Goal: Information Seeking & Learning: Learn about a topic

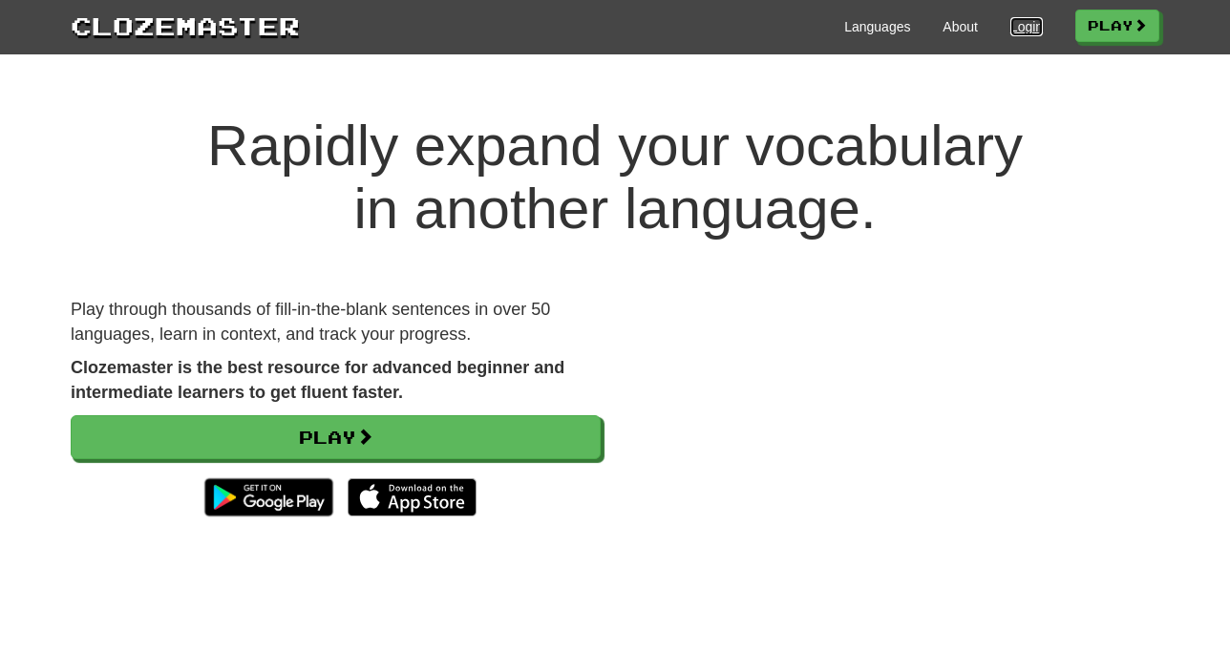
click at [1029, 25] on link "Login" at bounding box center [1026, 26] width 32 height 19
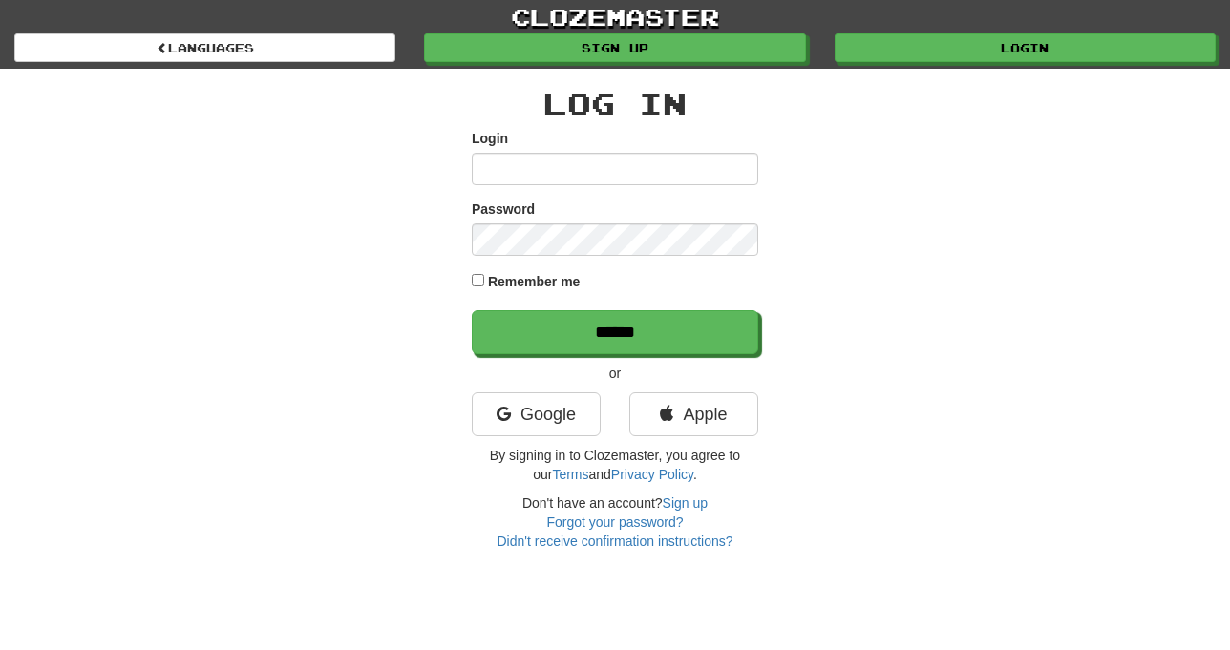
click at [620, 158] on input "Login" at bounding box center [615, 169] width 286 height 32
type input "******"
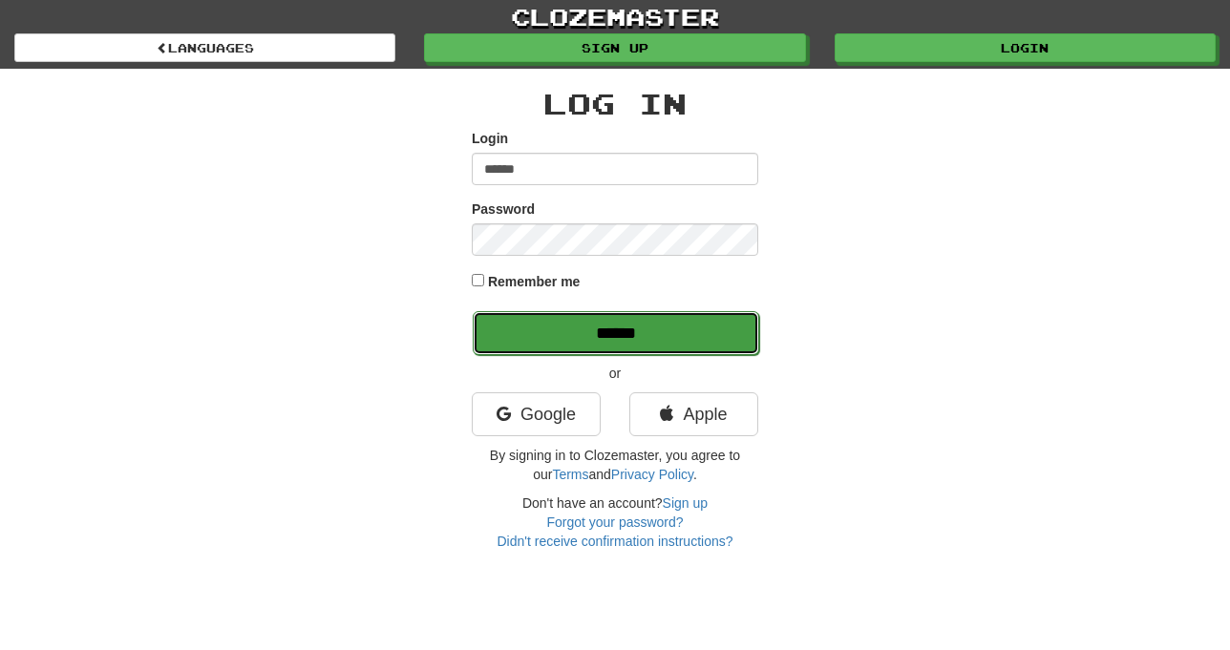
click at [609, 324] on input "******" at bounding box center [616, 333] width 286 height 44
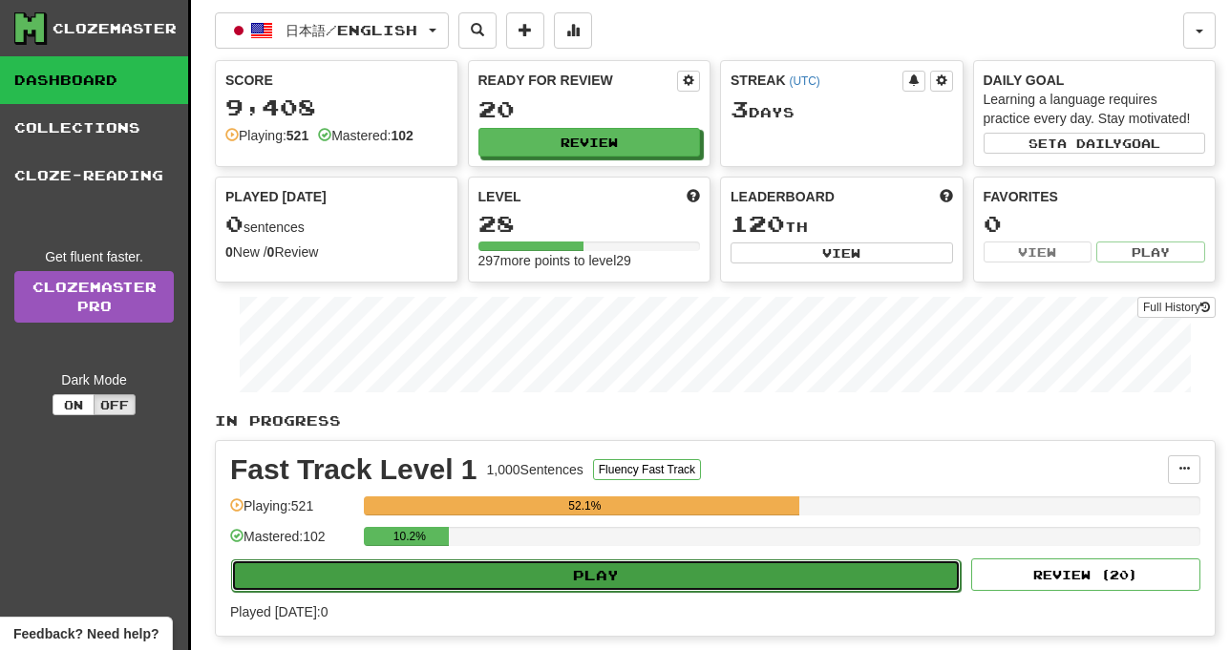
click at [647, 584] on button "Play" at bounding box center [596, 576] width 730 height 32
select select "**"
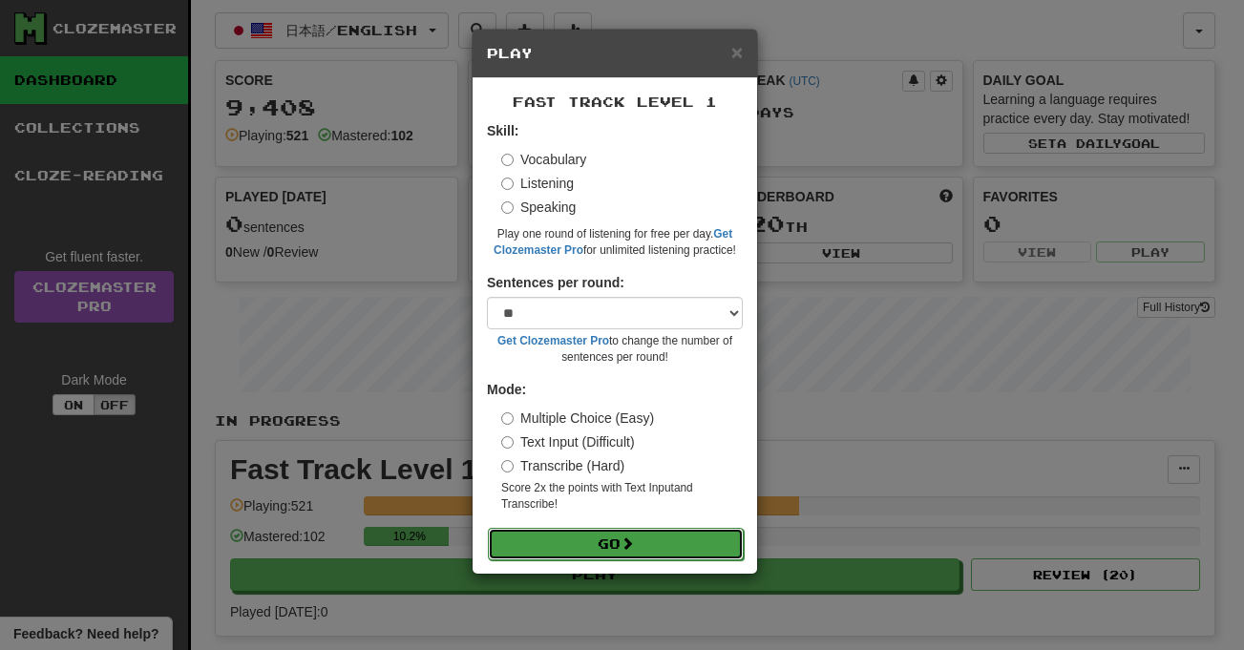
click at [631, 532] on button "Go" at bounding box center [616, 544] width 256 height 32
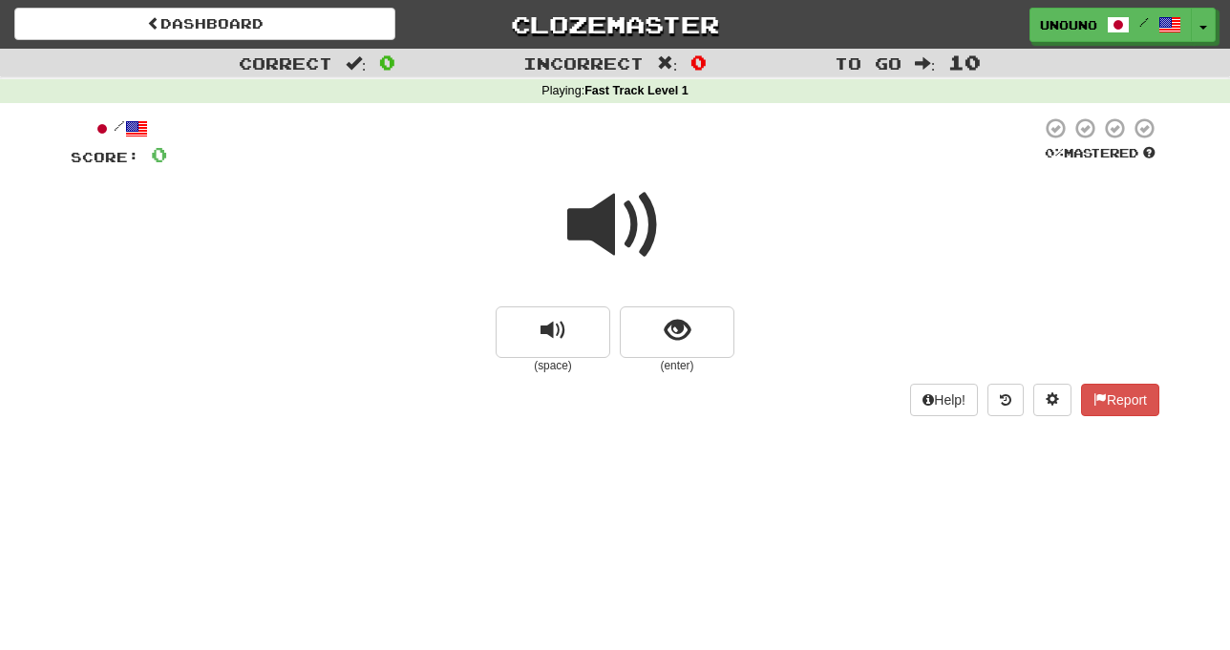
click at [606, 234] on span at bounding box center [614, 225] width 95 height 95
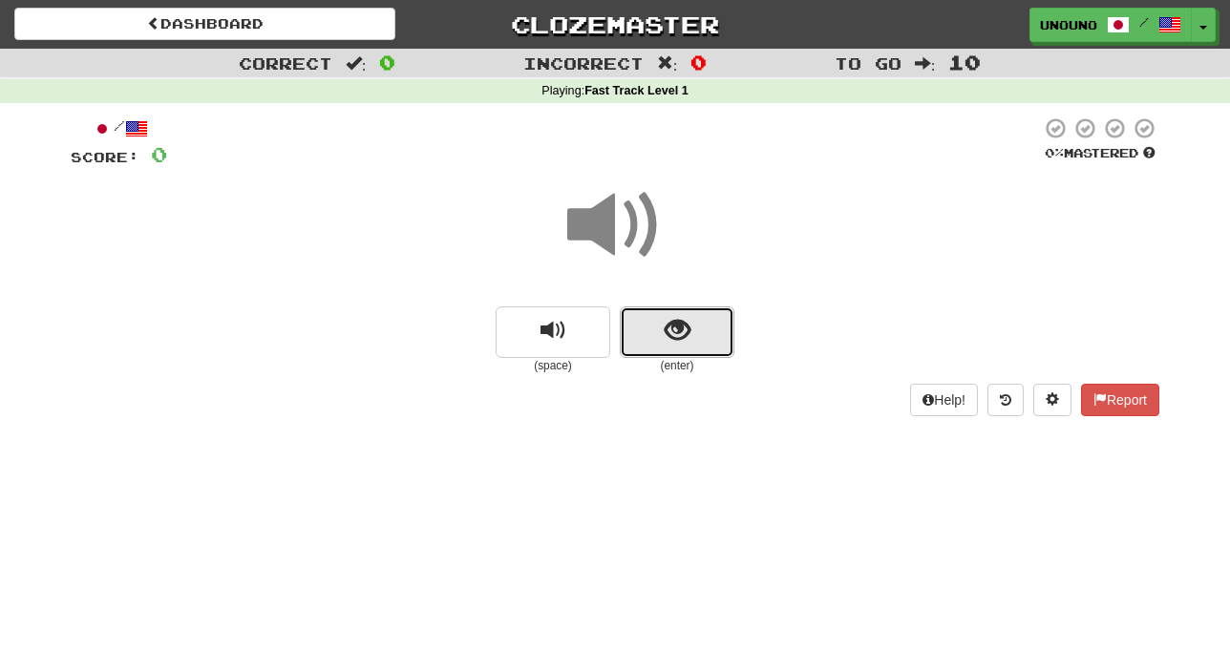
click at [645, 324] on button "show sentence" at bounding box center [677, 333] width 115 height 52
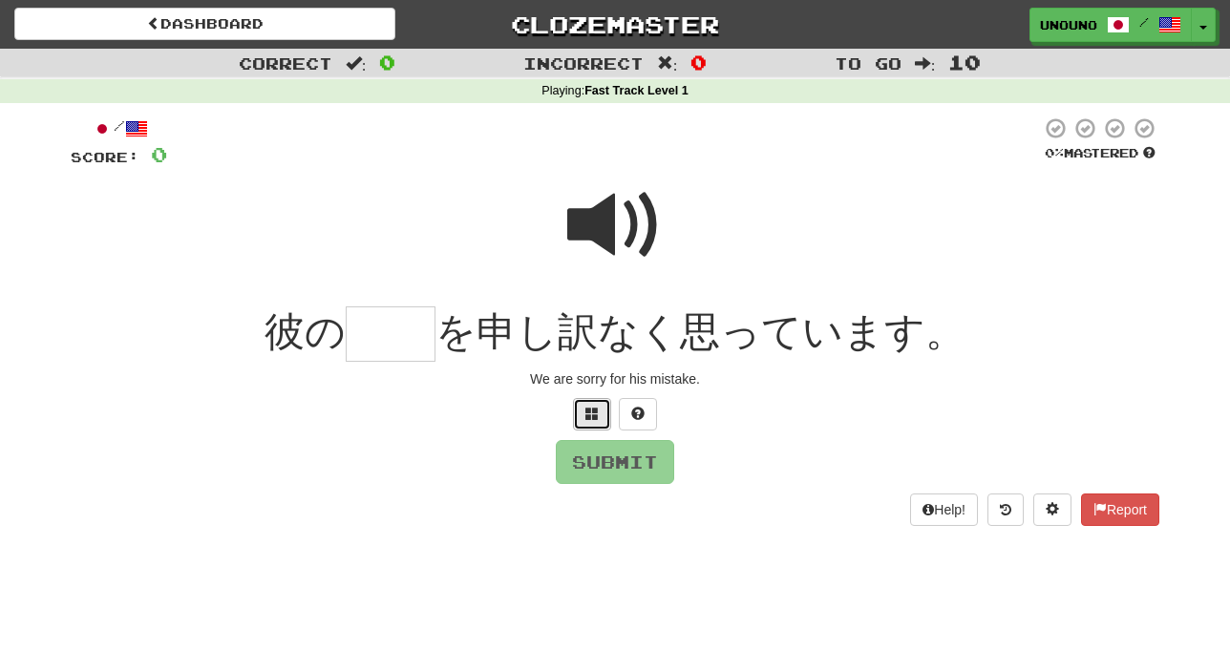
click at [596, 407] on span at bounding box center [591, 413] width 13 height 13
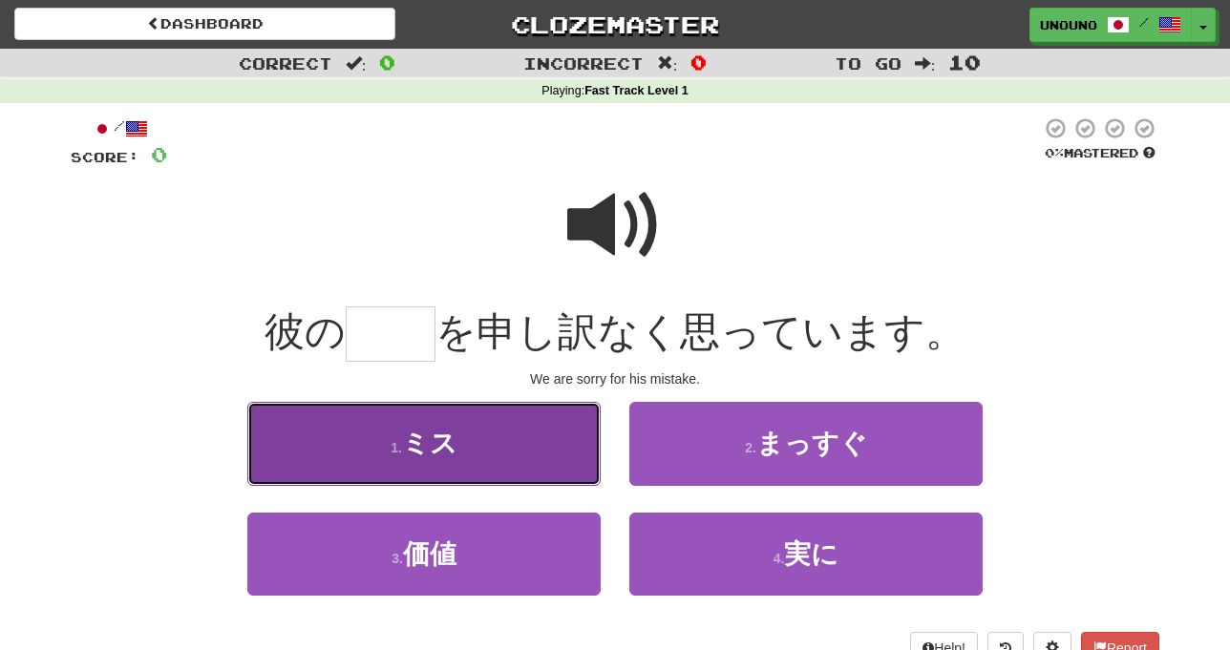
click at [484, 452] on button "1 . ミス" at bounding box center [423, 443] width 353 height 83
type input "**"
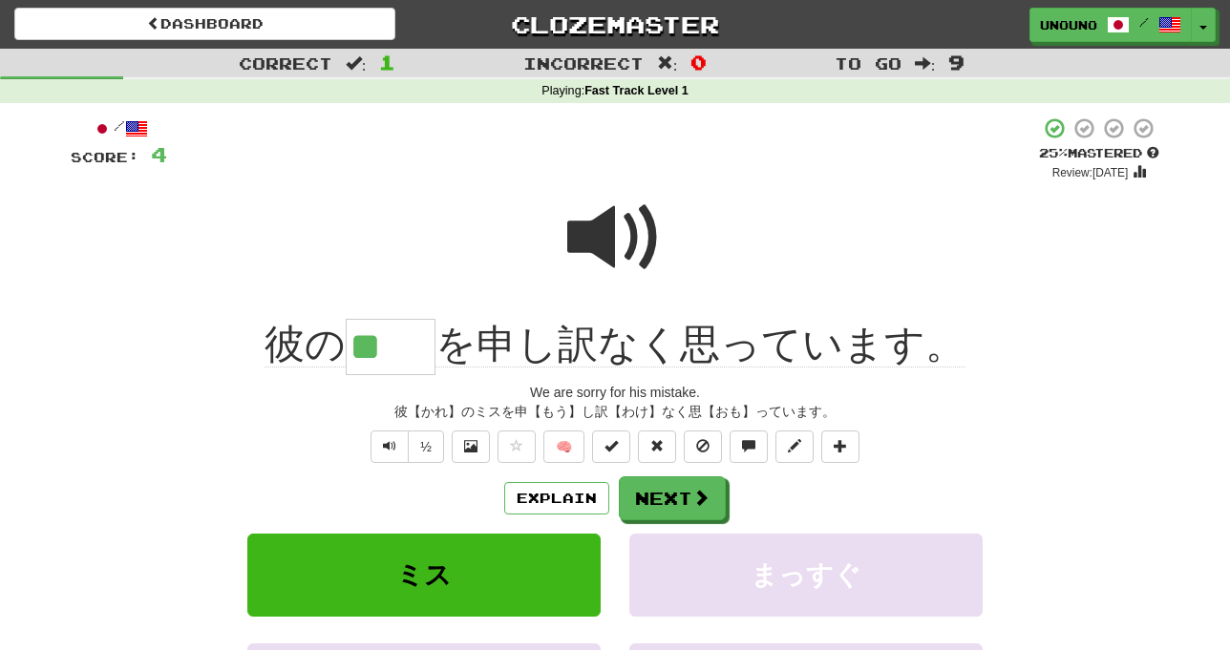
drag, startPoint x: 434, startPoint y: 288, endPoint x: 463, endPoint y: 195, distance: 98.2
click at [463, 195] on div at bounding box center [615, 250] width 1089 height 137
click at [951, 419] on div "彼【かれ】のミスを申【もう】し訳【わけ】なく思【おも】っています。" at bounding box center [615, 411] width 1089 height 19
click at [669, 487] on button "Next" at bounding box center [673, 499] width 107 height 44
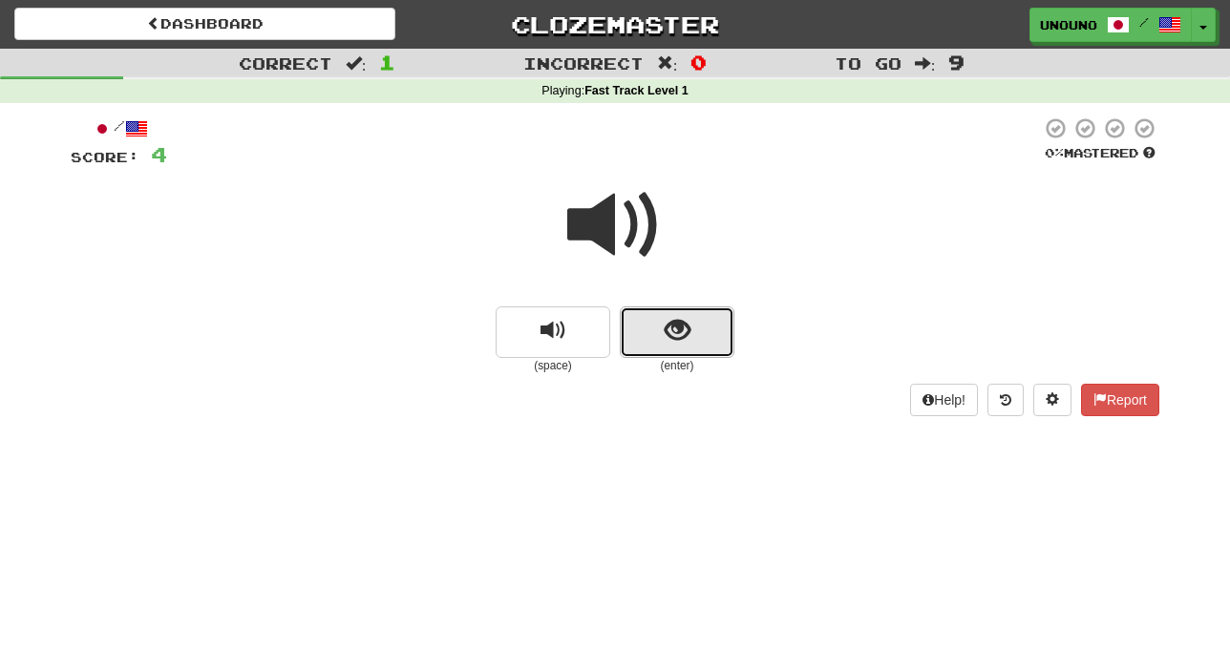
click at [647, 336] on button "show sentence" at bounding box center [677, 333] width 115 height 52
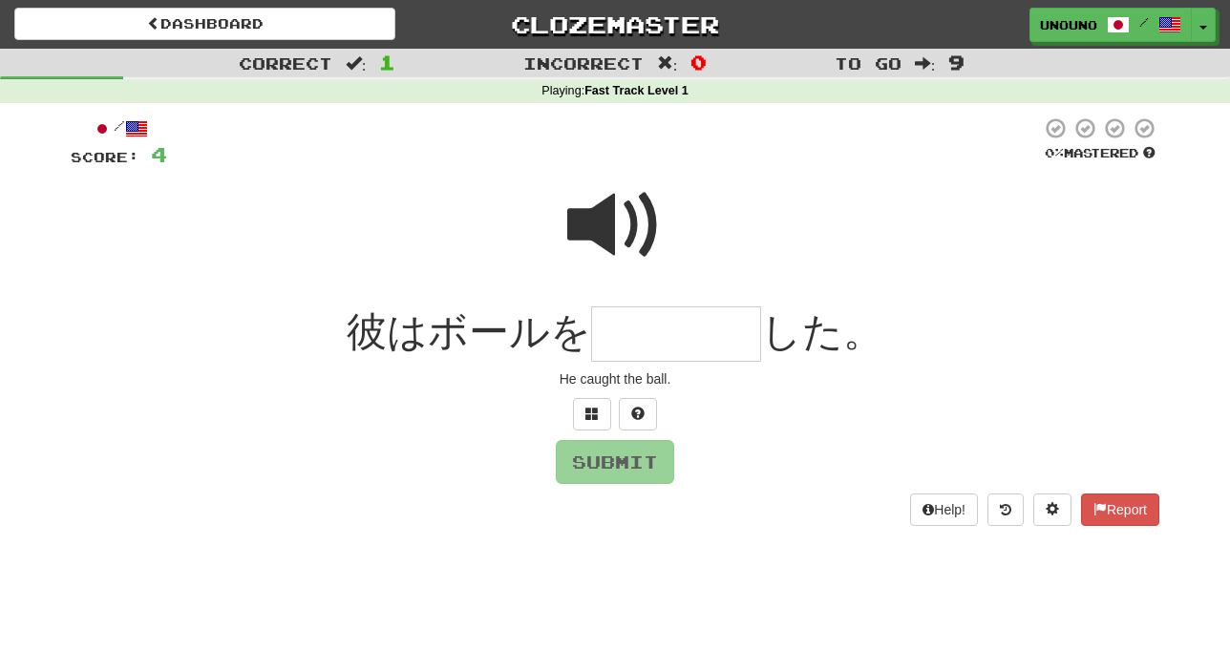
click at [608, 223] on span at bounding box center [614, 225] width 95 height 95
click at [592, 414] on span at bounding box center [591, 413] width 13 height 13
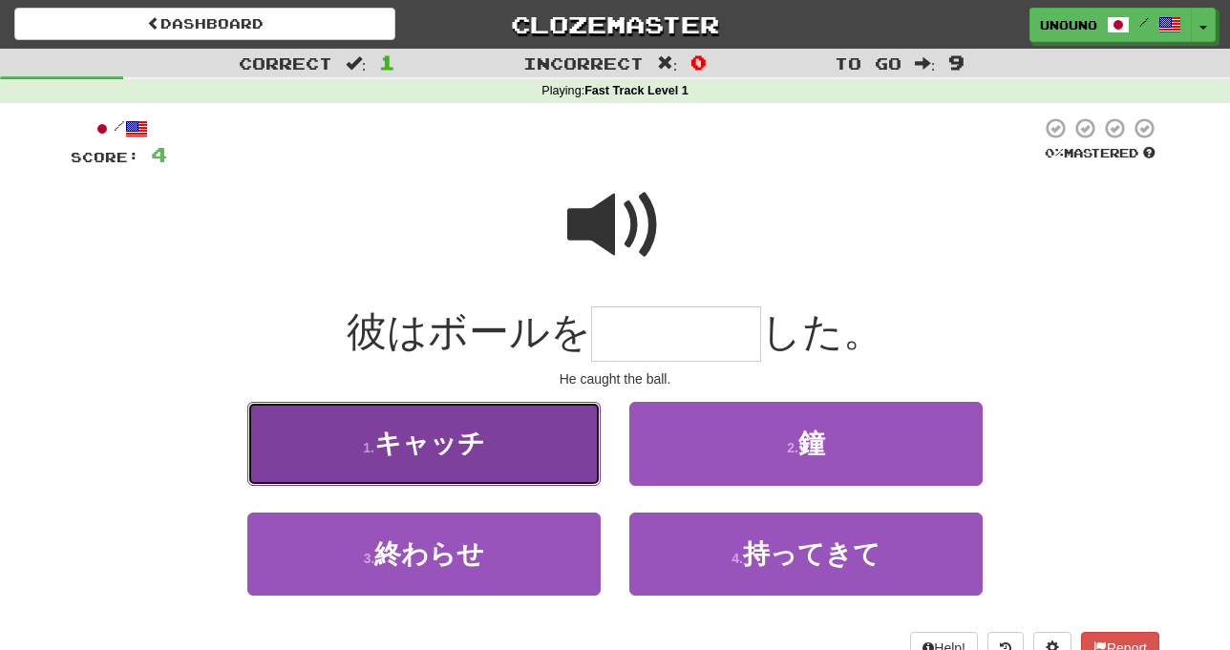
click at [551, 450] on button "1 . キャッチ" at bounding box center [423, 443] width 353 height 83
type input "****"
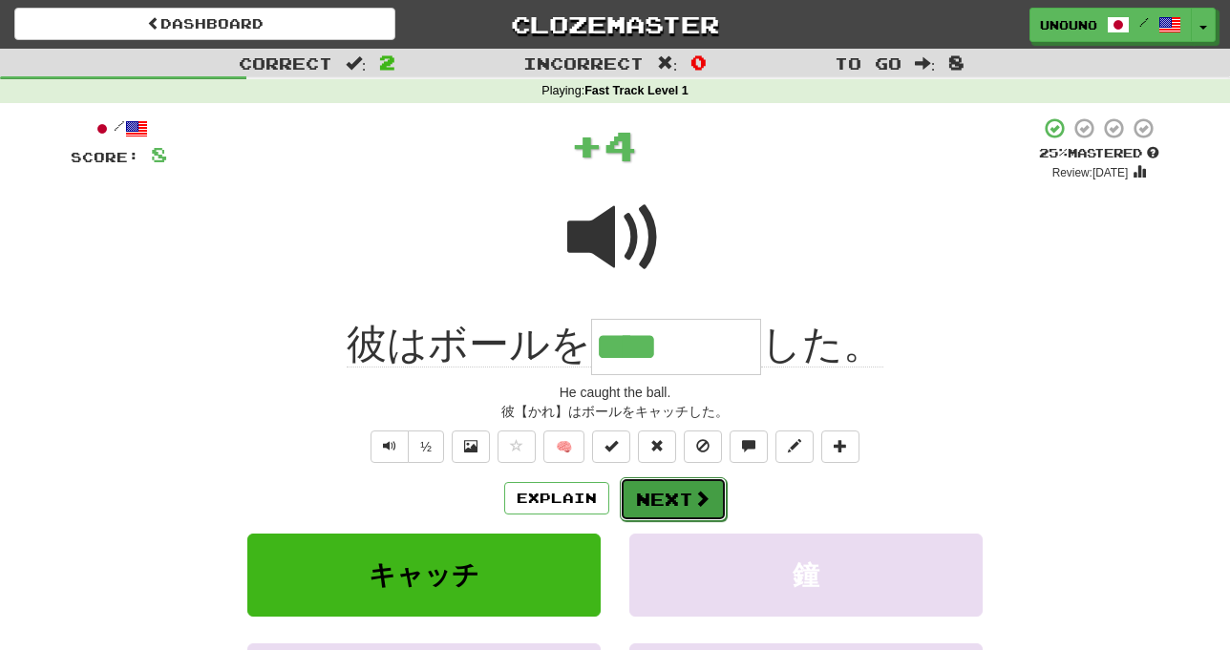
click at [645, 504] on button "Next" at bounding box center [673, 499] width 107 height 44
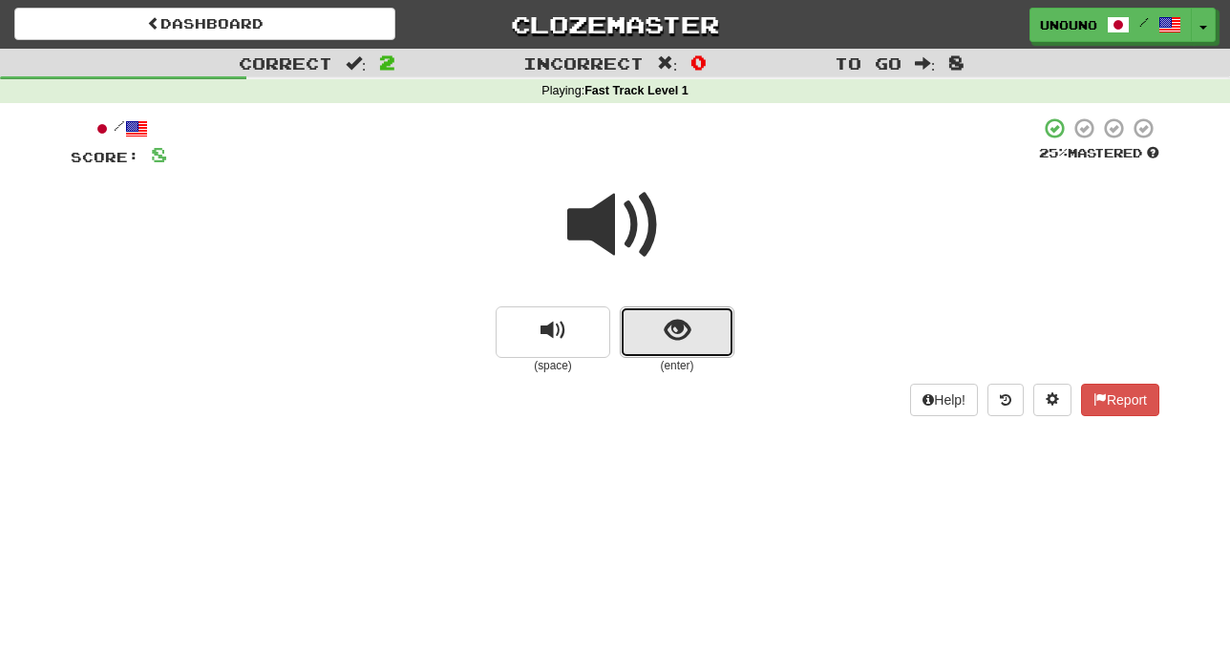
click at [647, 341] on button "show sentence" at bounding box center [677, 333] width 115 height 52
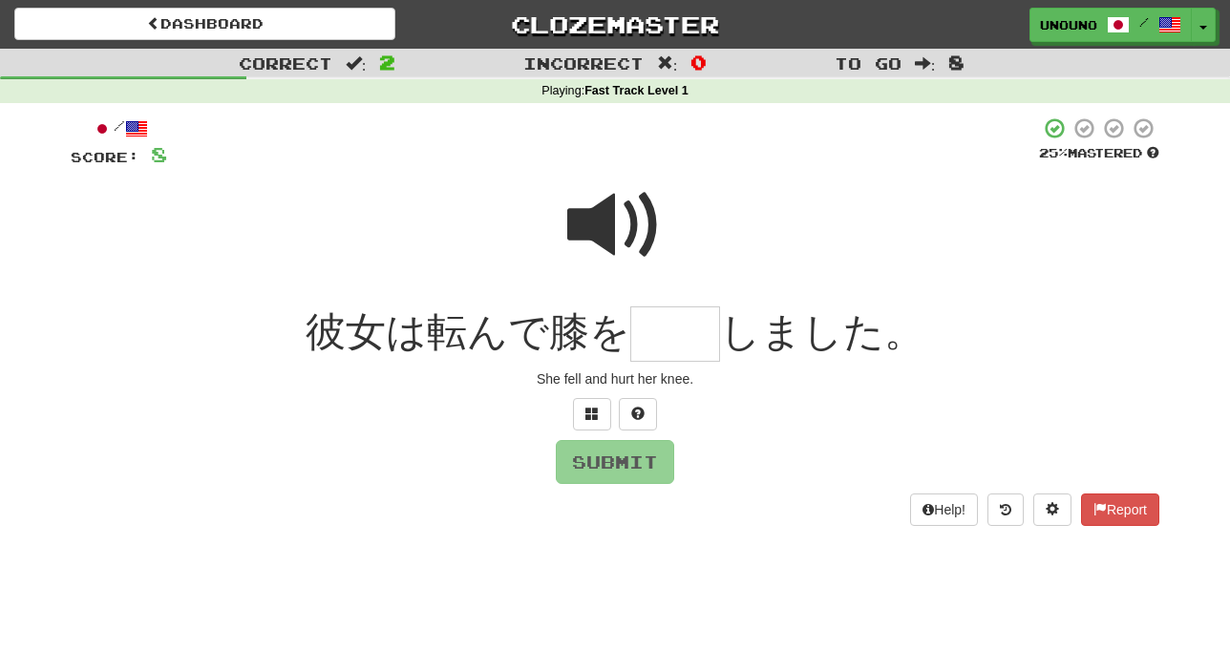
click at [619, 215] on span at bounding box center [614, 225] width 95 height 95
click at [587, 423] on button at bounding box center [592, 414] width 38 height 32
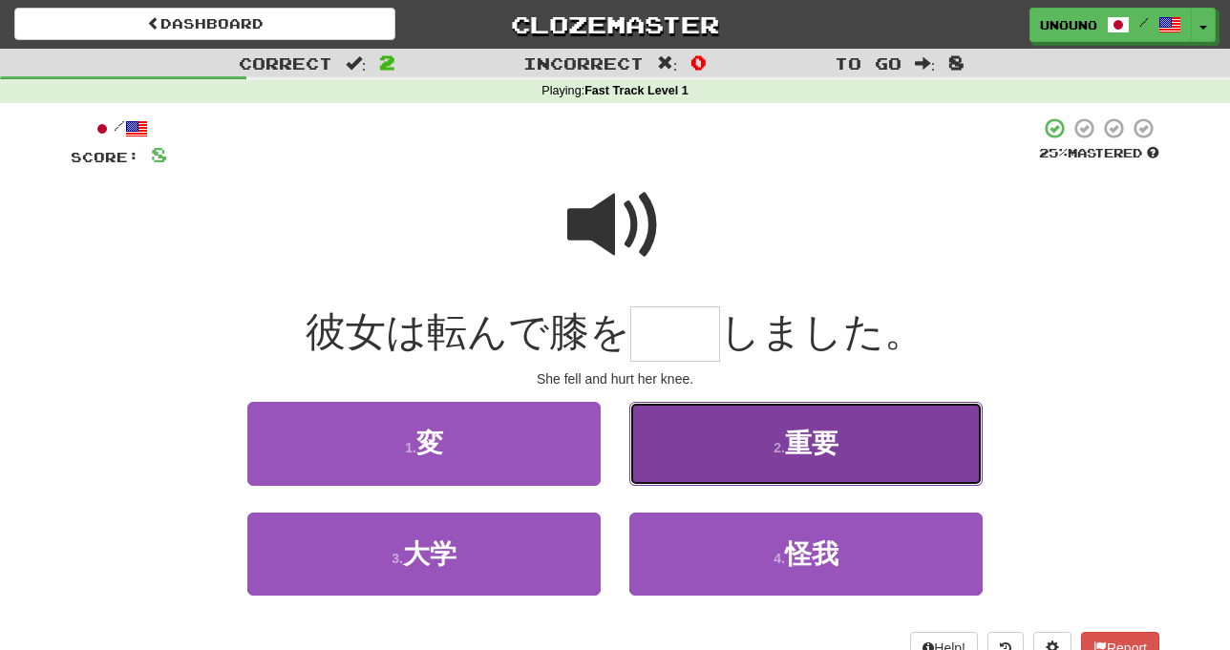
click at [683, 449] on button "2 . 重要" at bounding box center [805, 443] width 353 height 83
type input "**"
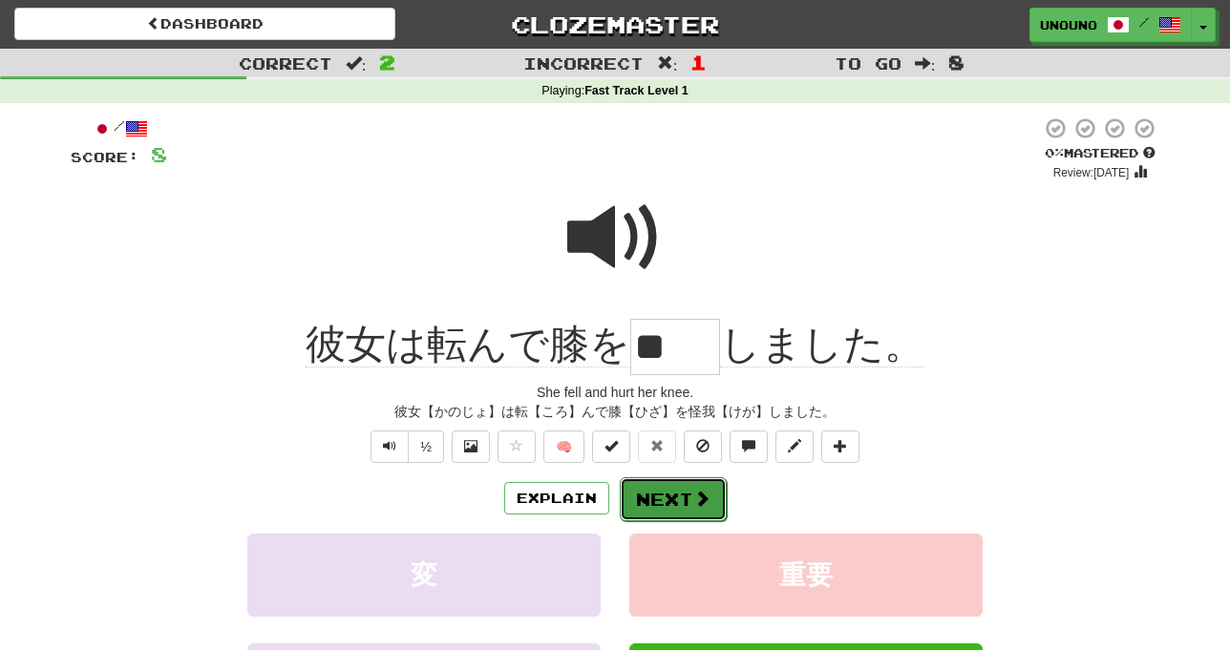
click at [660, 499] on button "Next" at bounding box center [673, 499] width 107 height 44
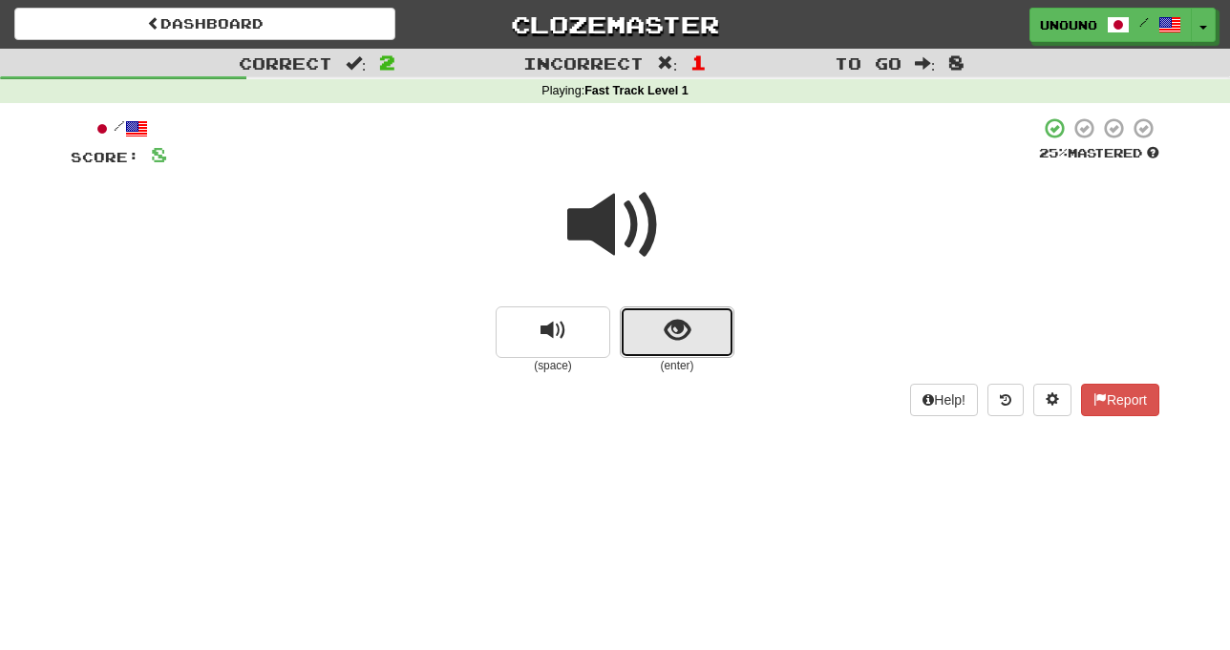
click at [630, 327] on button "show sentence" at bounding box center [677, 333] width 115 height 52
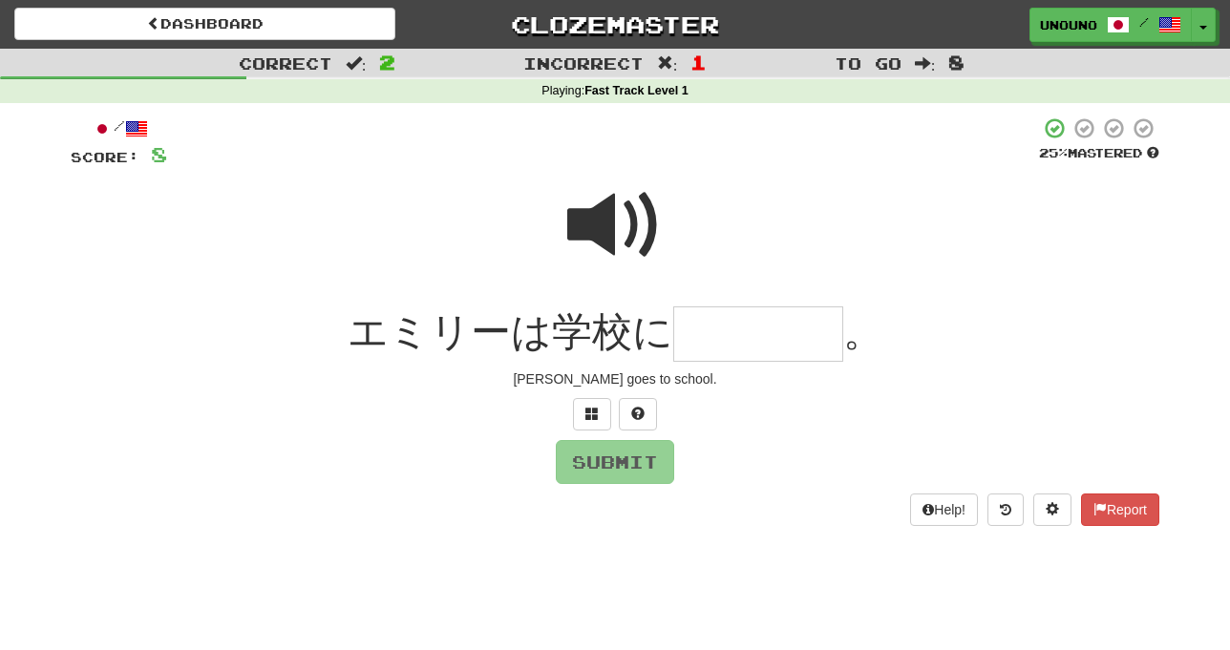
click at [618, 225] on span at bounding box center [614, 225] width 95 height 95
click at [726, 325] on input "text" at bounding box center [758, 335] width 170 height 56
type input "*"
click at [708, 338] on input "text" at bounding box center [758, 335] width 170 height 56
type input "****"
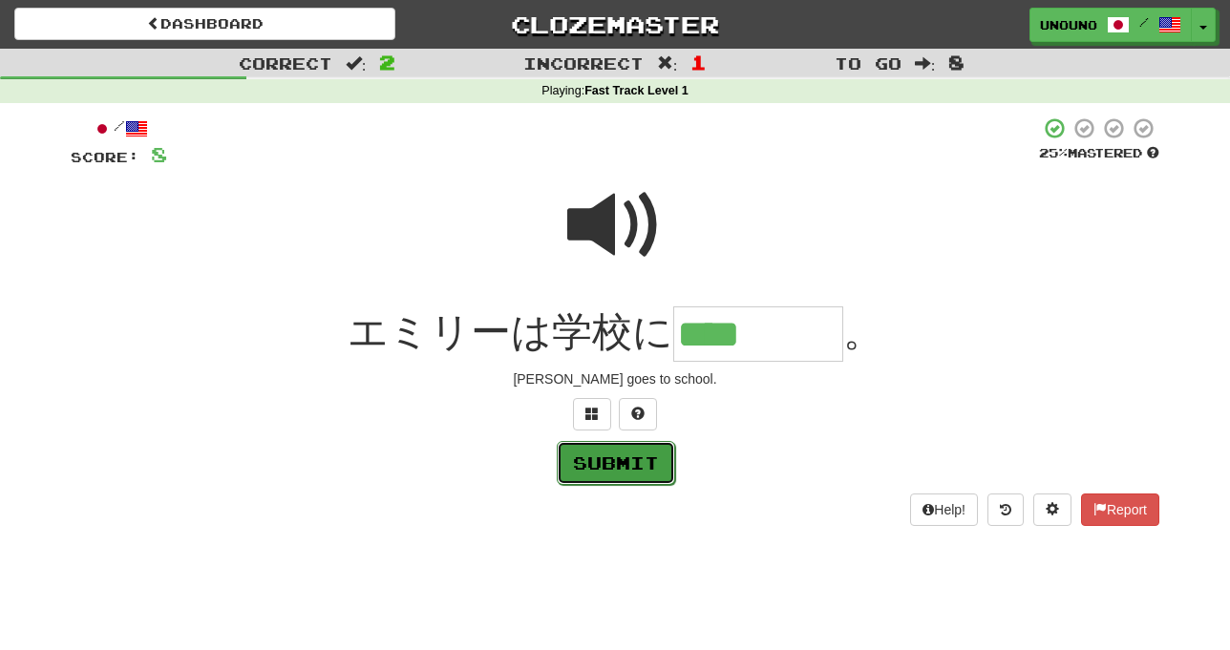
click at [668, 468] on button "Submit" at bounding box center [616, 463] width 118 height 44
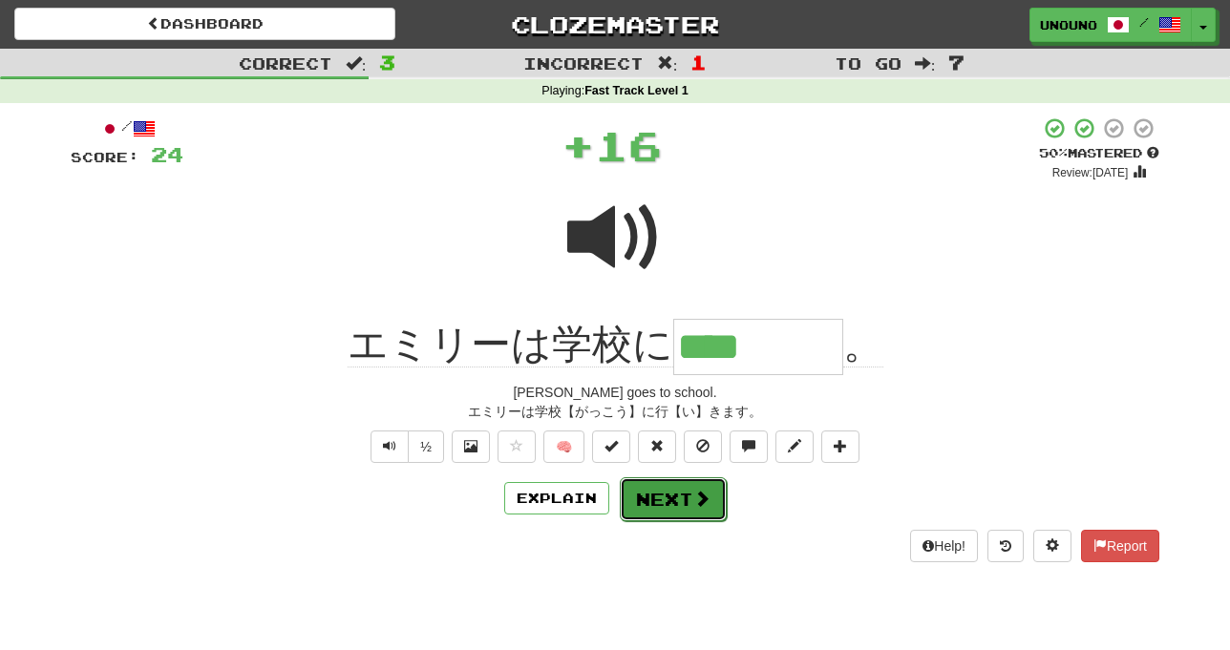
click at [675, 504] on button "Next" at bounding box center [673, 499] width 107 height 44
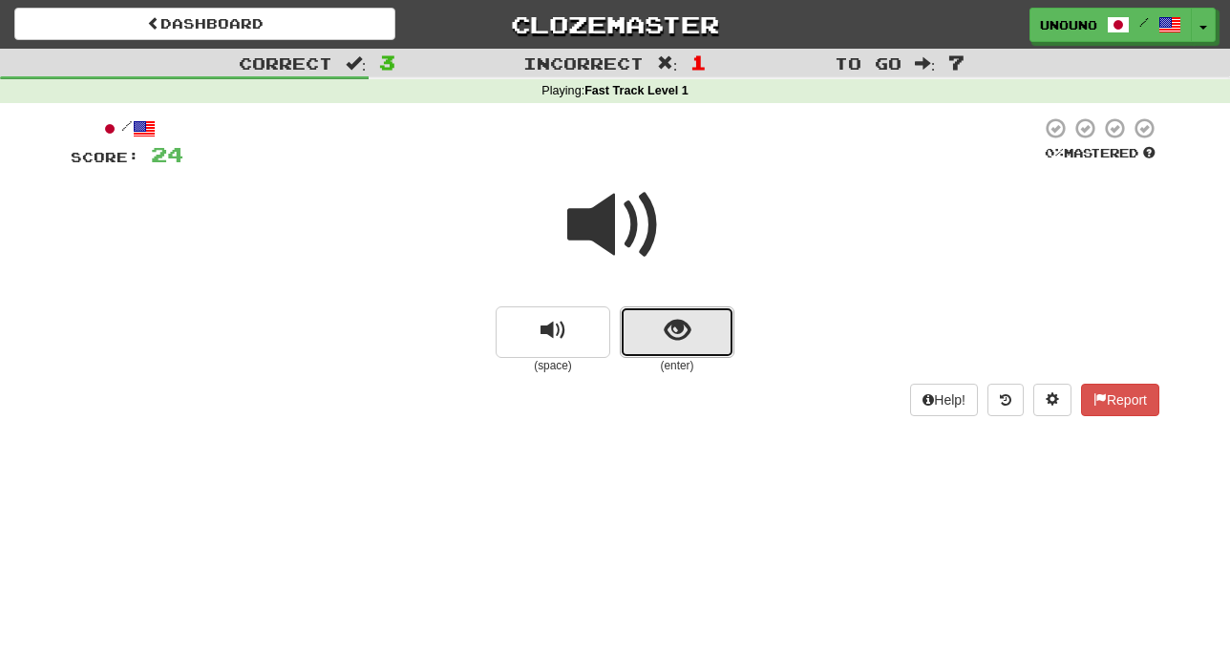
click at [642, 335] on button "show sentence" at bounding box center [677, 333] width 115 height 52
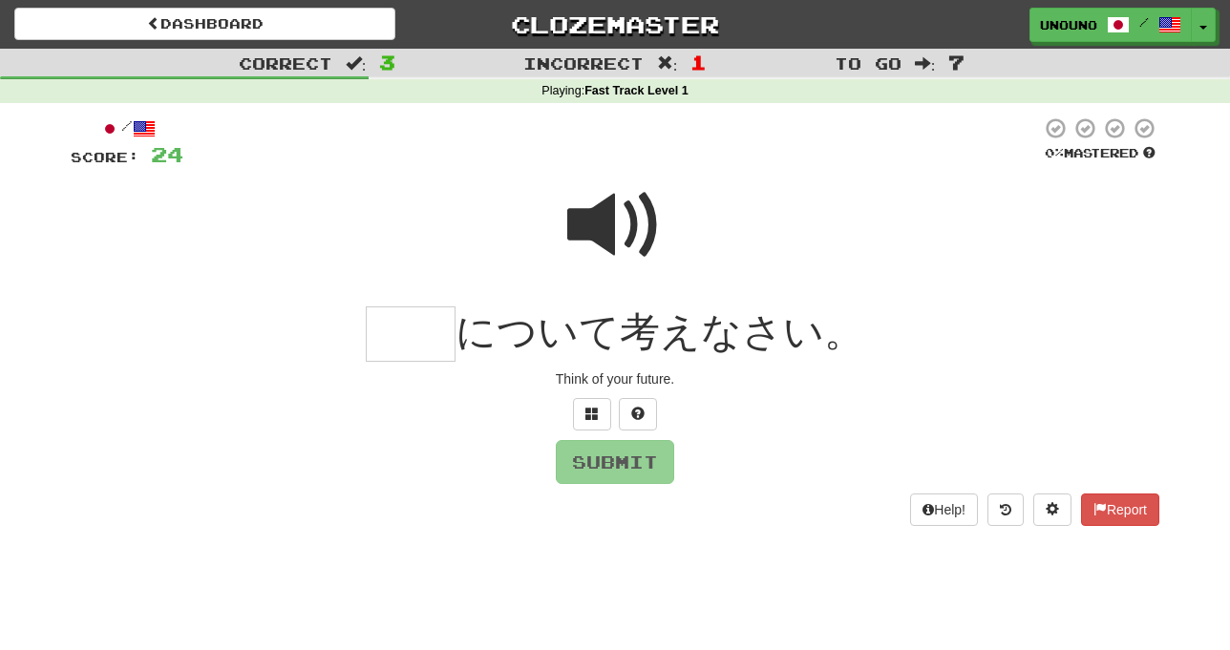
click at [606, 221] on span at bounding box center [614, 225] width 95 height 95
click at [595, 412] on span at bounding box center [591, 413] width 13 height 13
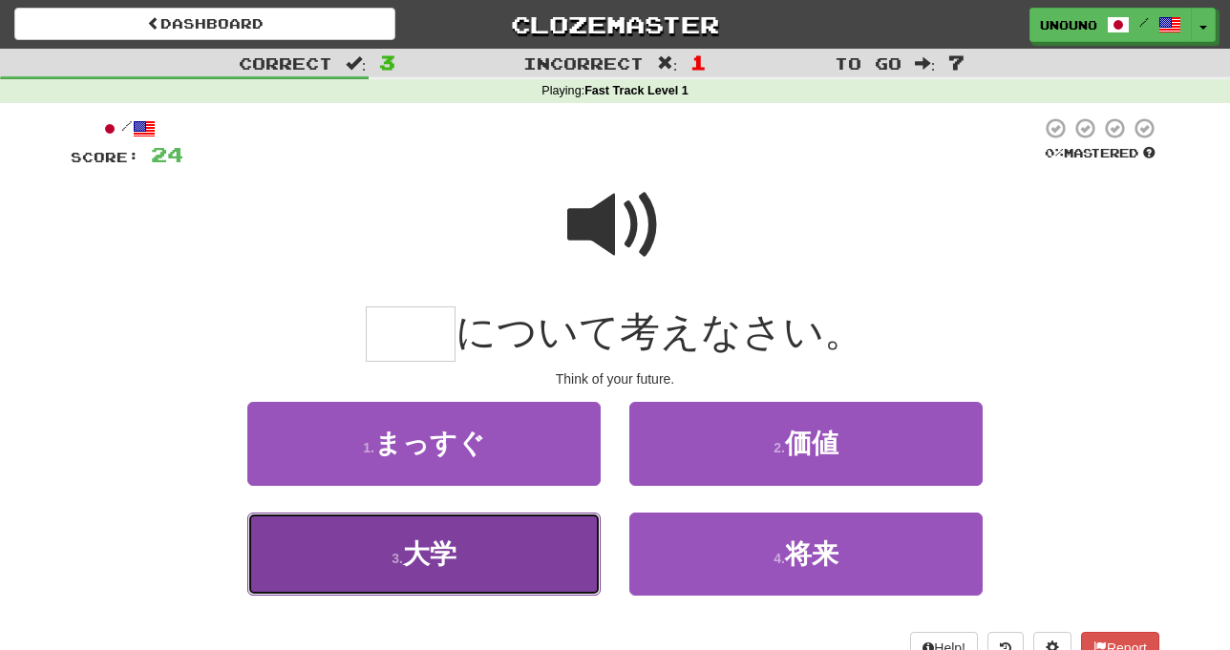
click at [553, 534] on button "3 . 大学" at bounding box center [423, 554] width 353 height 83
type input "**"
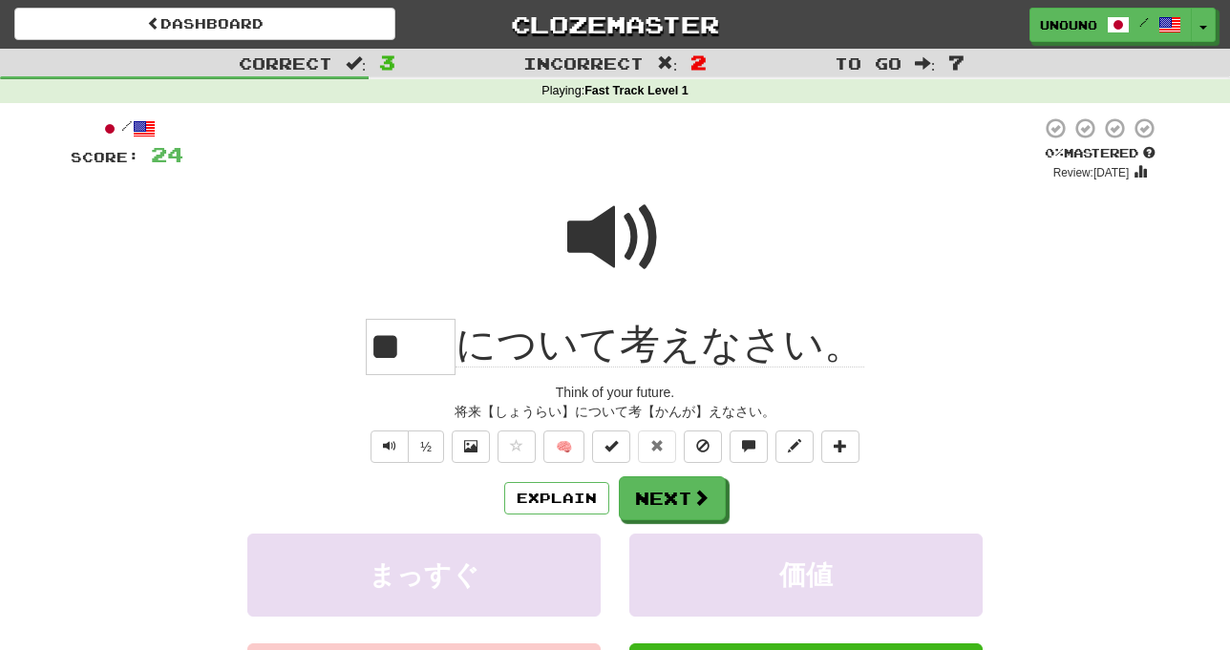
click at [352, 410] on div "将来【しょうらい】について考【かんが】えなさい。" at bounding box center [615, 411] width 1089 height 19
click at [683, 499] on button "Next" at bounding box center [673, 499] width 107 height 44
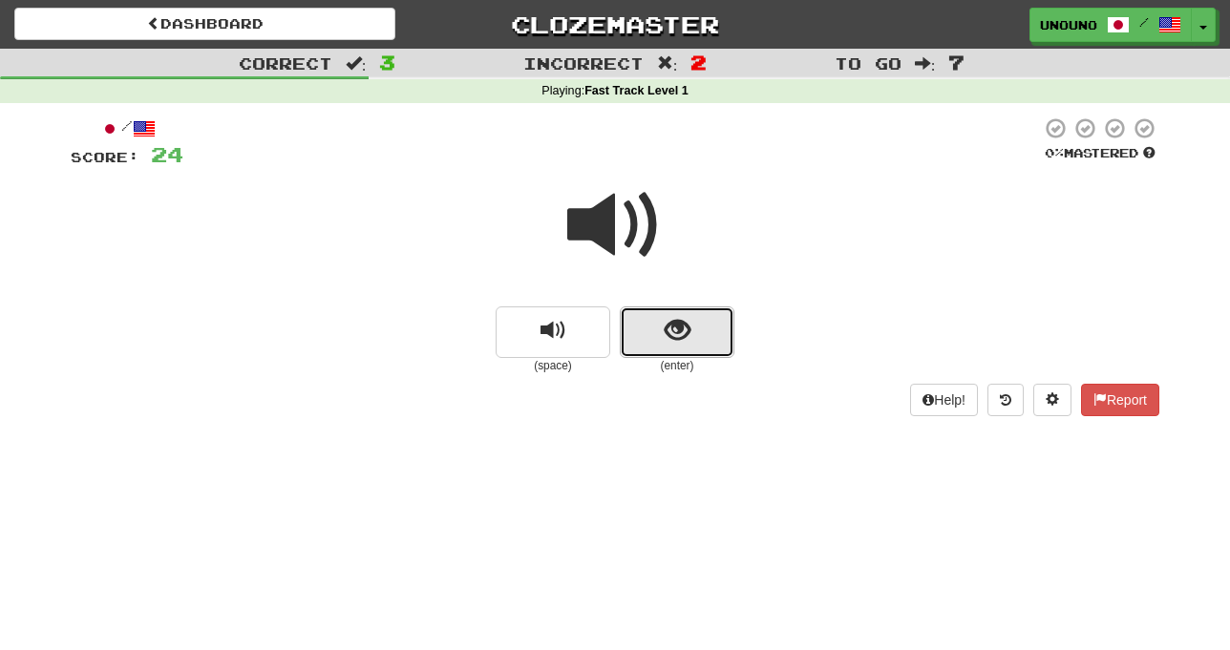
click at [660, 325] on button "show sentence" at bounding box center [677, 333] width 115 height 52
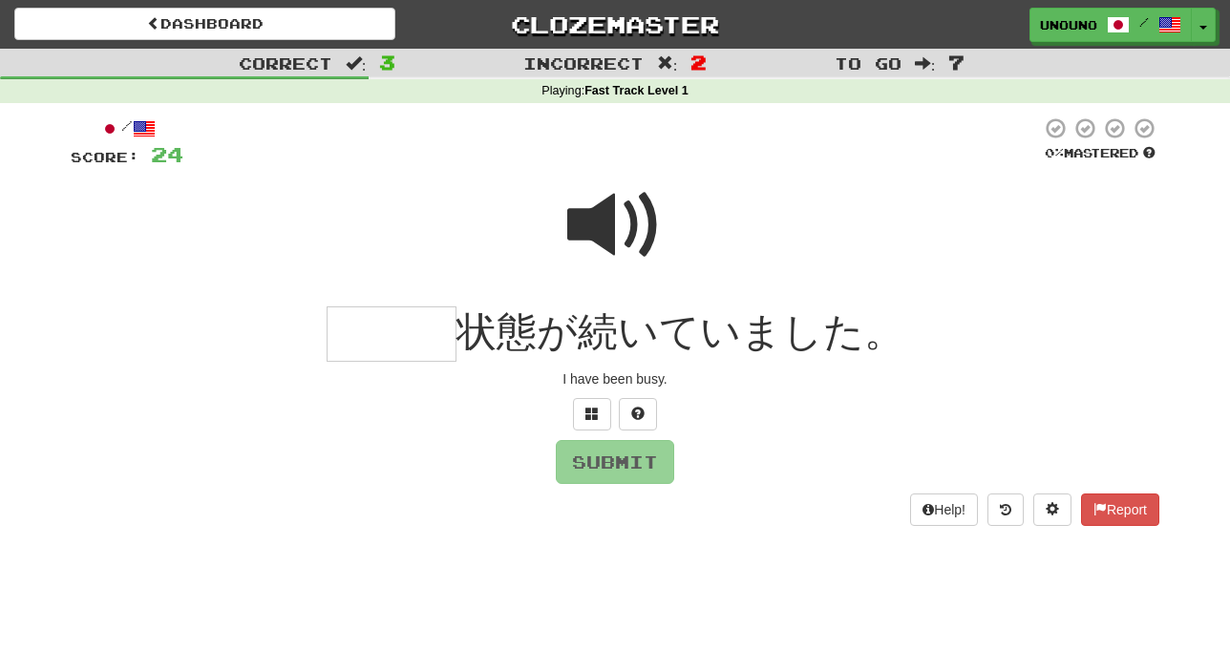
click at [609, 238] on span at bounding box center [614, 225] width 95 height 95
click at [414, 343] on input "text" at bounding box center [392, 335] width 130 height 56
click at [618, 457] on button "Submit" at bounding box center [616, 463] width 118 height 44
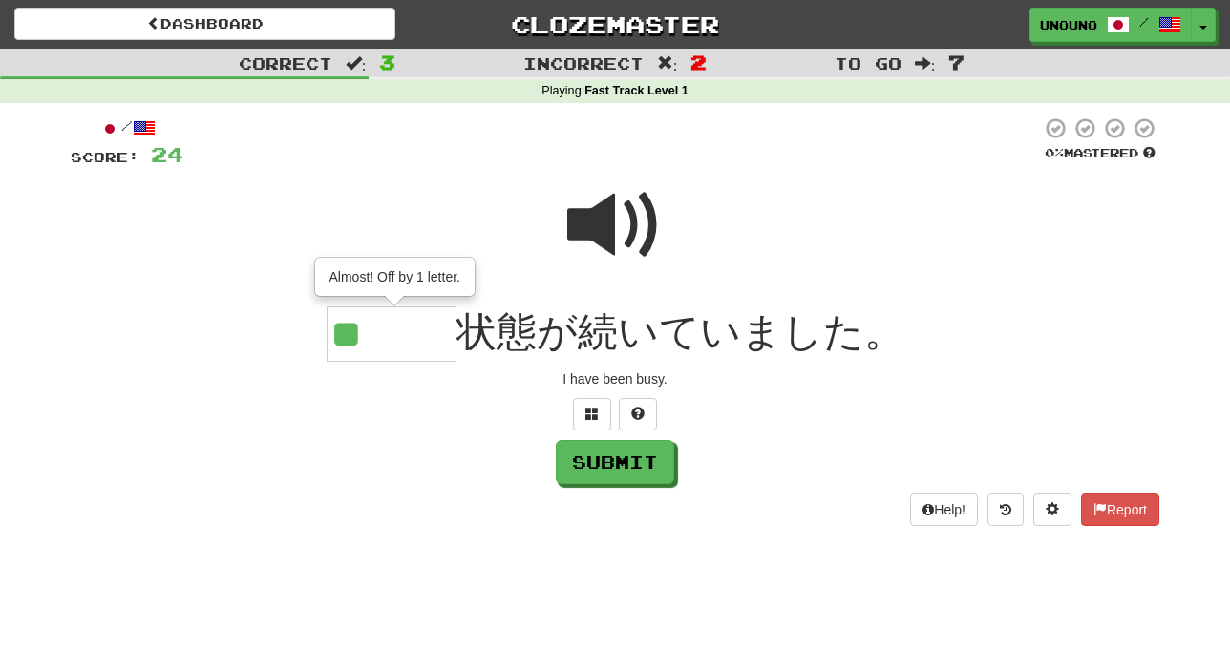
click at [430, 329] on input "**" at bounding box center [392, 335] width 130 height 56
type input "***"
click at [872, 404] on div at bounding box center [615, 414] width 1089 height 32
click at [621, 472] on button "Submit" at bounding box center [616, 463] width 118 height 44
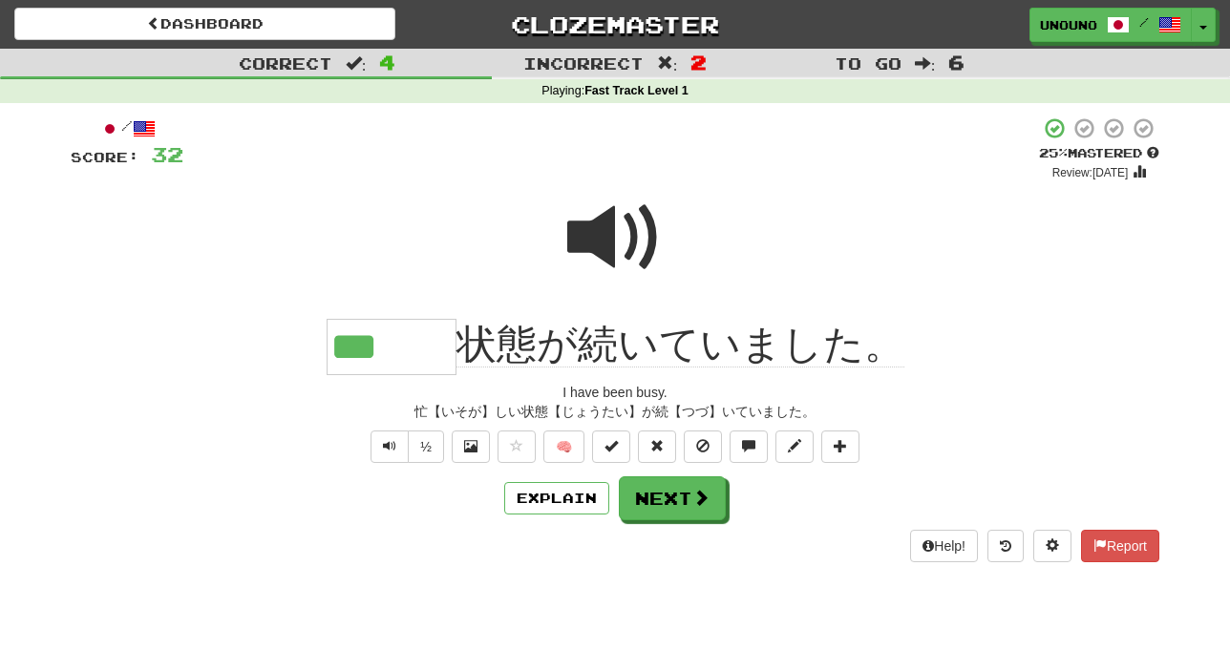
click at [150, 268] on div at bounding box center [615, 250] width 1089 height 137
click at [560, 501] on button "Explain" at bounding box center [556, 498] width 105 height 32
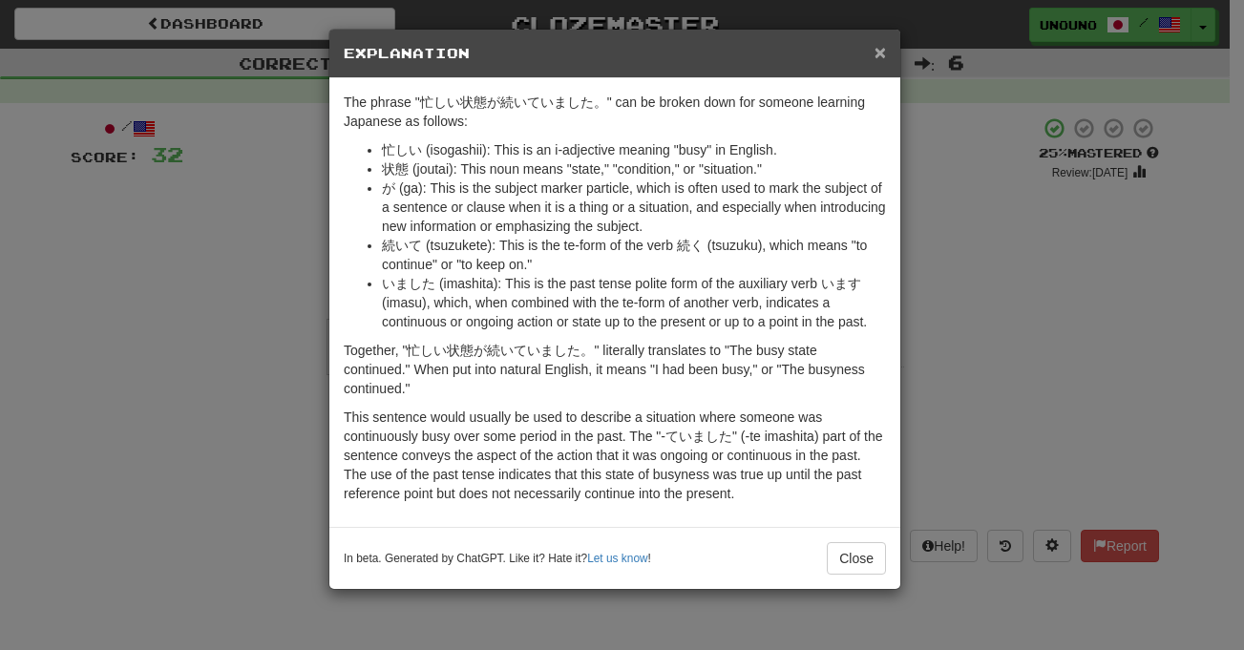
click at [881, 53] on span "×" at bounding box center [880, 52] width 11 height 22
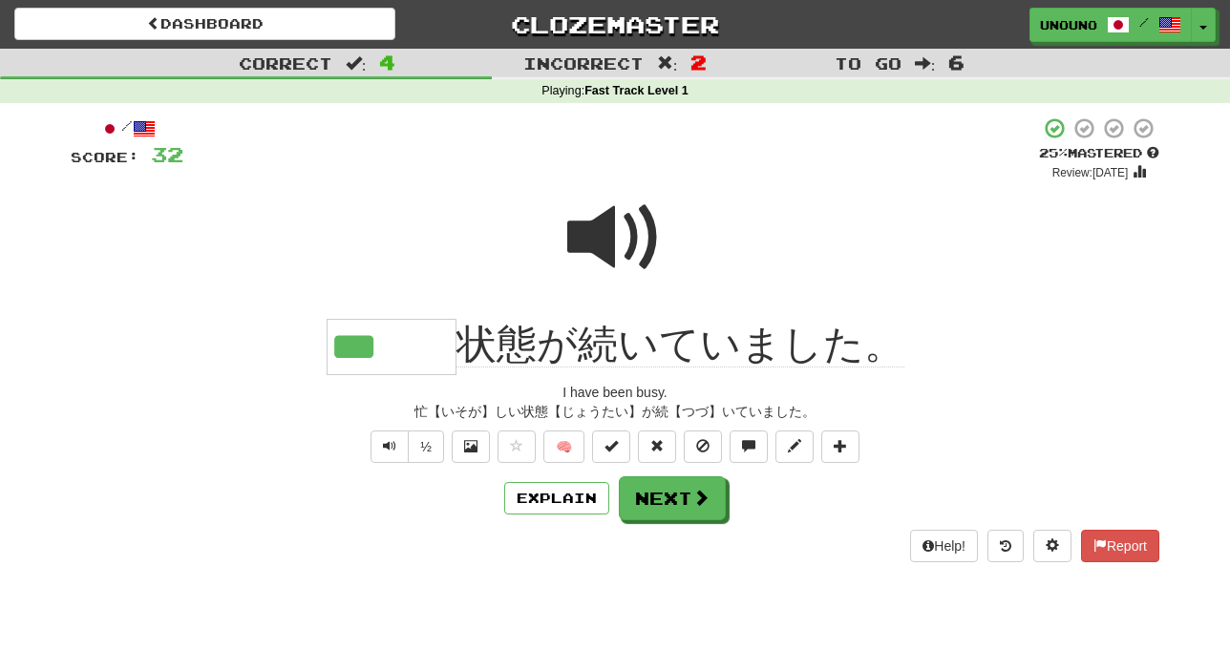
click at [385, 257] on div at bounding box center [615, 250] width 1089 height 137
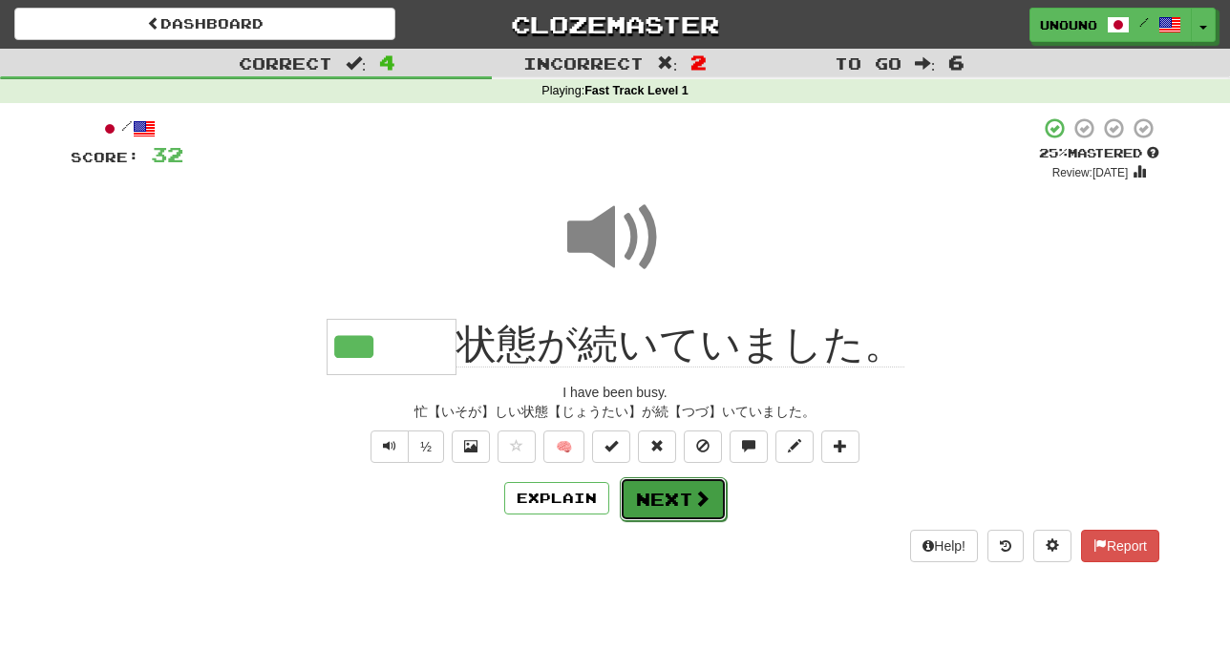
click at [685, 499] on button "Next" at bounding box center [673, 499] width 107 height 44
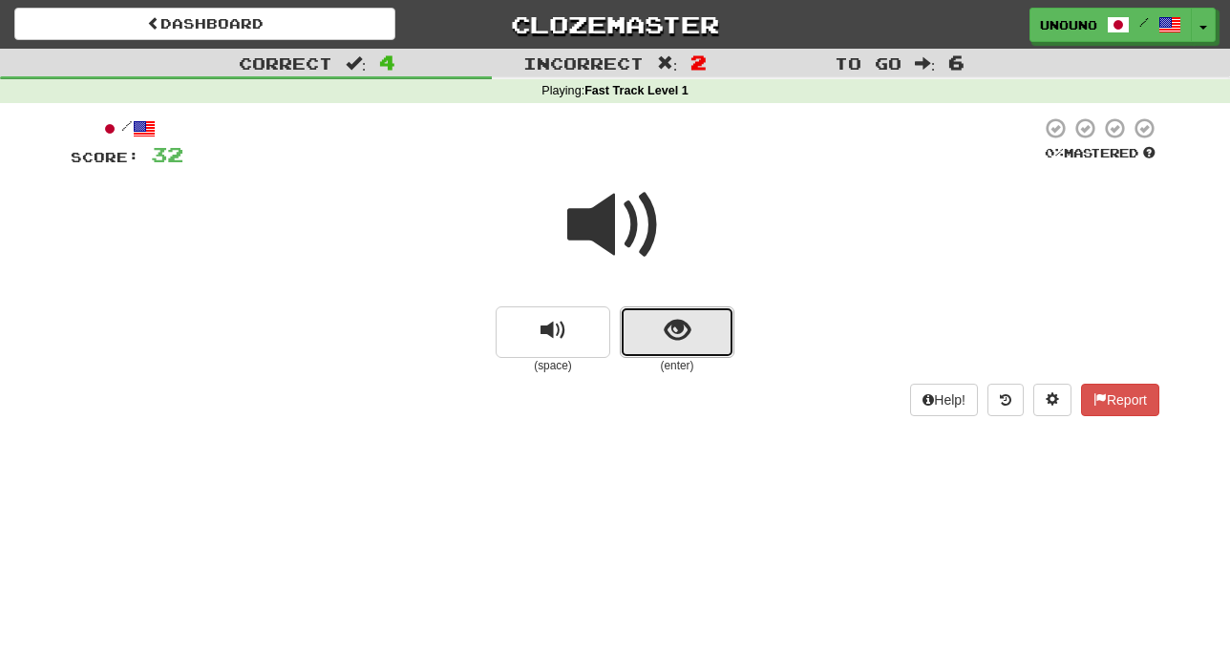
click at [650, 348] on button "show sentence" at bounding box center [677, 333] width 115 height 52
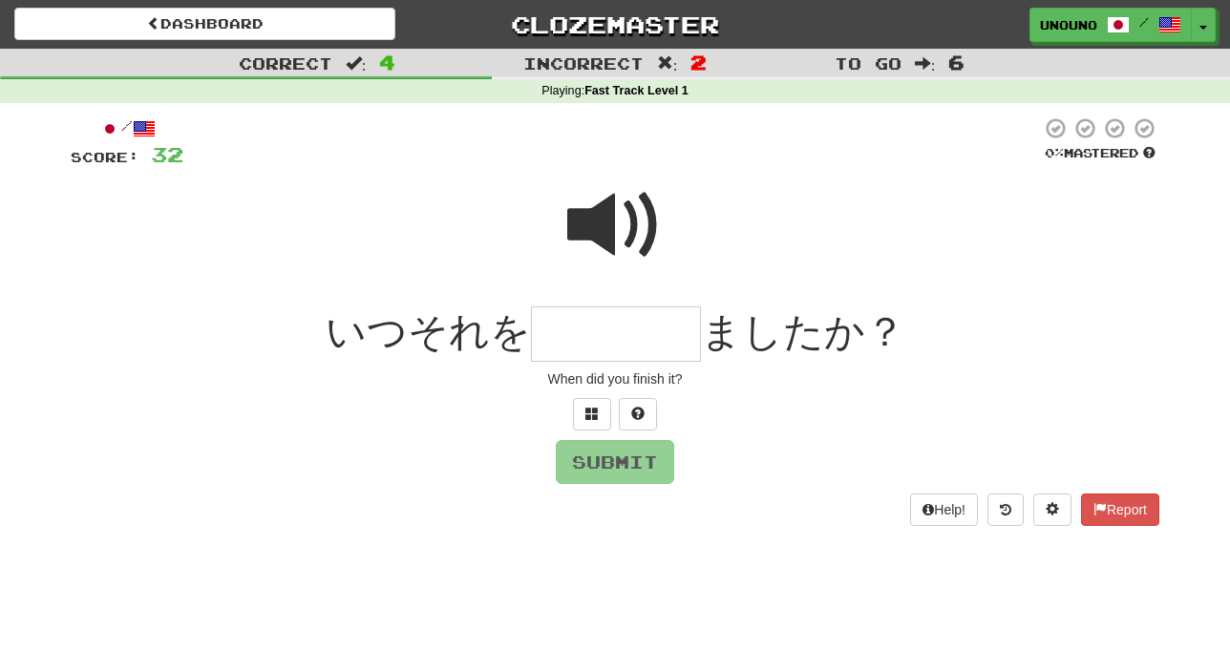
click at [604, 226] on span at bounding box center [614, 225] width 95 height 95
click at [585, 412] on span at bounding box center [591, 413] width 13 height 13
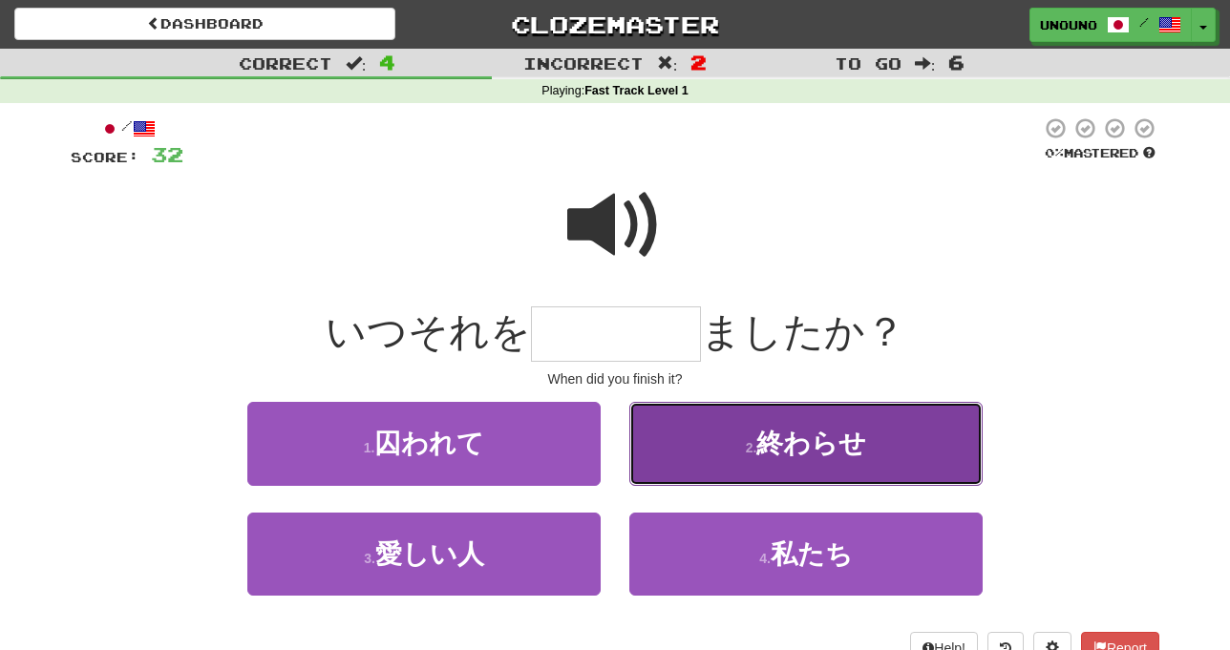
click at [683, 456] on button "2 . 終わらせ" at bounding box center [805, 443] width 353 height 83
type input "****"
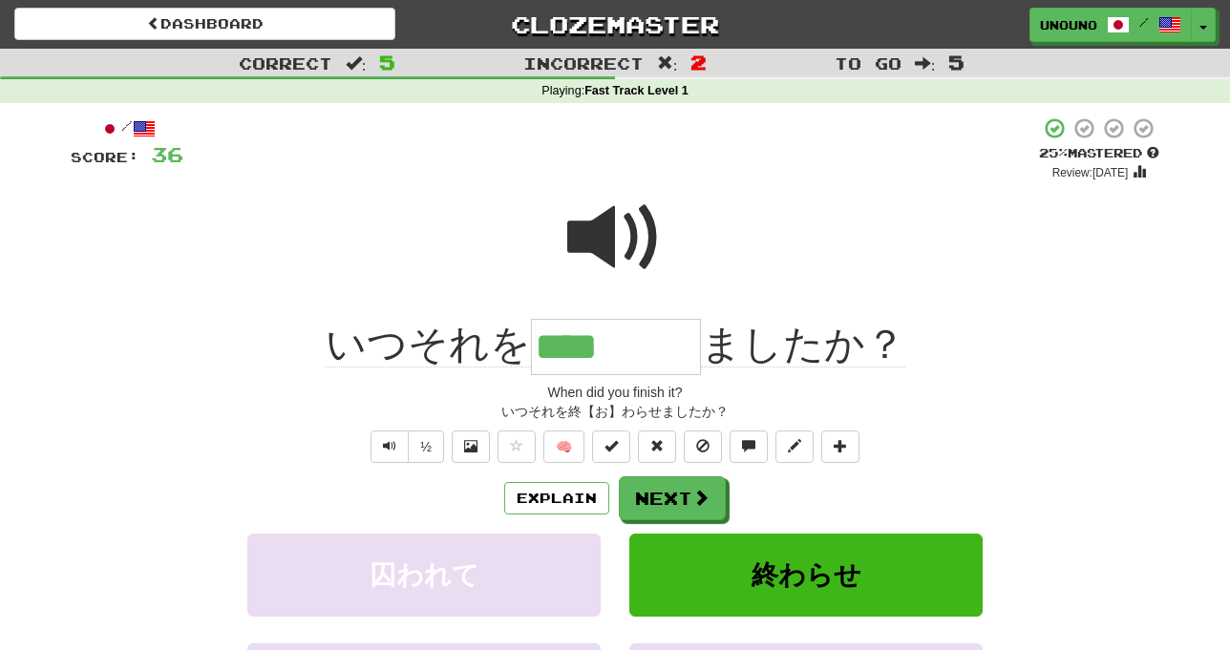
click at [163, 364] on div "いつそれを **** ましたか？" at bounding box center [615, 347] width 1089 height 56
click at [564, 506] on button "Explain" at bounding box center [556, 498] width 105 height 32
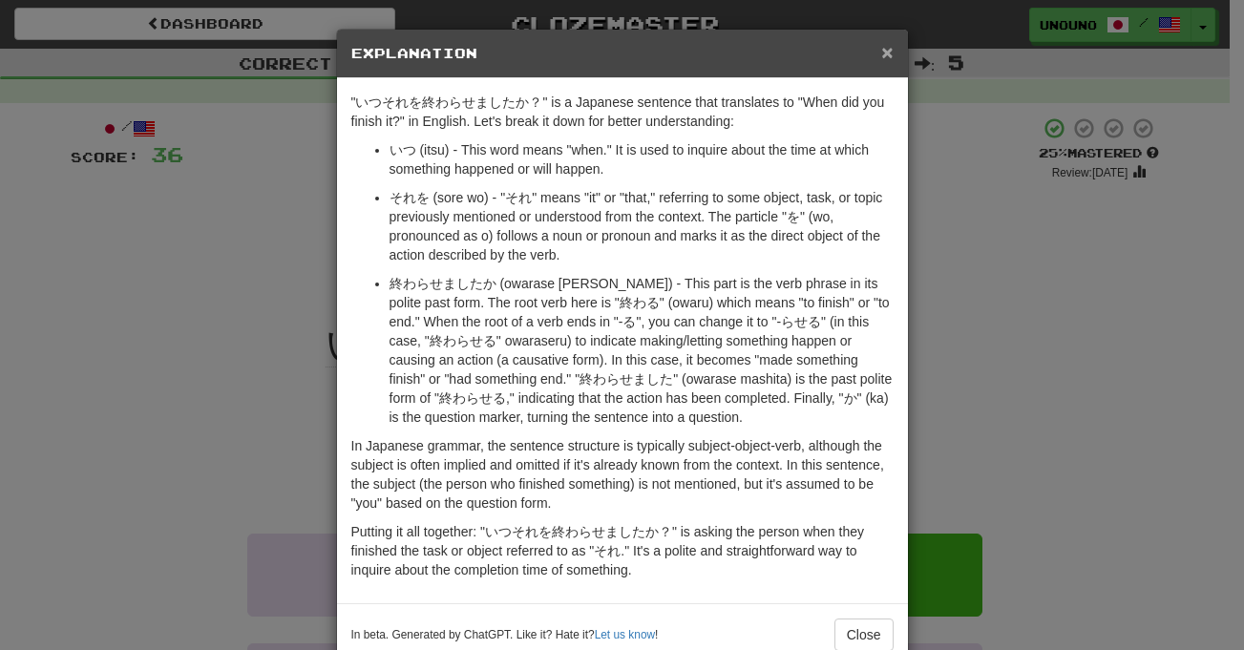
click at [881, 56] on span "×" at bounding box center [886, 52] width 11 height 22
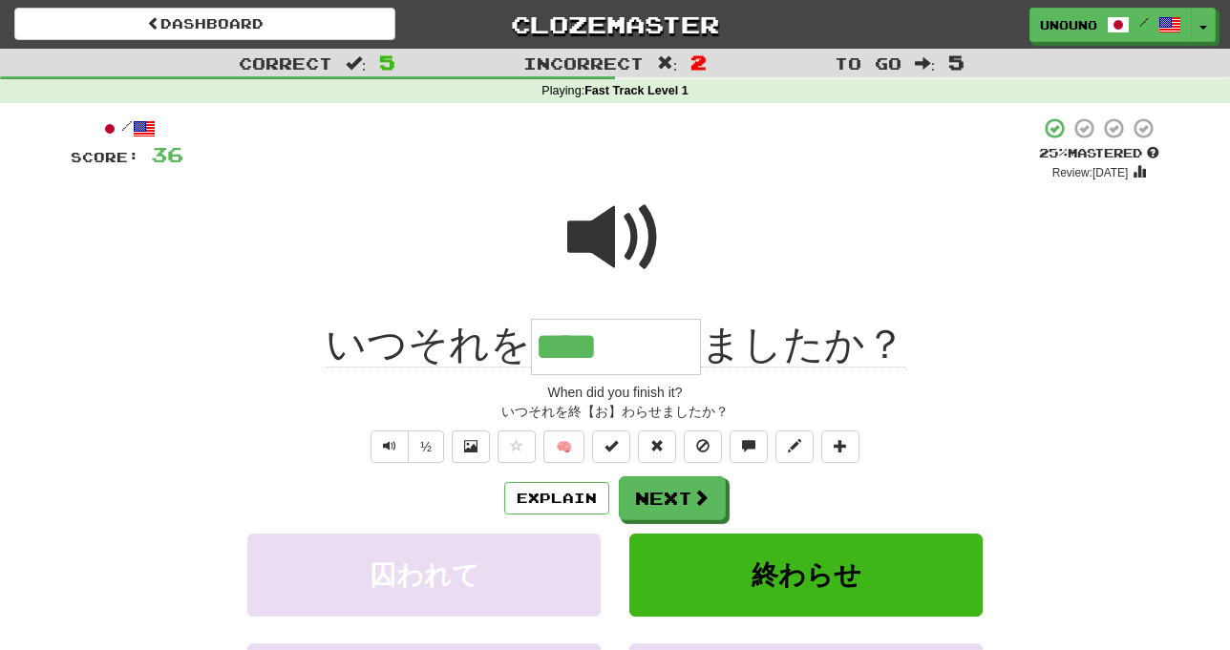
click at [993, 410] on div "いつそれを終【お】わらせましたか？" at bounding box center [615, 411] width 1089 height 19
click at [700, 497] on span at bounding box center [701, 498] width 17 height 17
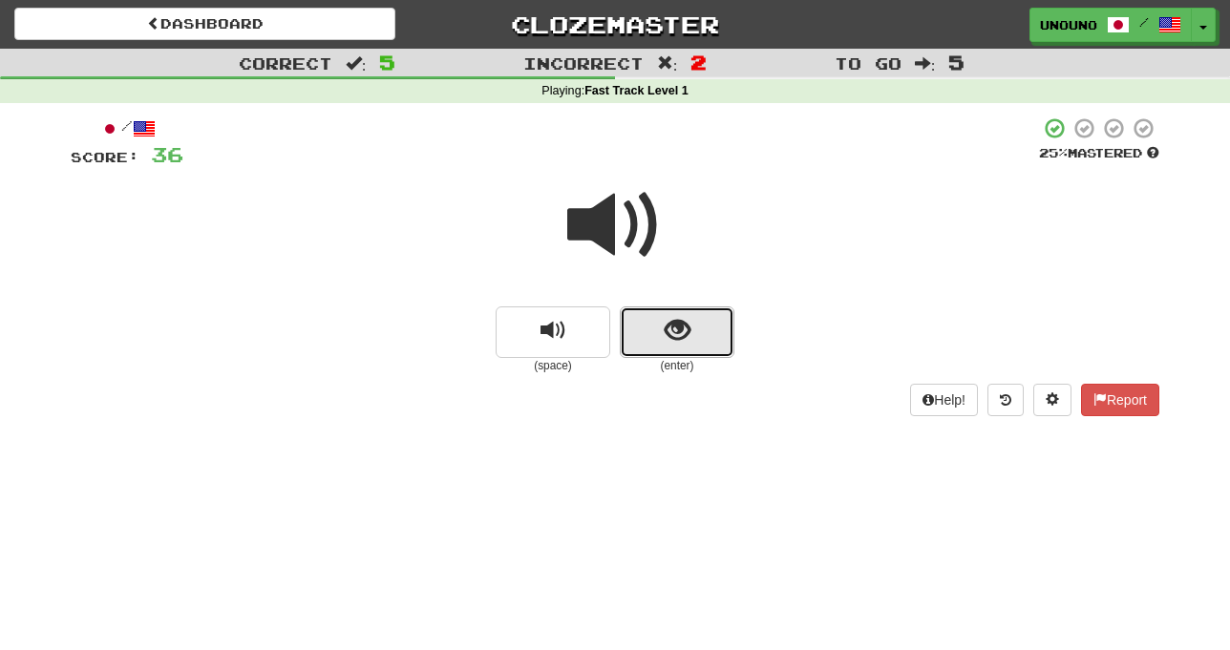
click at [660, 332] on button "show sentence" at bounding box center [677, 333] width 115 height 52
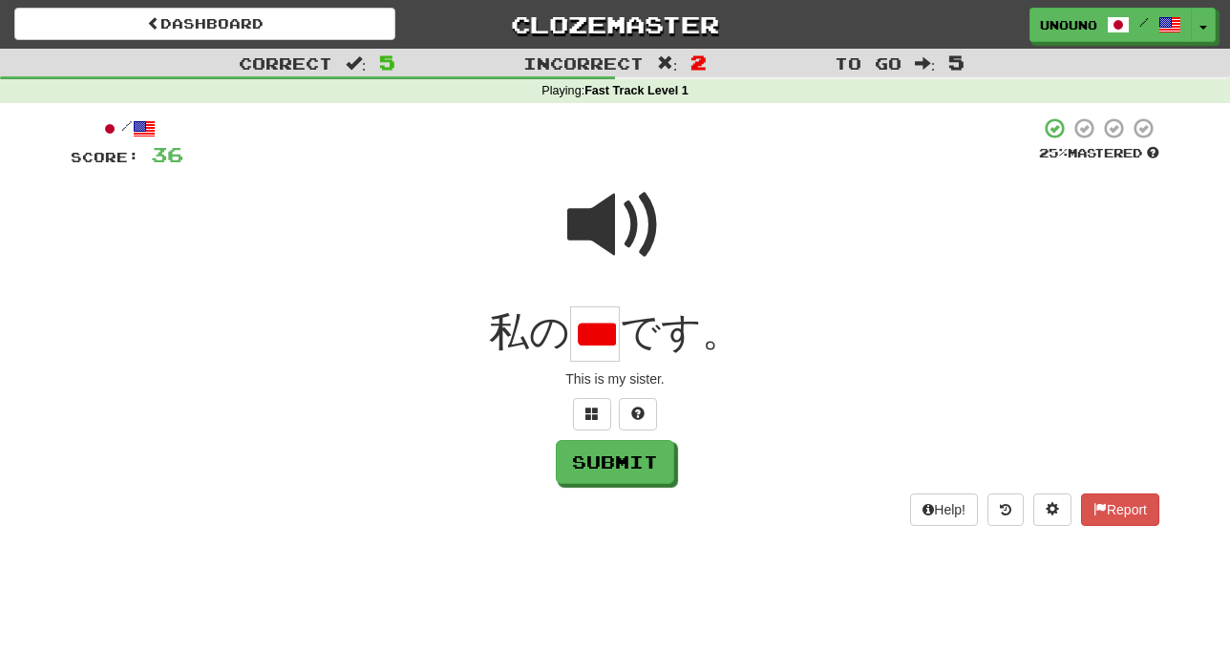
click at [765, 417] on div at bounding box center [615, 414] width 1089 height 32
click at [589, 412] on span at bounding box center [591, 413] width 13 height 13
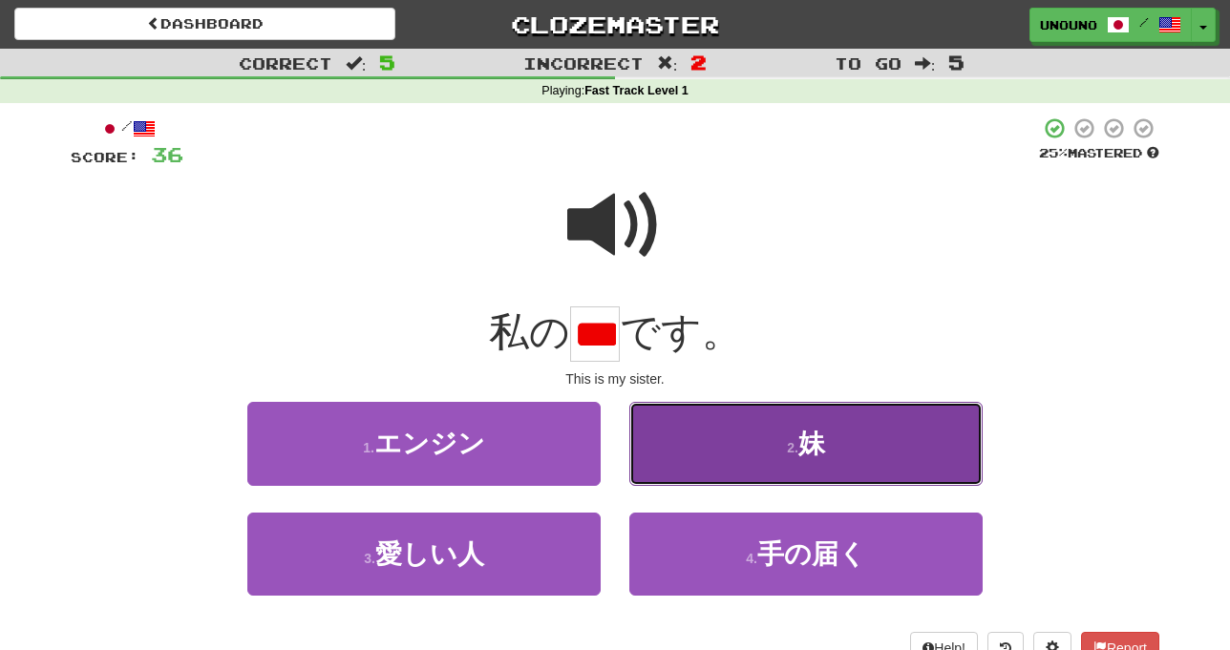
click at [688, 448] on button "2 . 妹" at bounding box center [805, 443] width 353 height 83
type input "*"
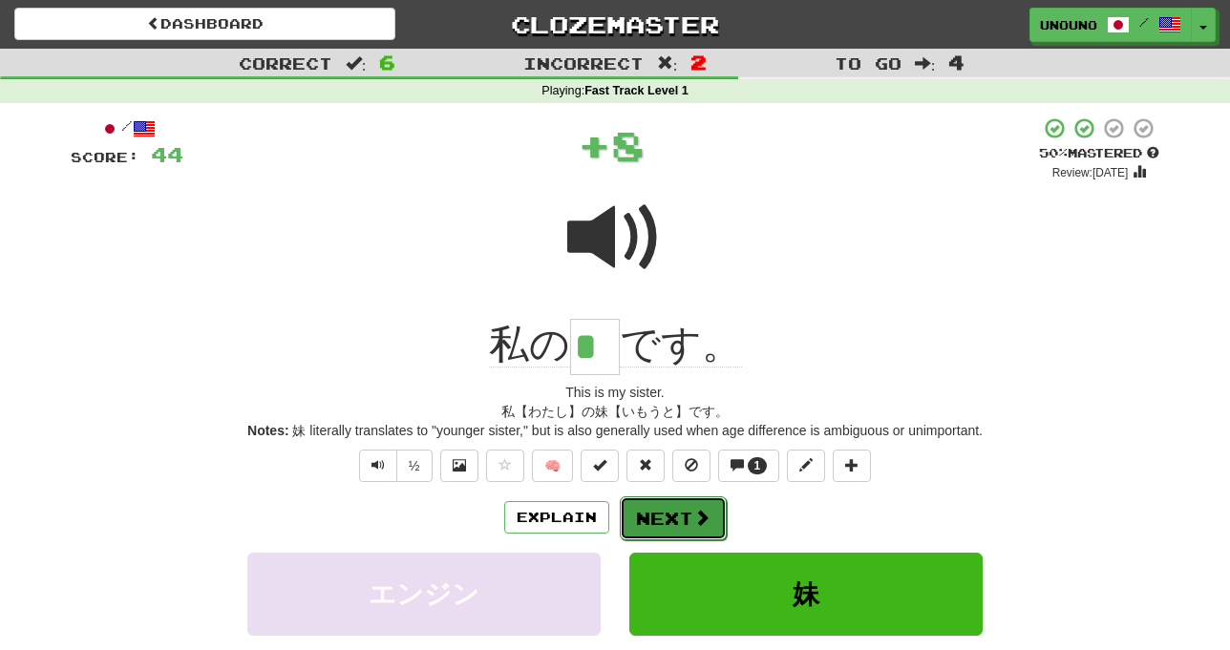
click at [668, 514] on button "Next" at bounding box center [673, 519] width 107 height 44
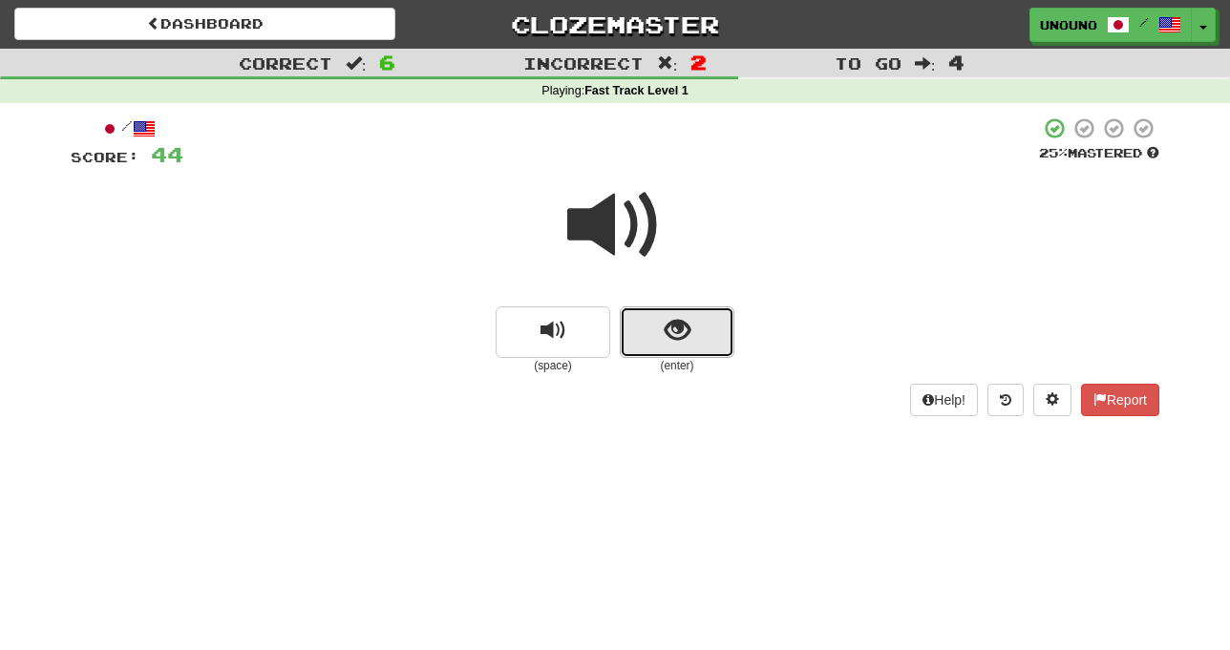
click at [642, 331] on button "show sentence" at bounding box center [677, 333] width 115 height 52
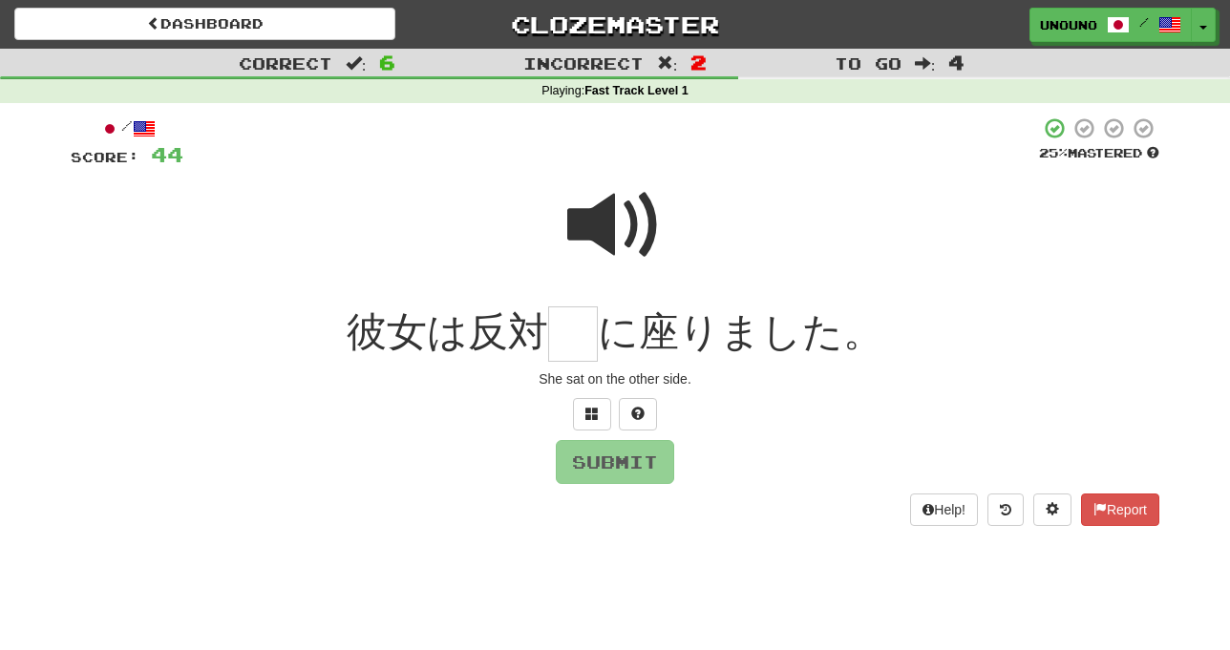
click at [620, 224] on span at bounding box center [614, 225] width 95 height 95
click at [590, 415] on span at bounding box center [591, 413] width 13 height 13
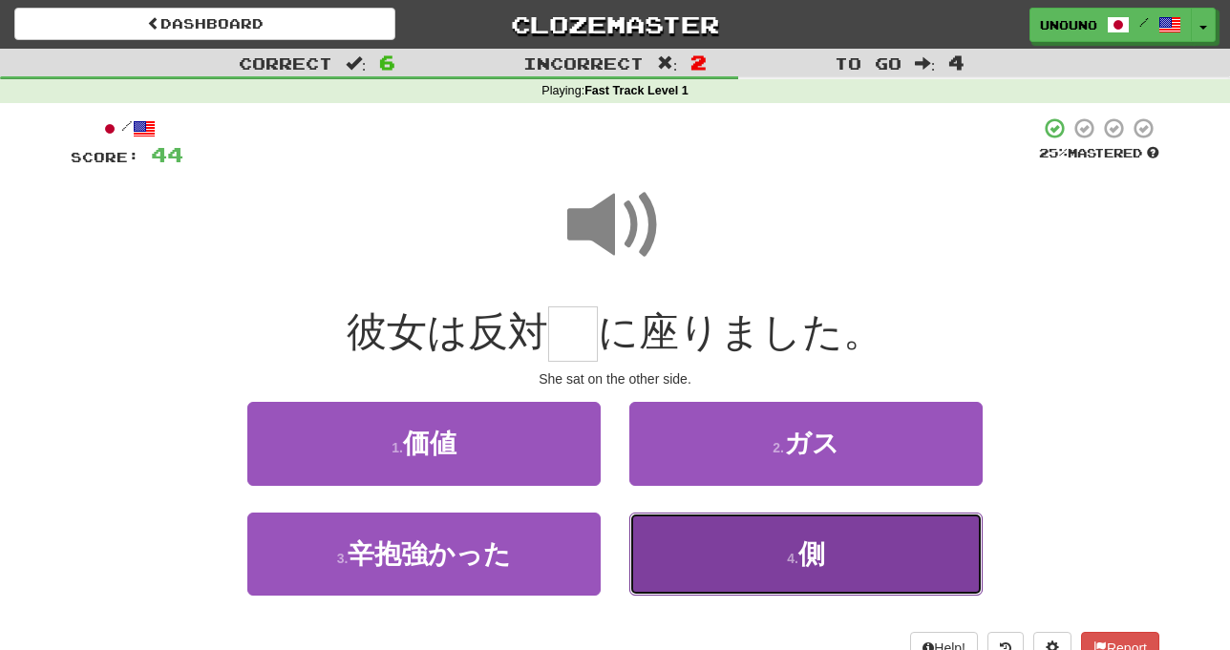
click at [654, 568] on button "4 . 側" at bounding box center [805, 554] width 353 height 83
type input "*"
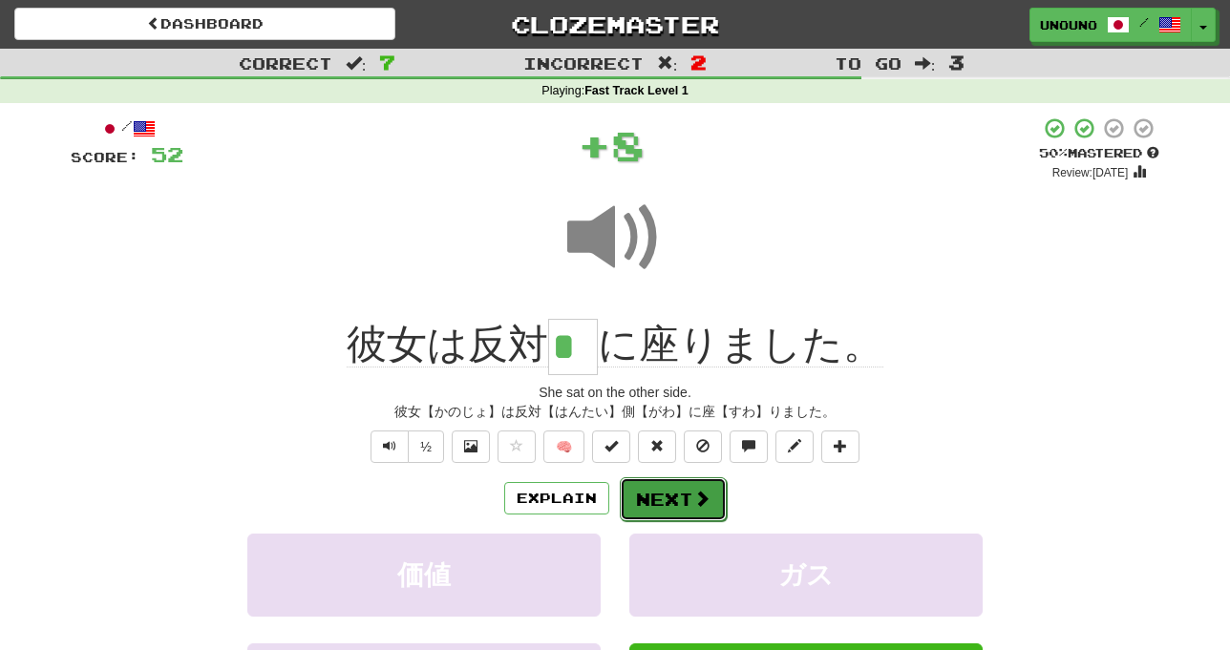
click at [656, 497] on button "Next" at bounding box center [673, 499] width 107 height 44
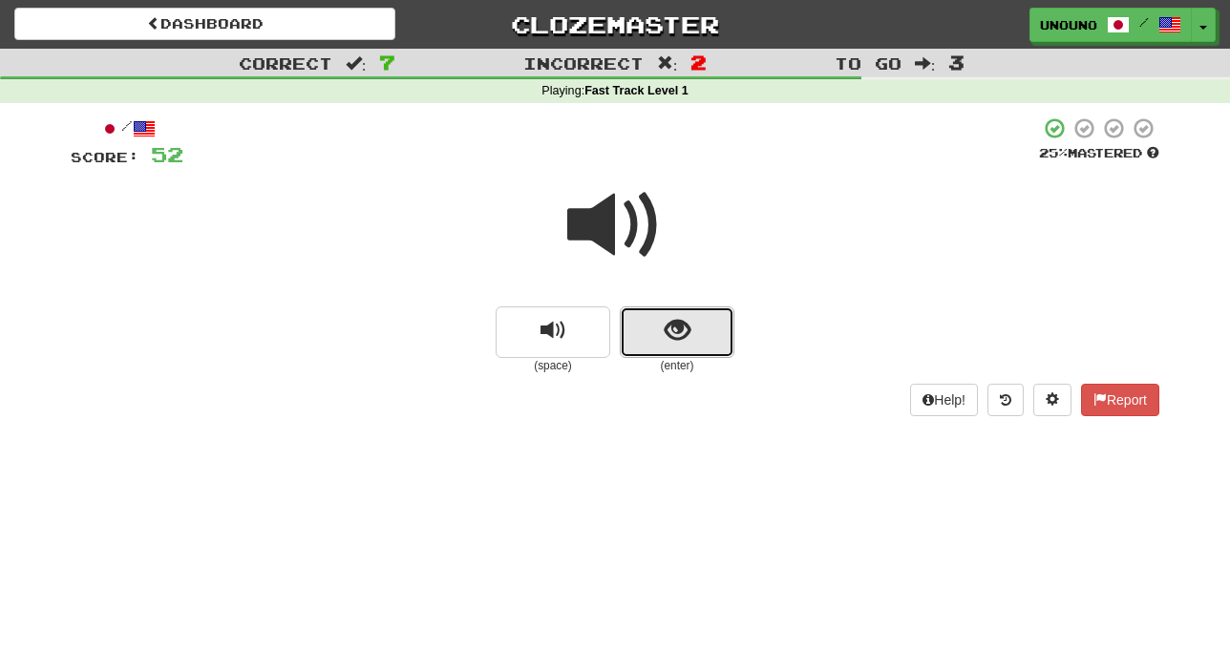
click at [645, 347] on button "show sentence" at bounding box center [677, 333] width 115 height 52
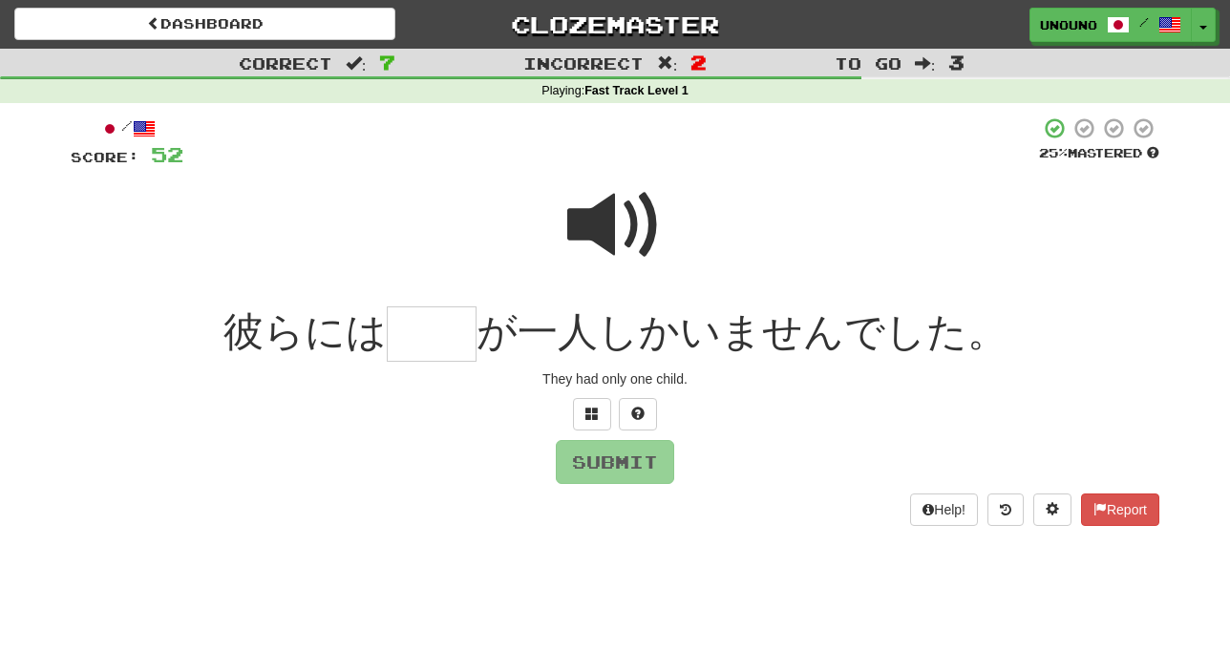
click at [612, 244] on span at bounding box center [614, 225] width 95 height 95
click at [605, 236] on span at bounding box center [614, 225] width 95 height 95
click at [452, 343] on input "text" at bounding box center [432, 335] width 90 height 56
type input "**"
click at [612, 461] on button "Submit" at bounding box center [616, 463] width 118 height 44
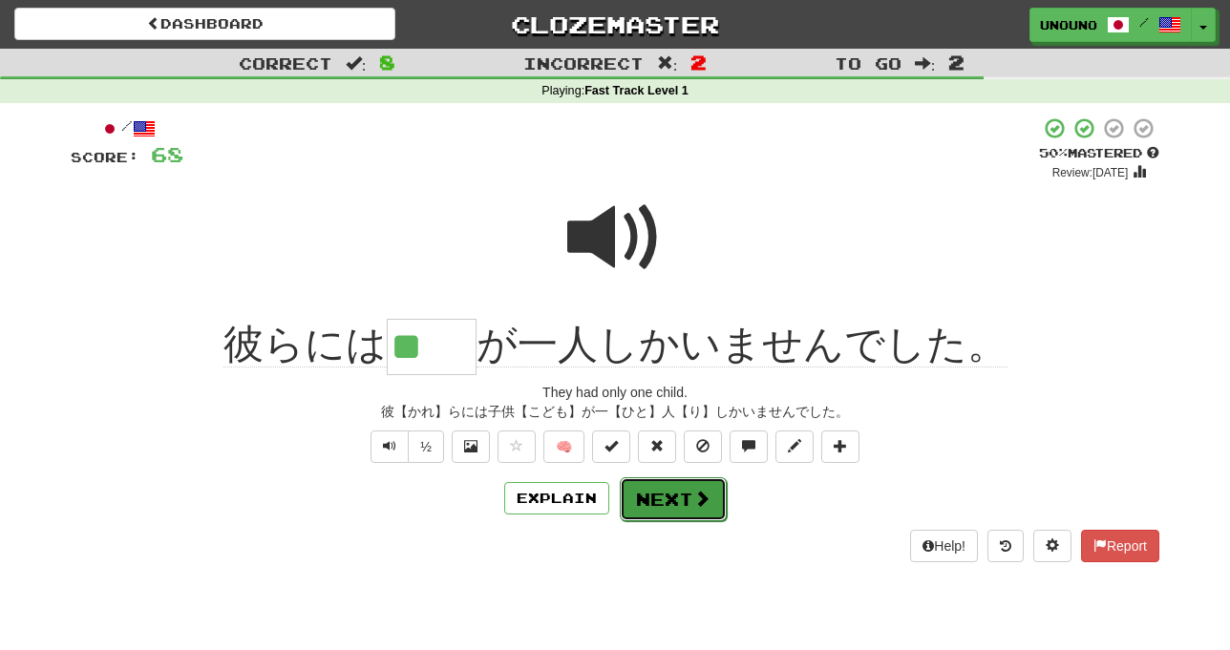
click at [669, 500] on button "Next" at bounding box center [673, 499] width 107 height 44
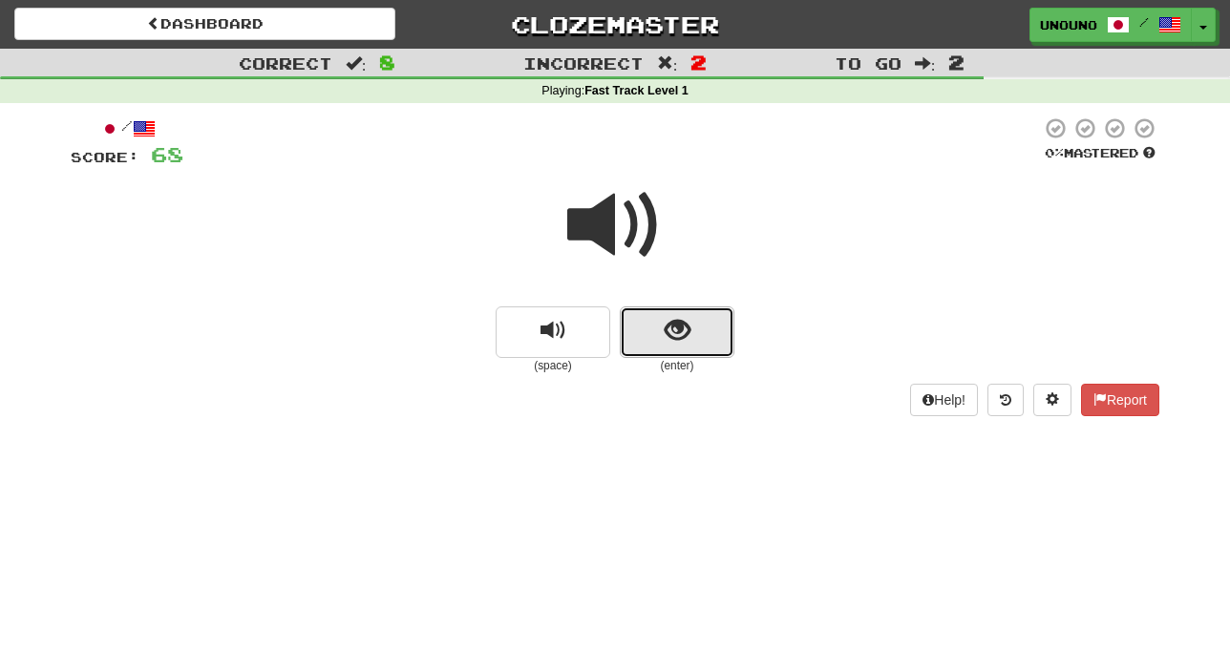
click at [672, 335] on span "show sentence" at bounding box center [678, 331] width 26 height 26
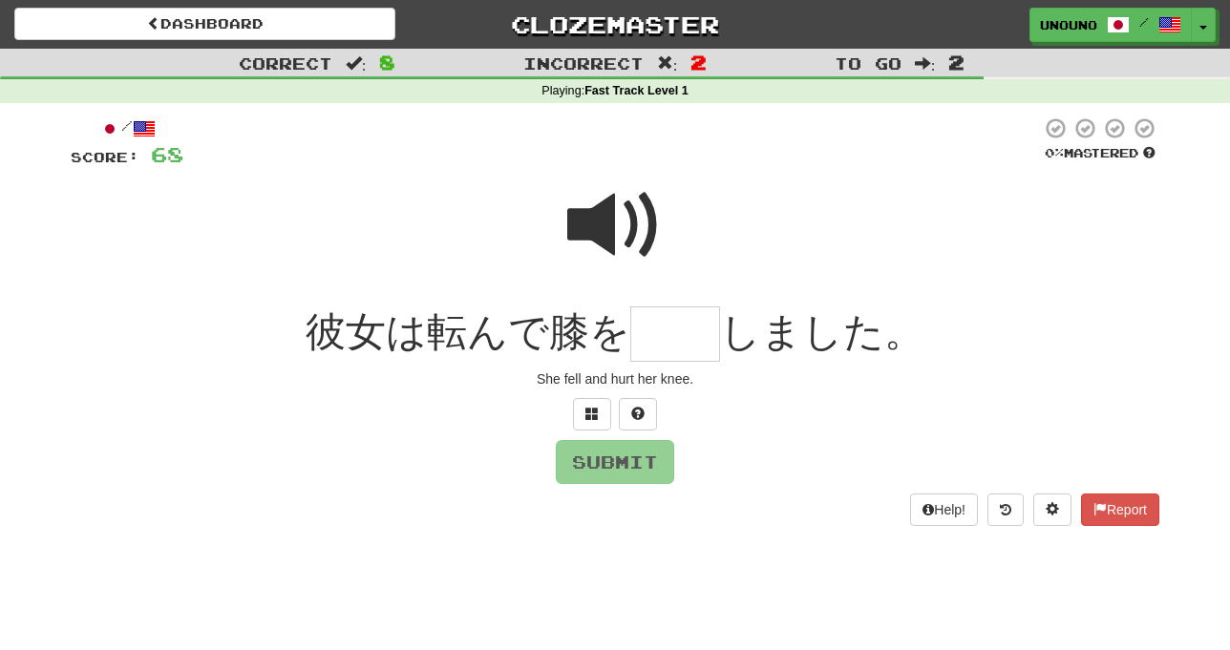
click at [613, 223] on span at bounding box center [614, 225] width 95 height 95
click at [592, 418] on span at bounding box center [591, 413] width 13 height 13
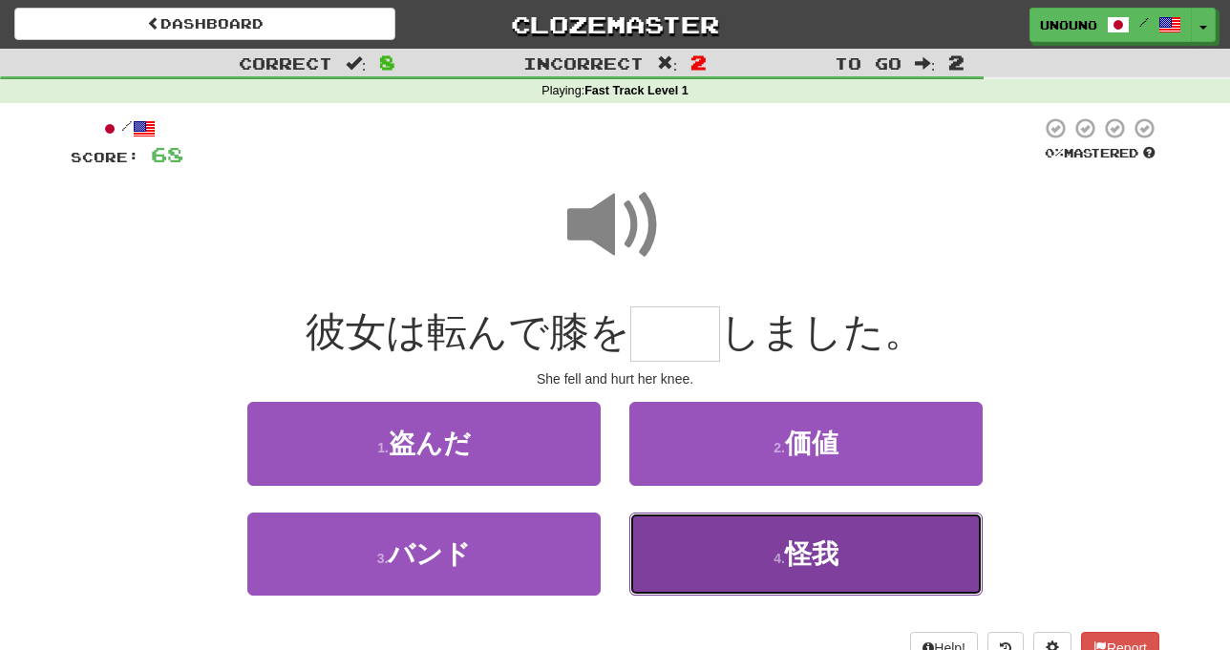
click at [698, 556] on button "4 . 怪我" at bounding box center [805, 554] width 353 height 83
type input "**"
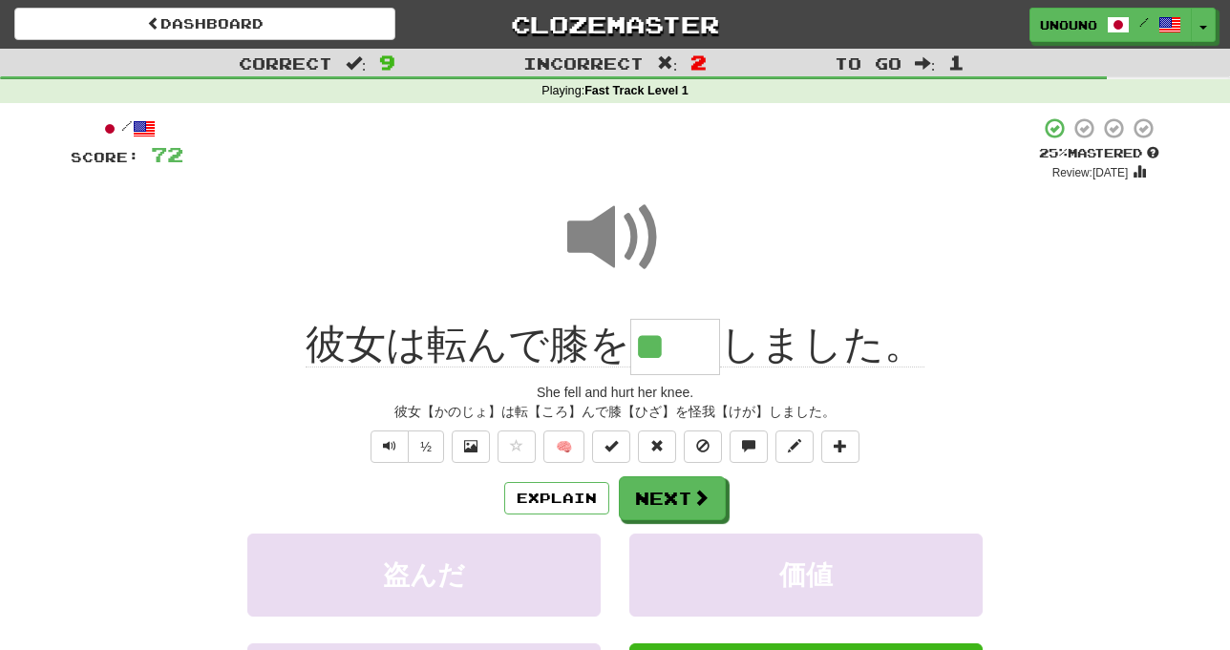
click at [314, 402] on div "彼女【かのじょ】は転【ころ】んで膝【ひざ】を怪我【けが】しました。" at bounding box center [615, 411] width 1089 height 19
click at [662, 494] on button "Next" at bounding box center [673, 499] width 107 height 44
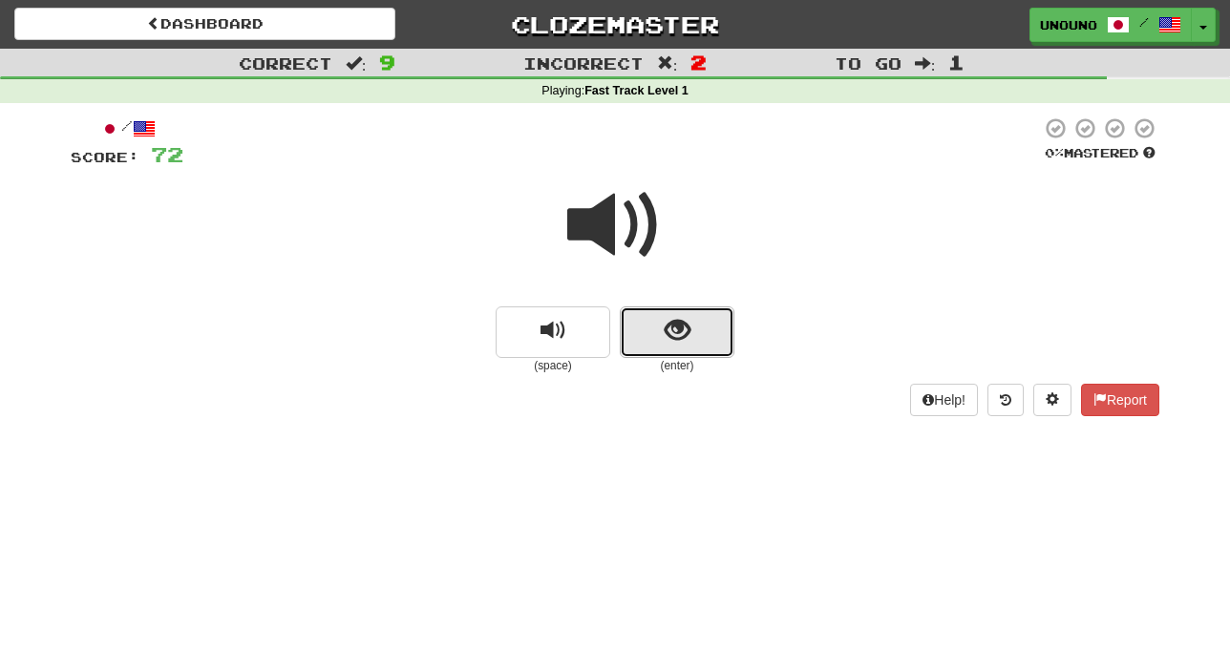
click at [663, 349] on button "show sentence" at bounding box center [677, 333] width 115 height 52
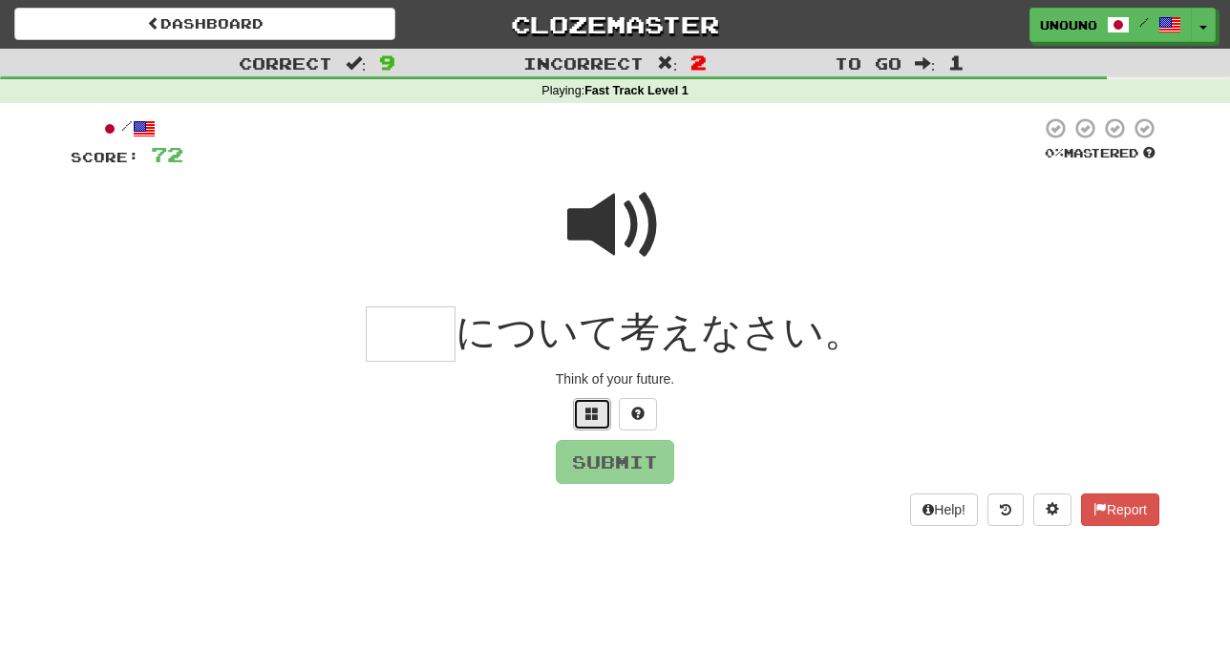
click at [580, 413] on button at bounding box center [592, 414] width 38 height 32
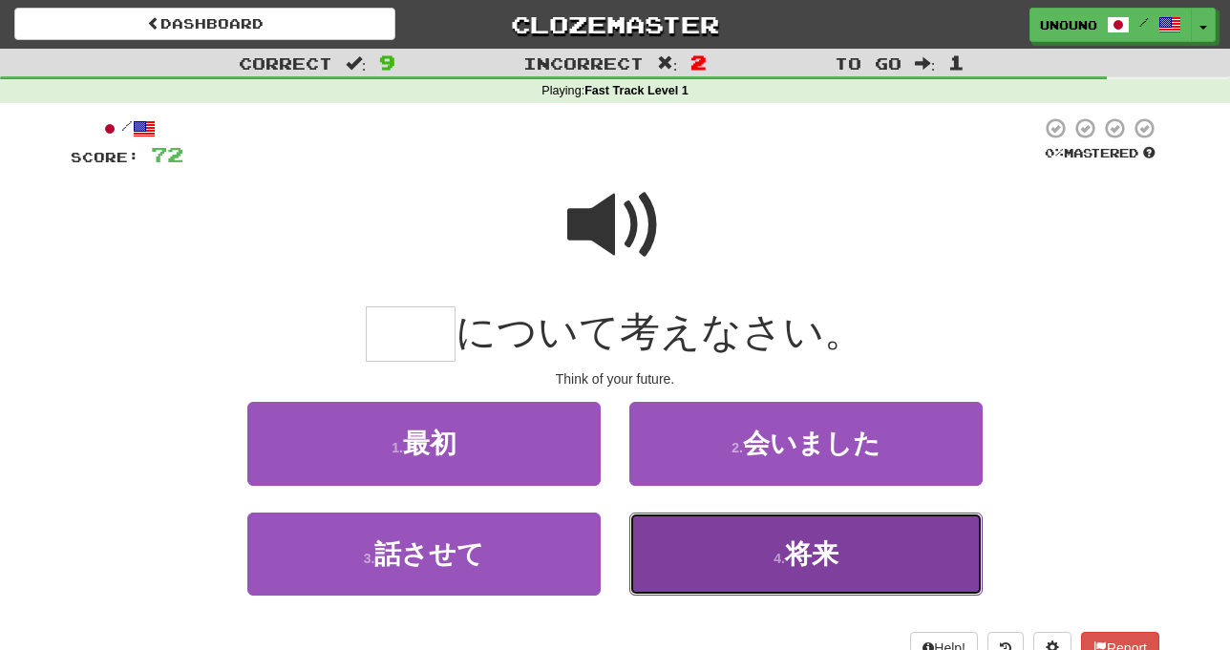
click at [695, 549] on button "4 . 将来" at bounding box center [805, 554] width 353 height 83
type input "**"
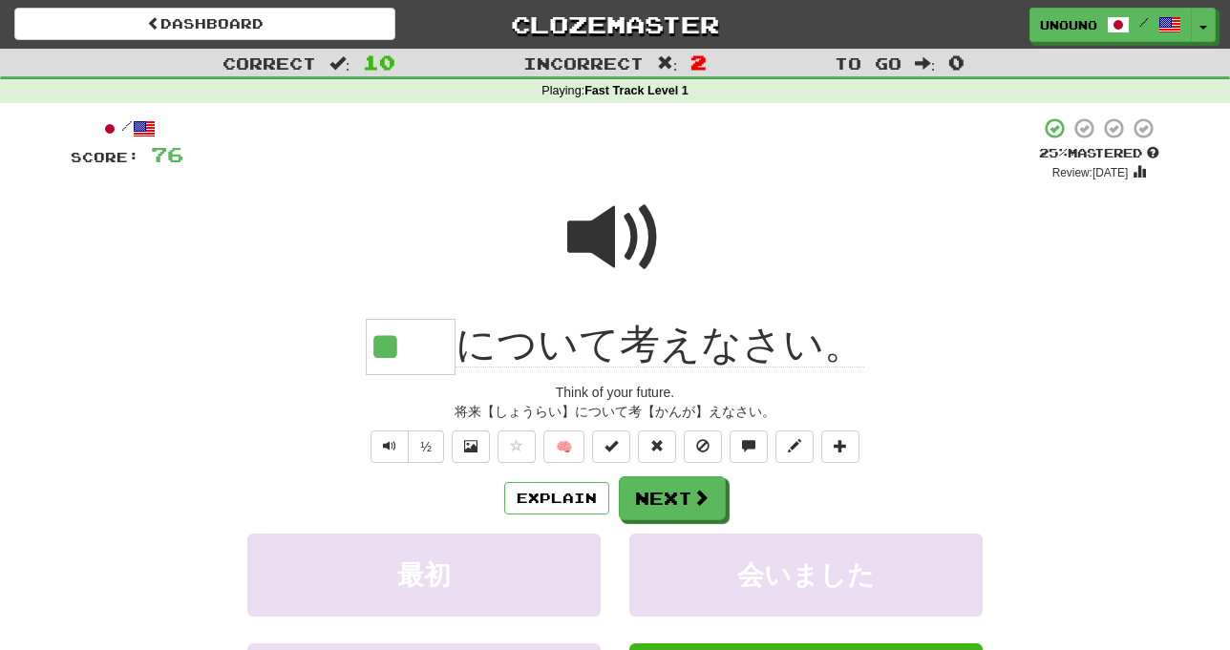
click at [731, 270] on div at bounding box center [615, 250] width 1089 height 137
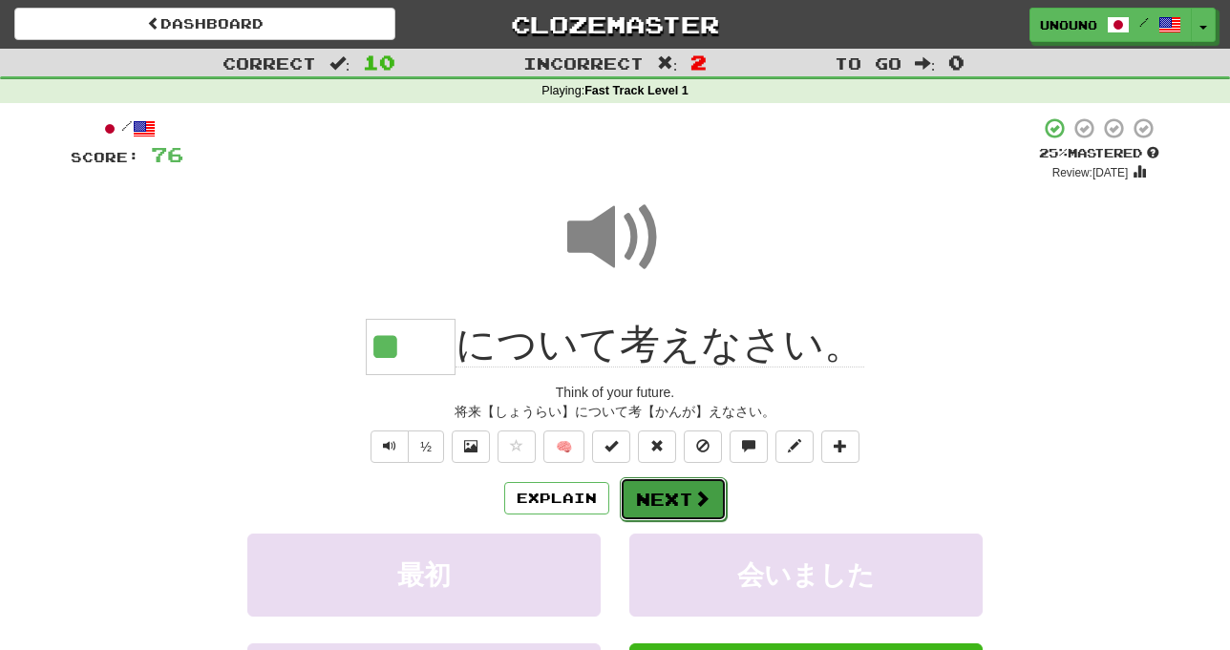
click at [679, 508] on button "Next" at bounding box center [673, 499] width 107 height 44
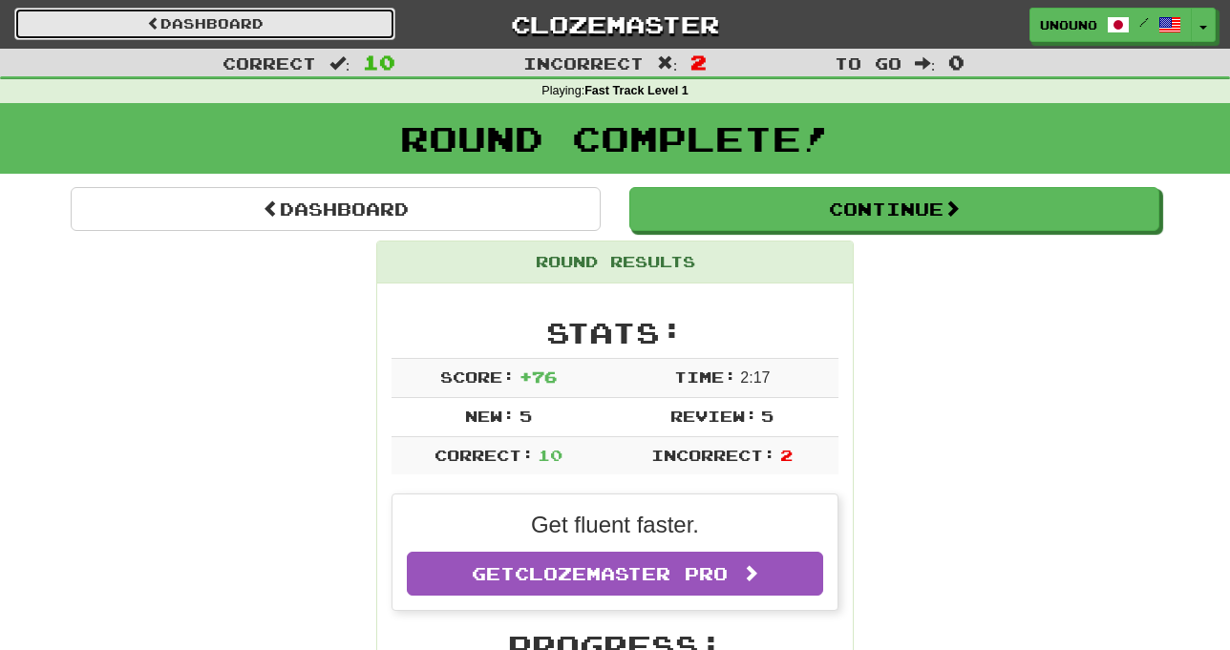
click at [346, 18] on link "Dashboard" at bounding box center [204, 24] width 381 height 32
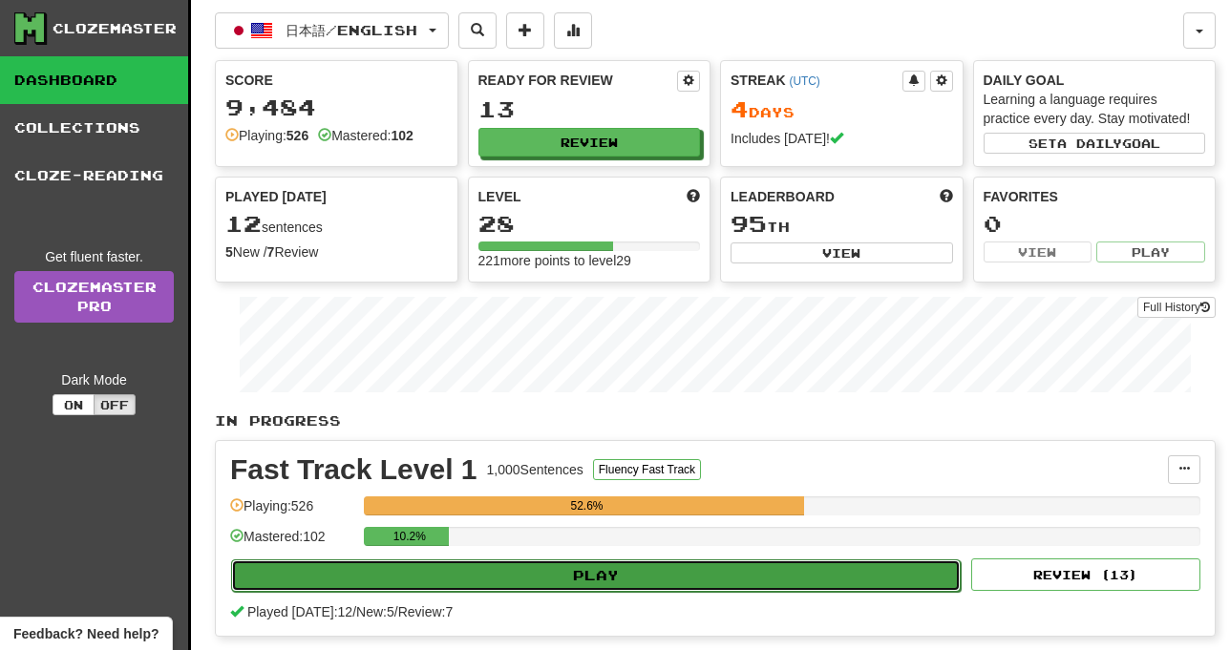
click at [589, 578] on button "Play" at bounding box center [596, 576] width 730 height 32
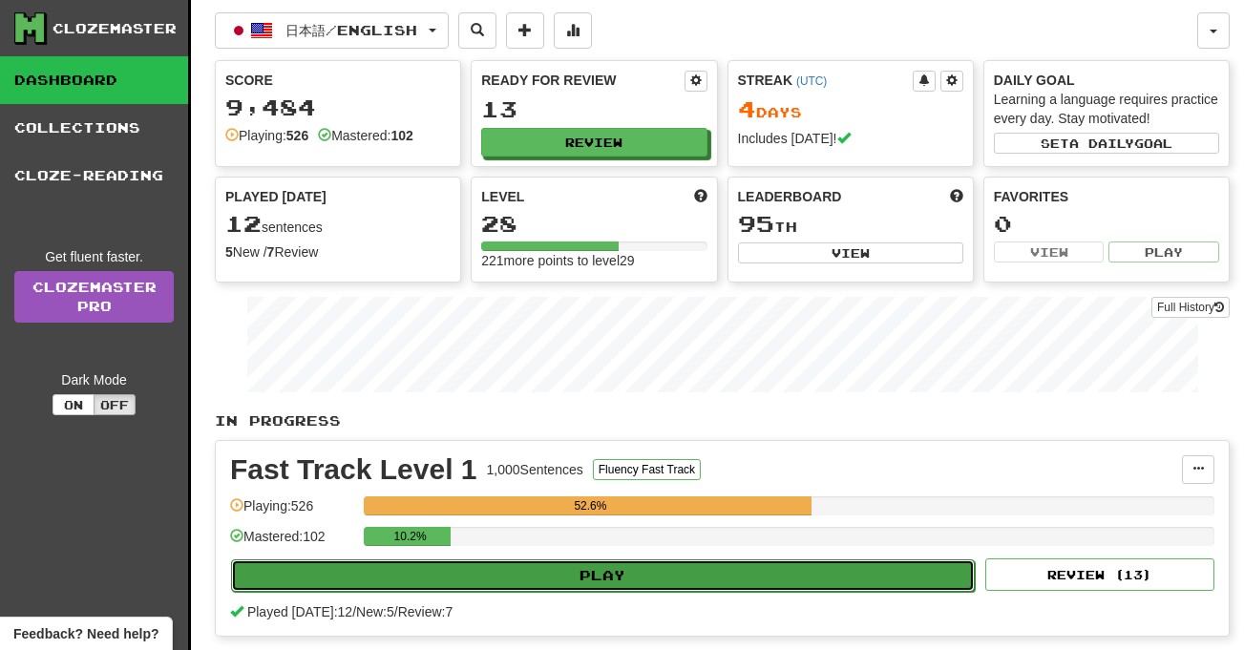
select select "**"
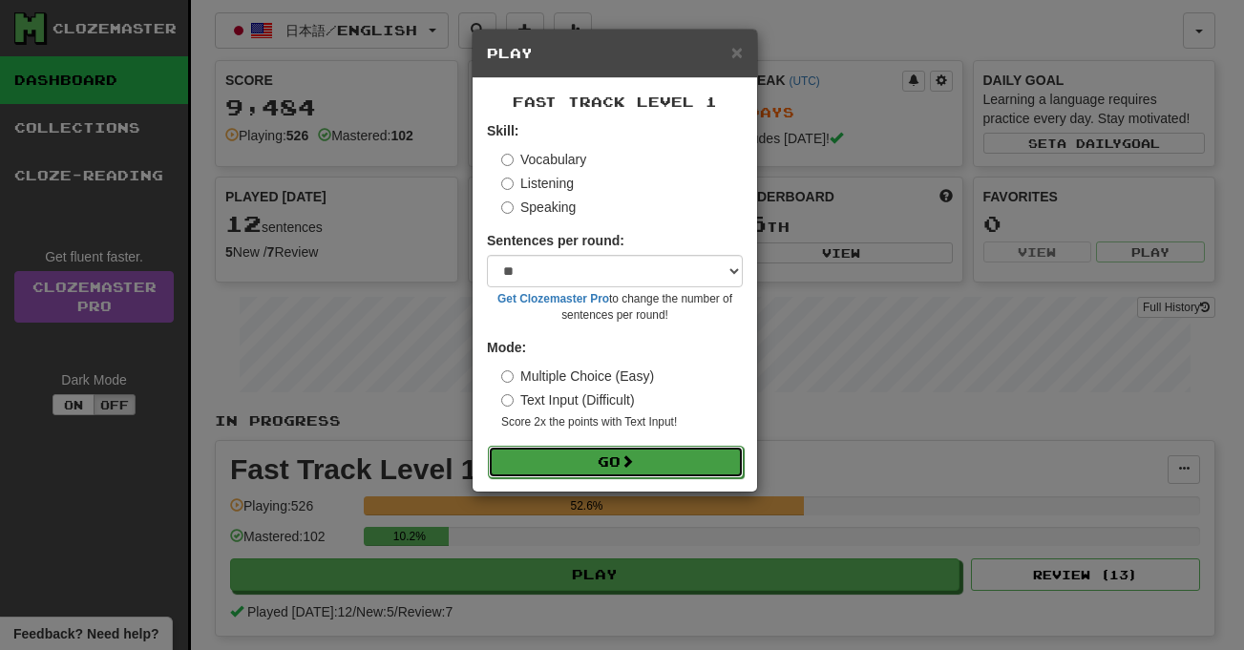
click at [647, 456] on button "Go" at bounding box center [616, 462] width 256 height 32
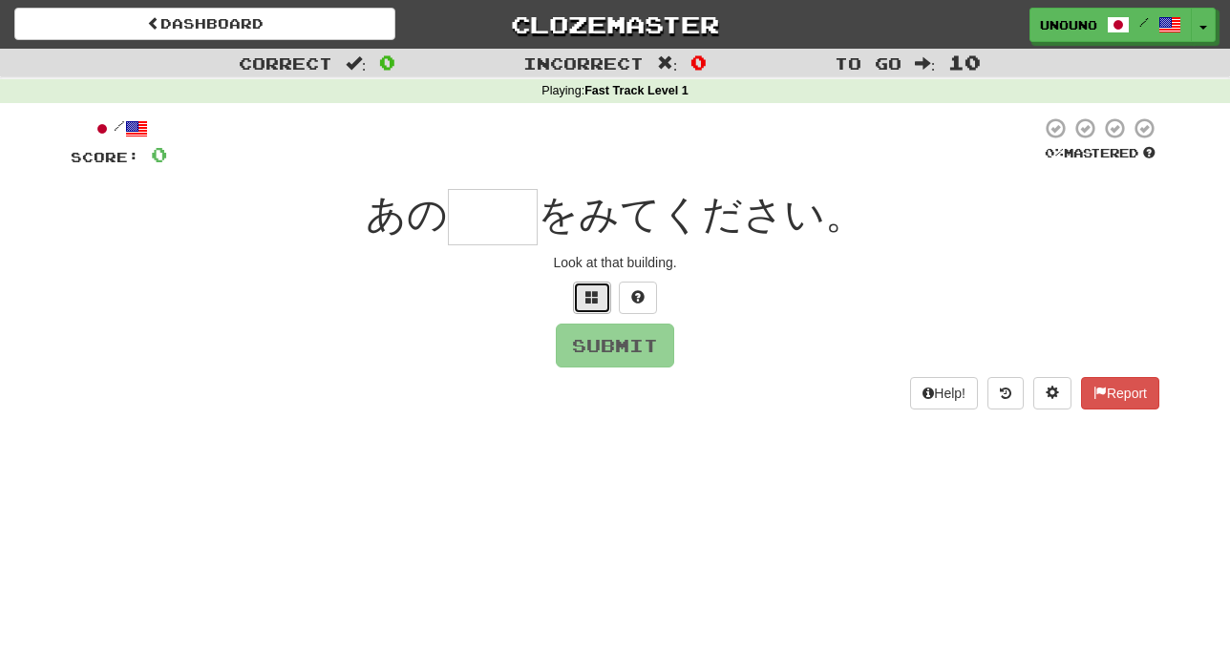
click at [590, 303] on span at bounding box center [591, 296] width 13 height 13
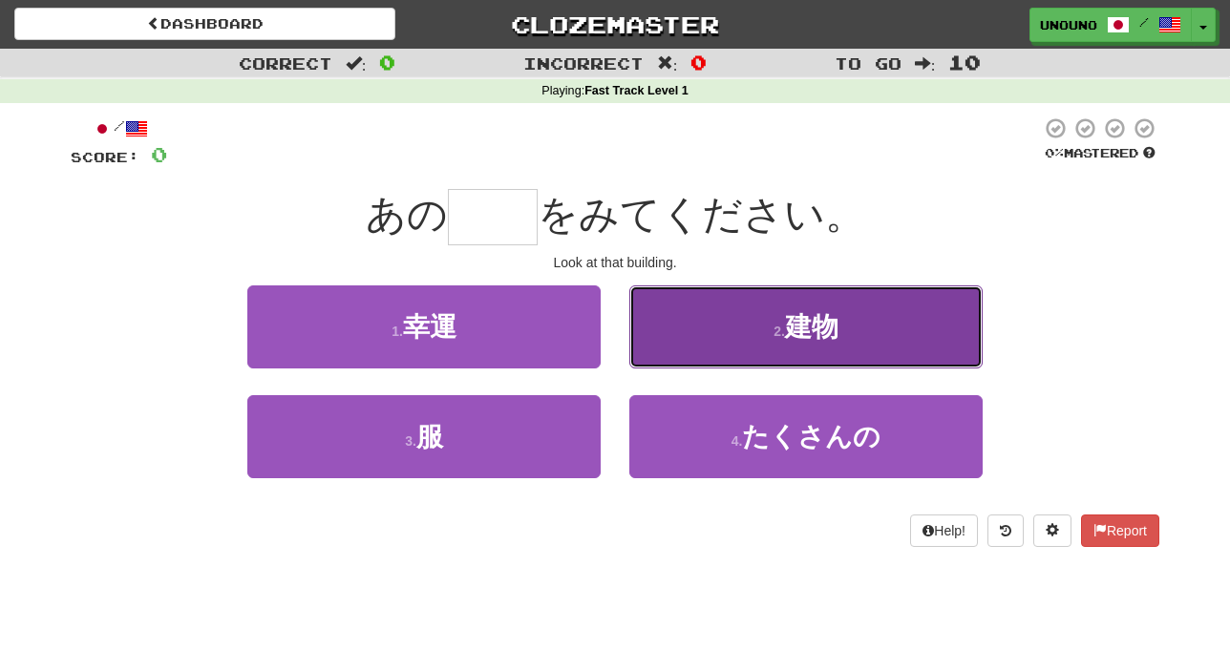
click at [709, 344] on button "2 . 建物" at bounding box center [805, 327] width 353 height 83
type input "**"
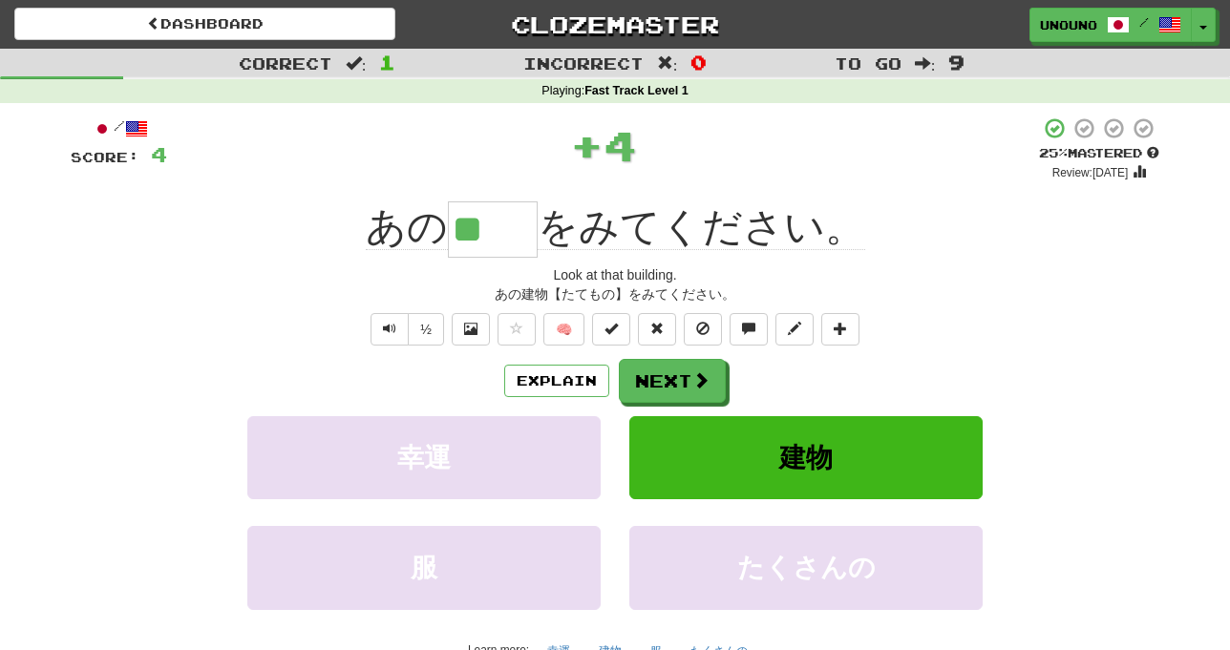
click at [286, 278] on div "Look at that building." at bounding box center [615, 274] width 1089 height 19
click at [687, 387] on button "Next" at bounding box center [673, 382] width 107 height 44
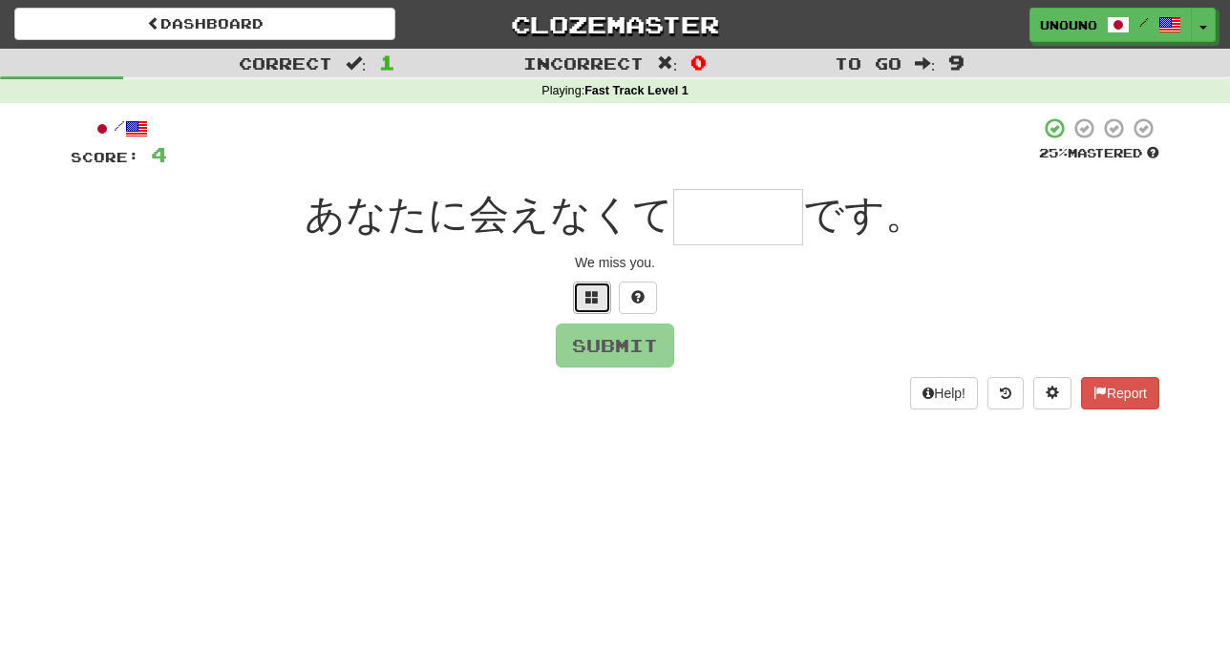
click at [594, 297] on span at bounding box center [591, 296] width 13 height 13
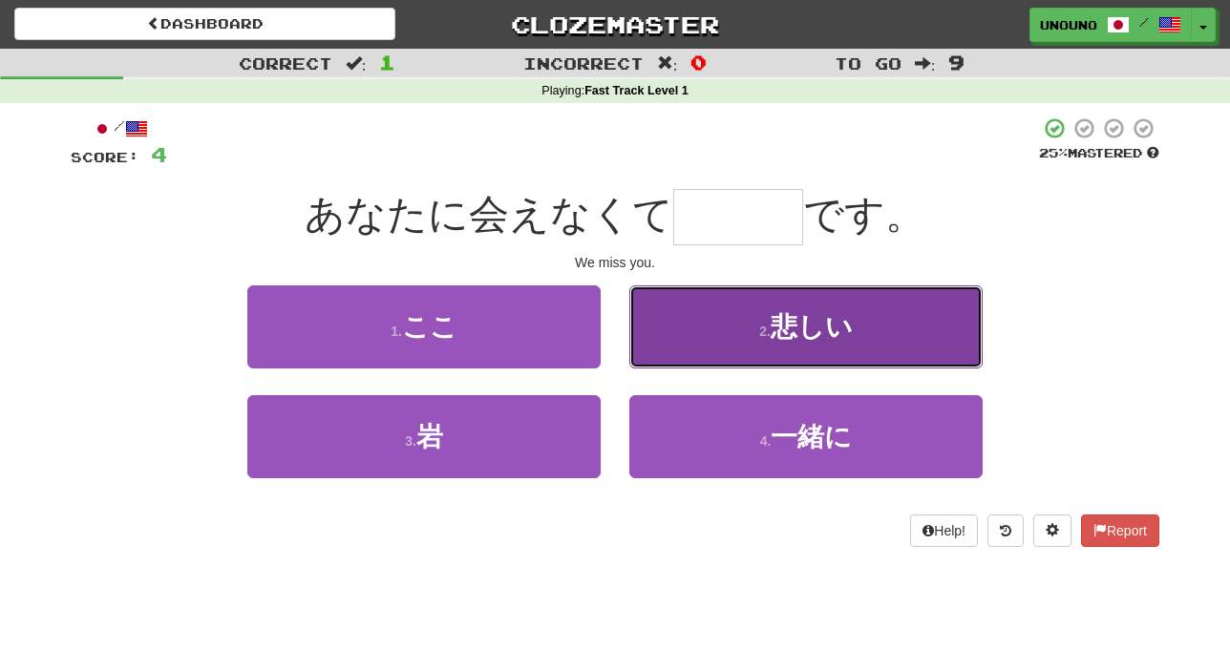
click at [692, 338] on button "2 . 悲しい" at bounding box center [805, 327] width 353 height 83
type input "***"
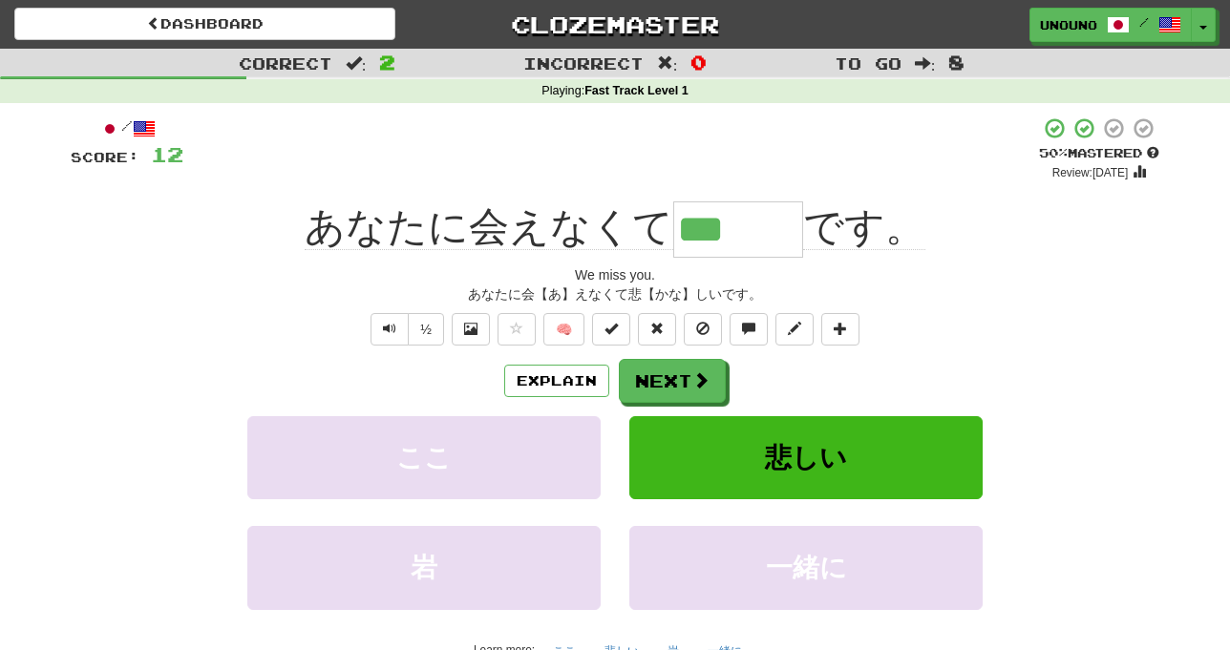
click at [176, 293] on div "あなたに会【あ】えなくて悲【かな】しいです。" at bounding box center [615, 294] width 1089 height 19
click at [668, 395] on button "Next" at bounding box center [673, 382] width 107 height 44
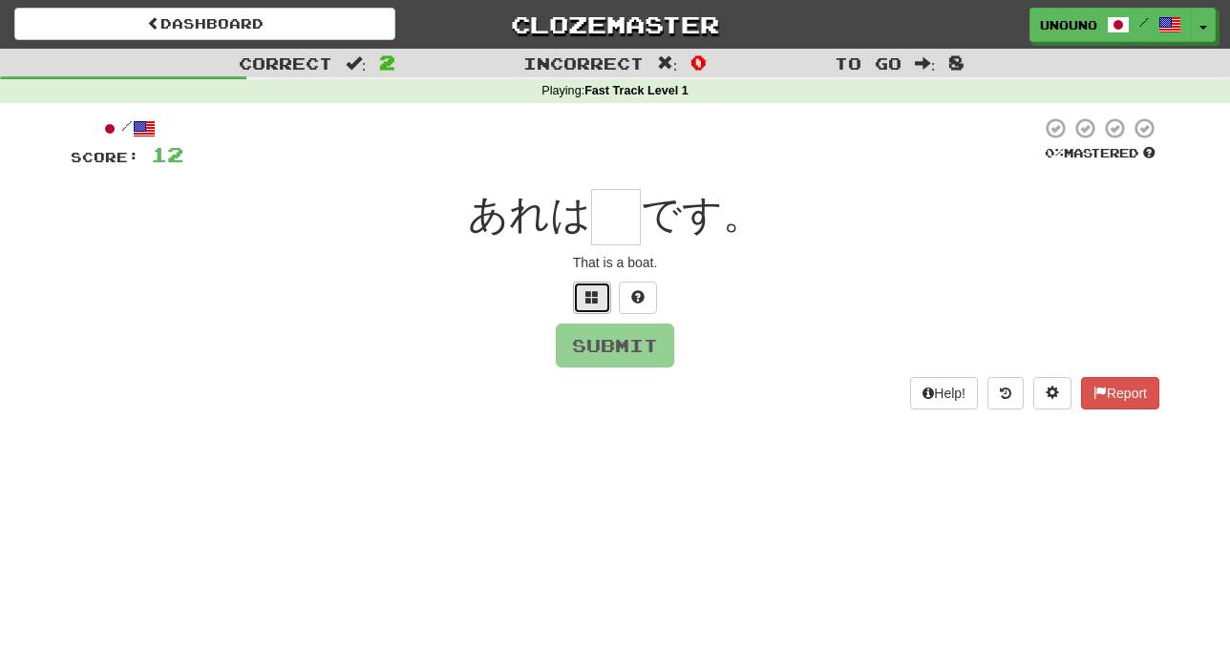
click at [598, 297] on span at bounding box center [591, 296] width 13 height 13
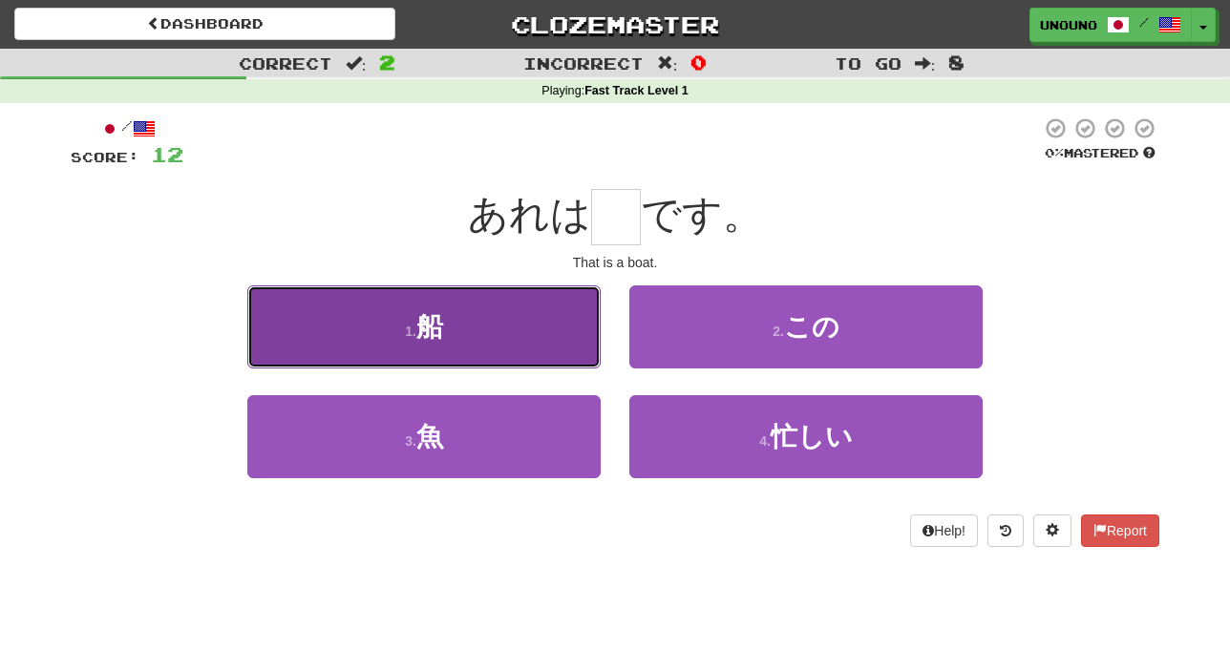
click at [514, 346] on button "1 . 船" at bounding box center [423, 327] width 353 height 83
type input "*"
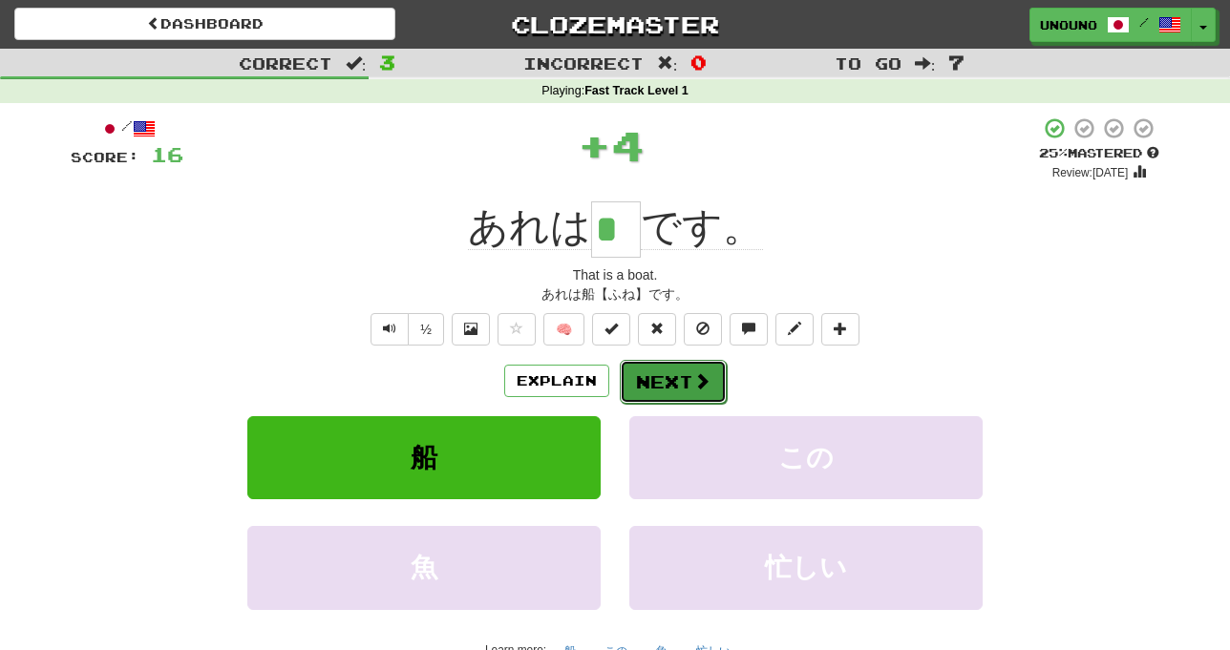
click at [657, 368] on button "Next" at bounding box center [673, 382] width 107 height 44
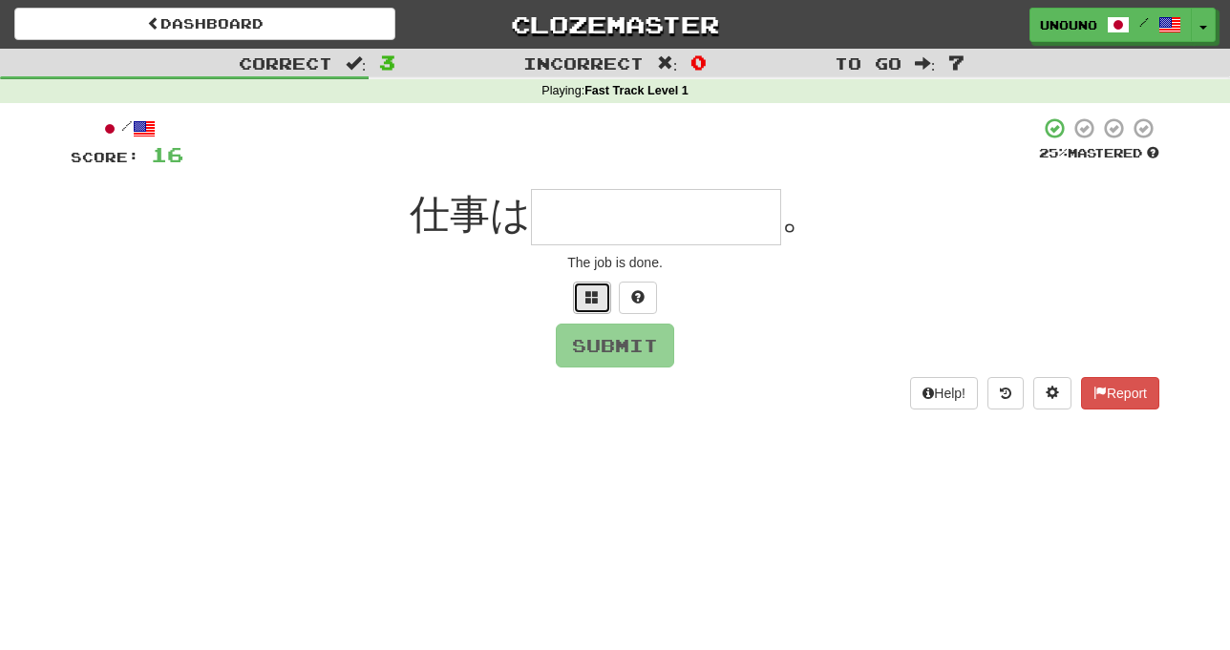
click at [579, 297] on button at bounding box center [592, 298] width 38 height 32
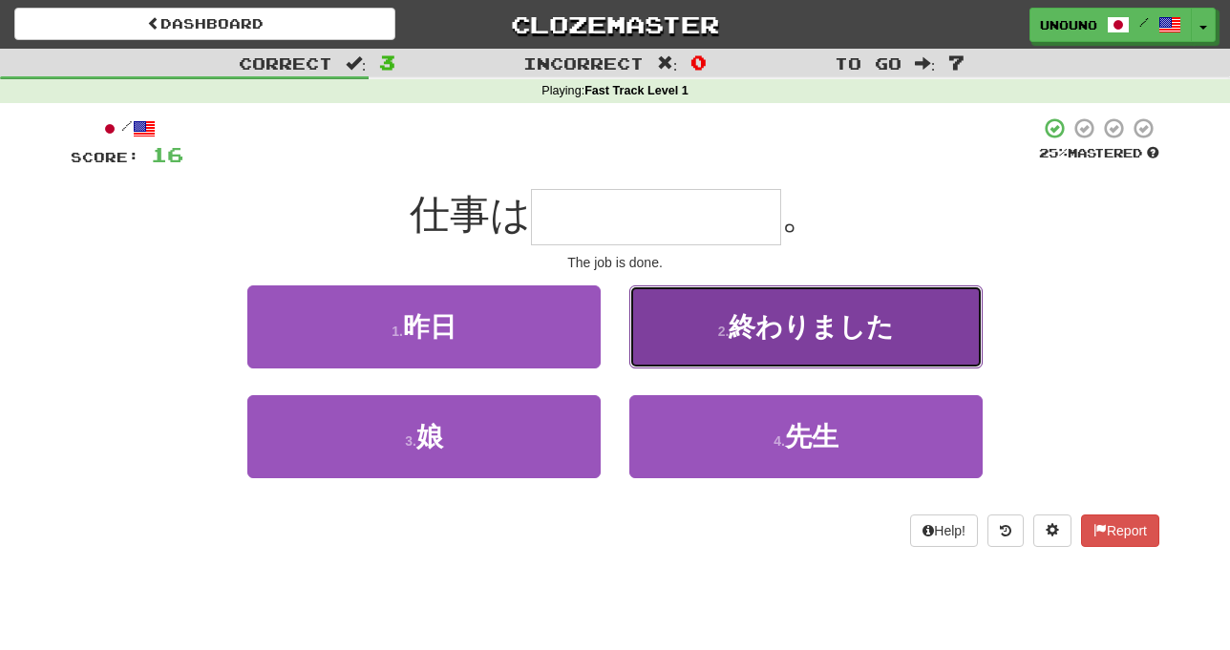
click at [710, 344] on button "2 . 終わりました" at bounding box center [805, 327] width 353 height 83
type input "******"
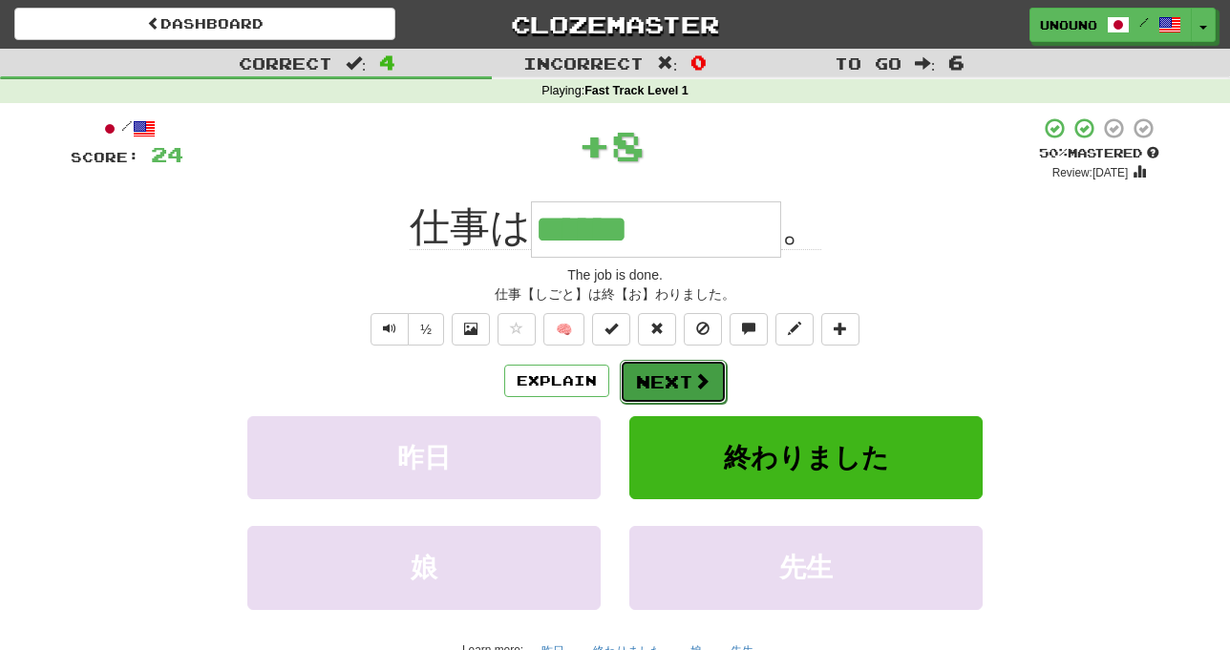
click at [658, 386] on button "Next" at bounding box center [673, 382] width 107 height 44
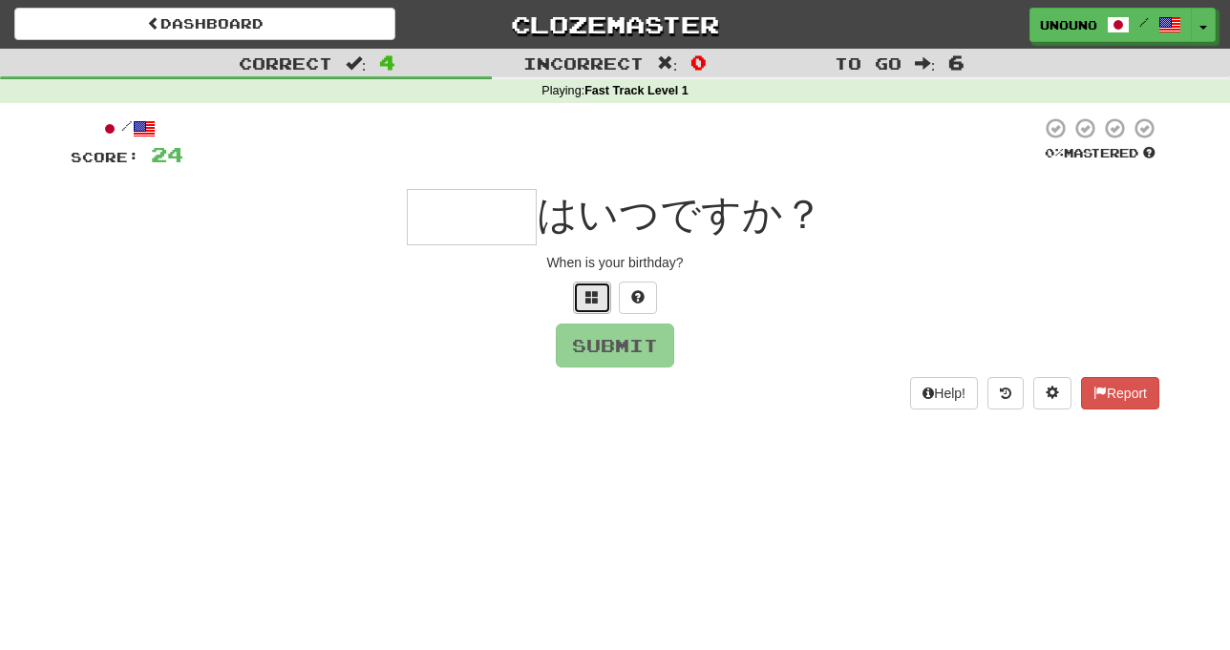
click at [604, 305] on button at bounding box center [592, 298] width 38 height 32
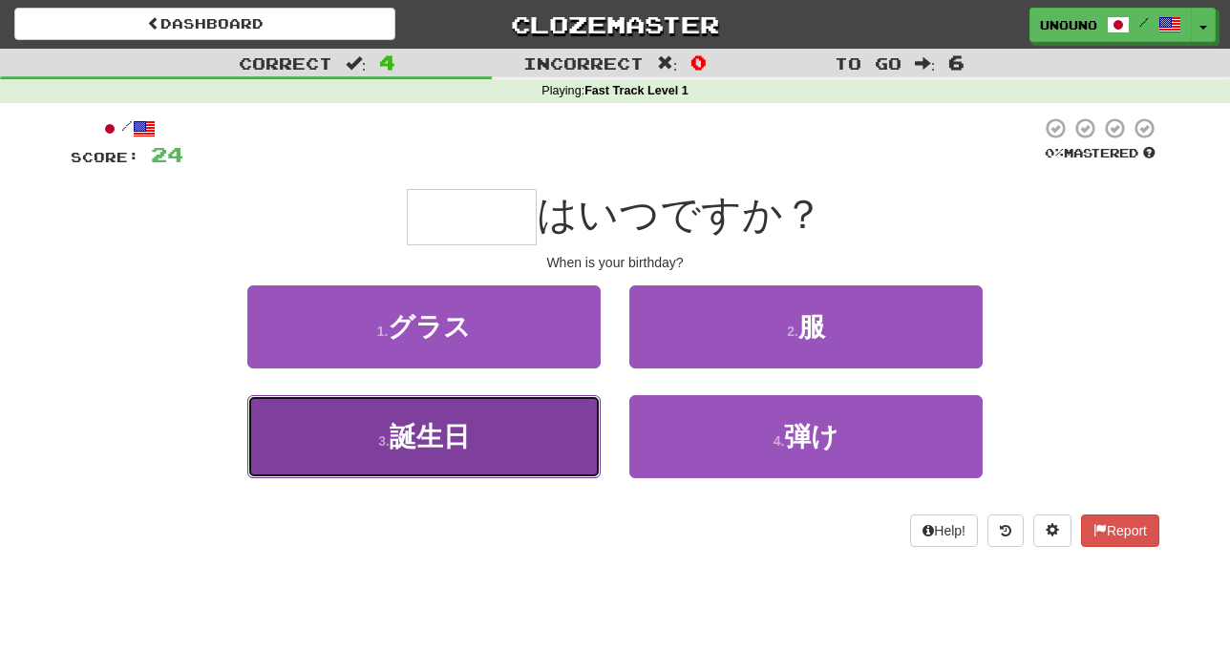
click at [517, 437] on button "3 . 誕生日" at bounding box center [423, 436] width 353 height 83
type input "***"
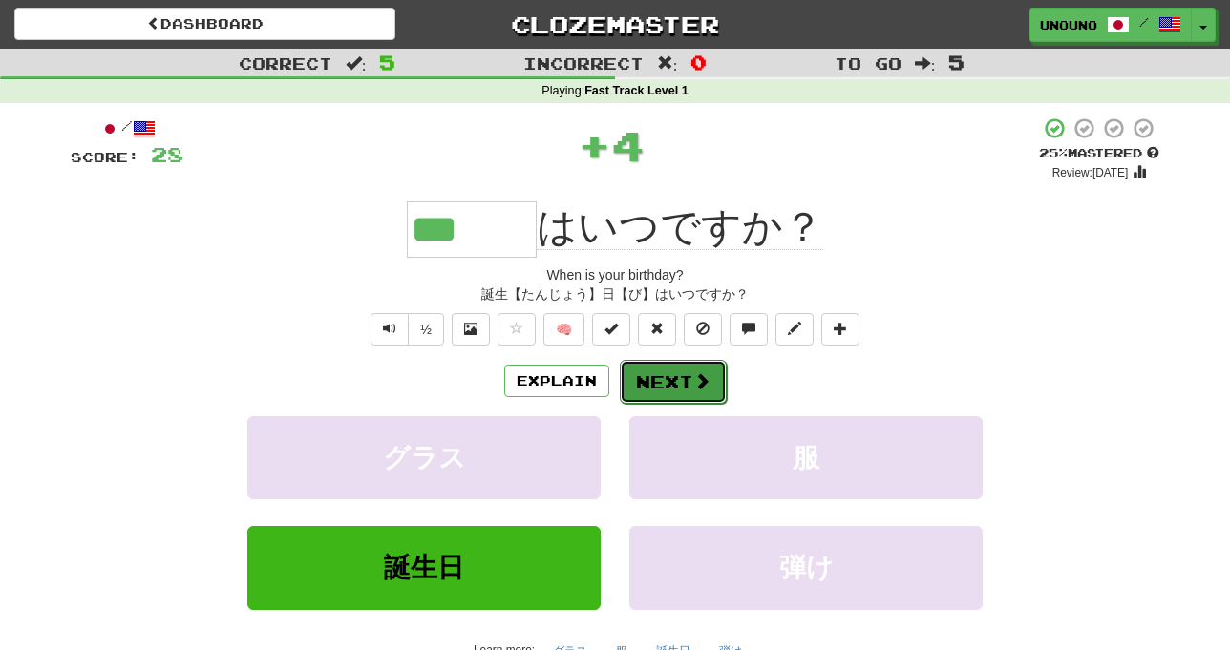
click at [659, 383] on button "Next" at bounding box center [673, 382] width 107 height 44
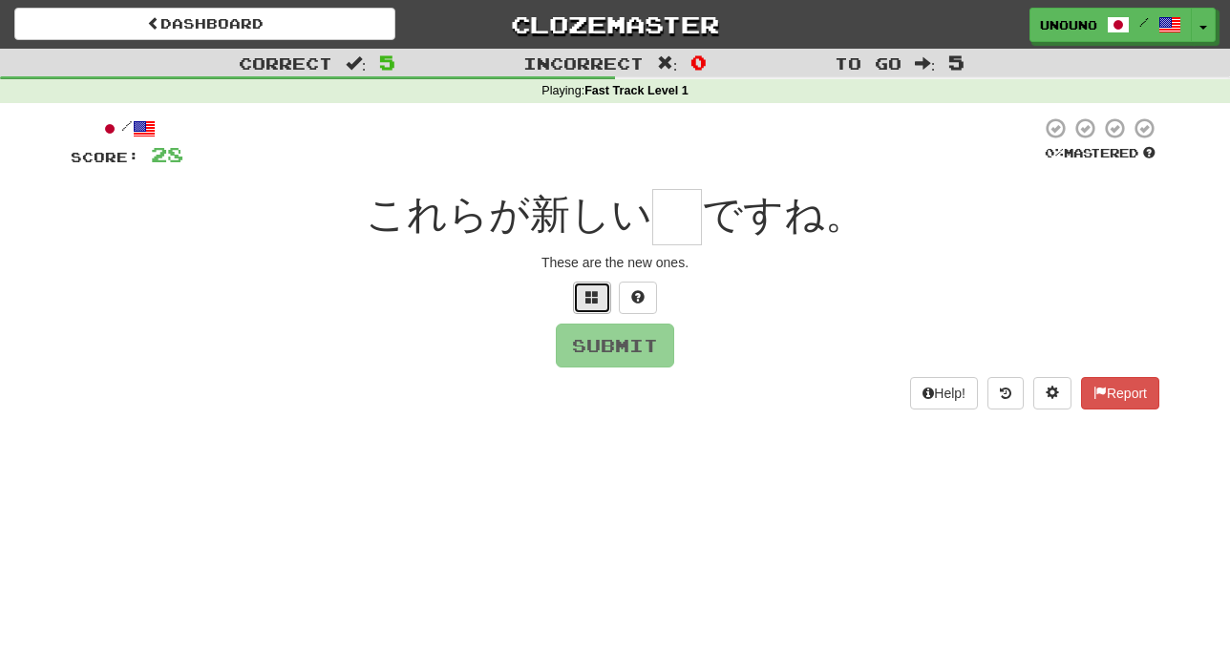
click at [604, 311] on button at bounding box center [592, 298] width 38 height 32
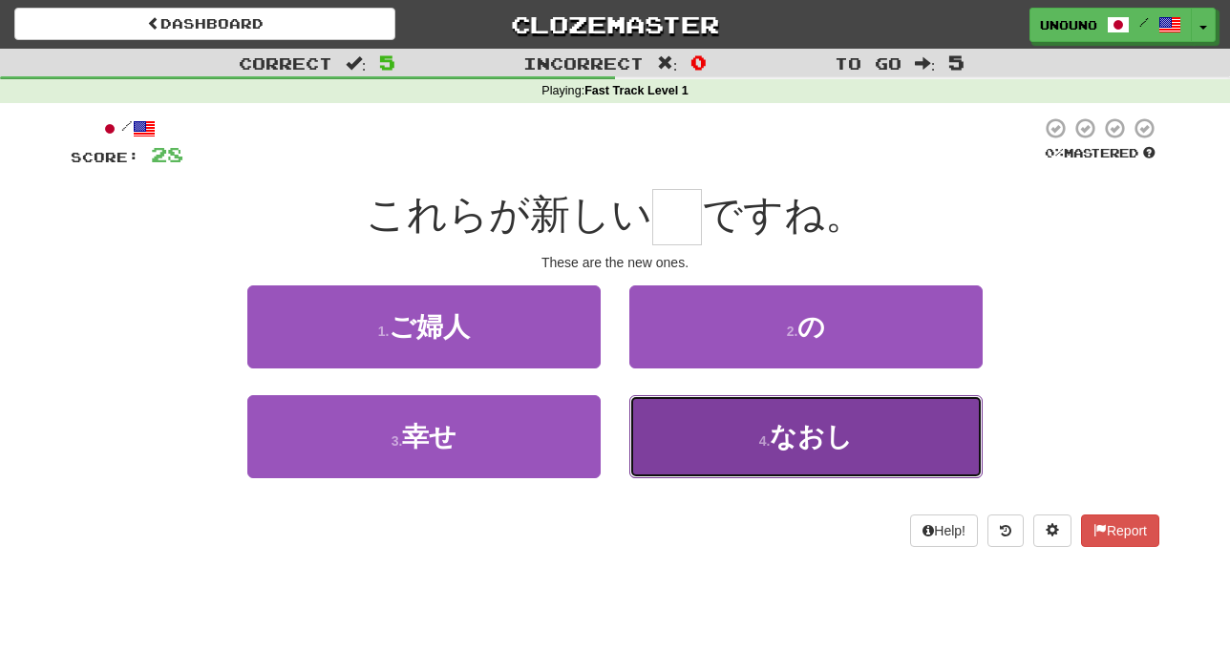
click at [699, 450] on button "4 . なおし" at bounding box center [805, 436] width 353 height 83
type input "*"
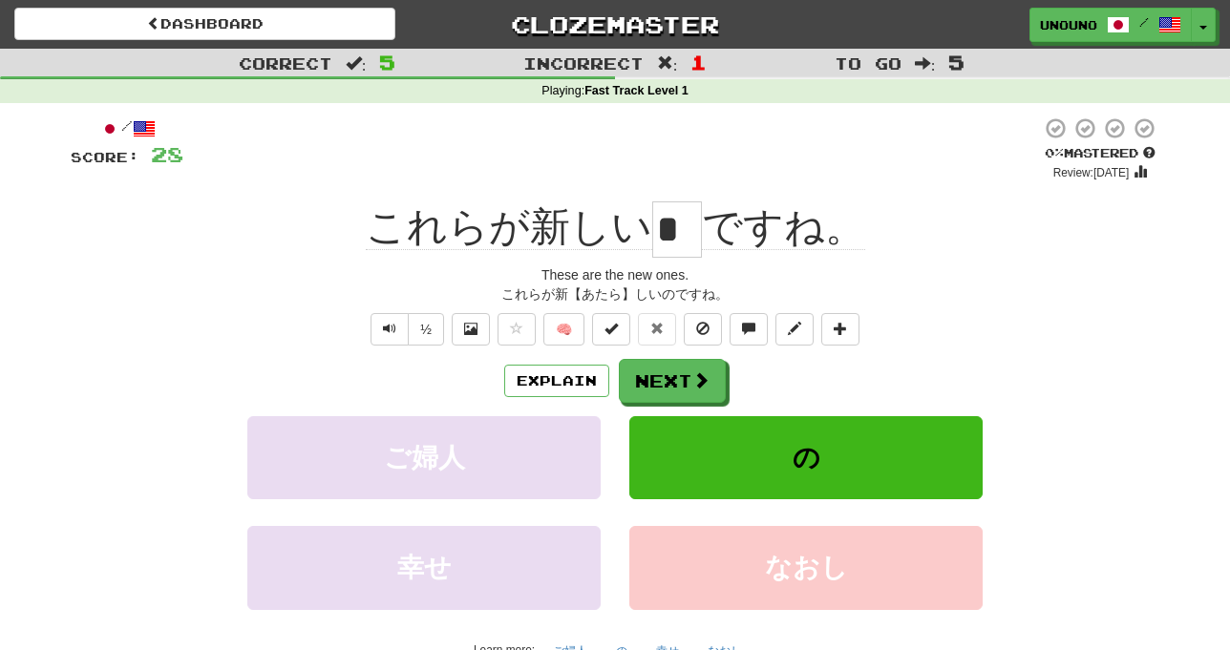
click at [909, 370] on div "Explain Next" at bounding box center [615, 381] width 1089 height 44
click at [703, 363] on button "Next" at bounding box center [673, 382] width 107 height 44
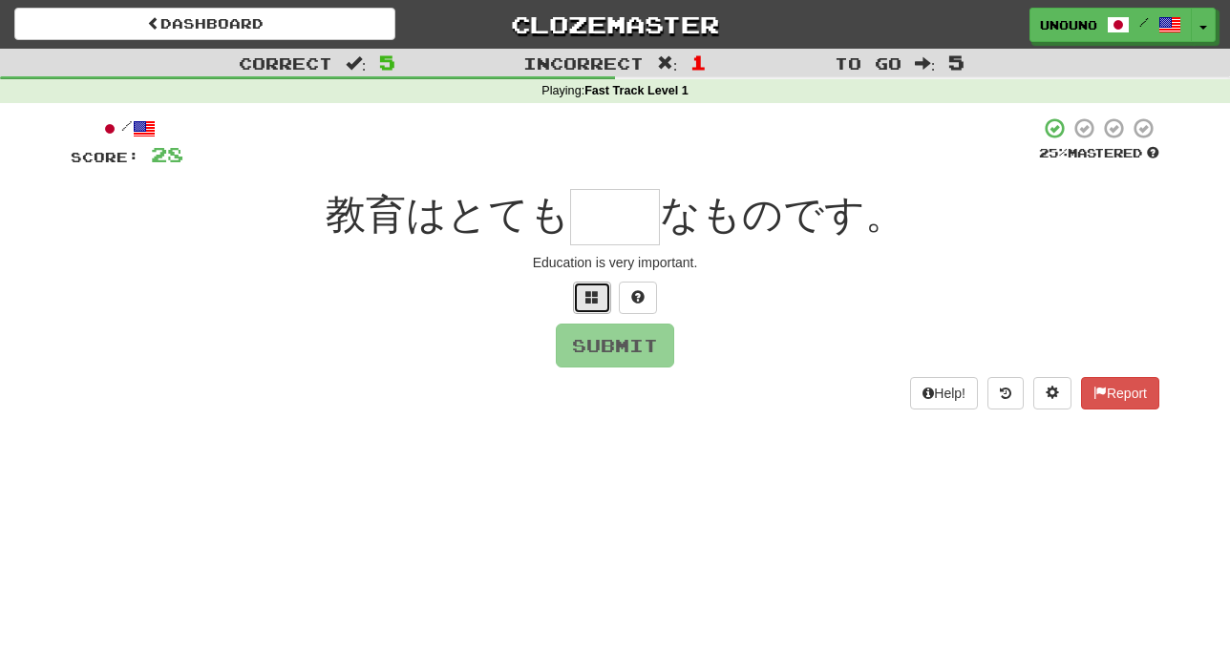
click at [595, 309] on button at bounding box center [592, 298] width 38 height 32
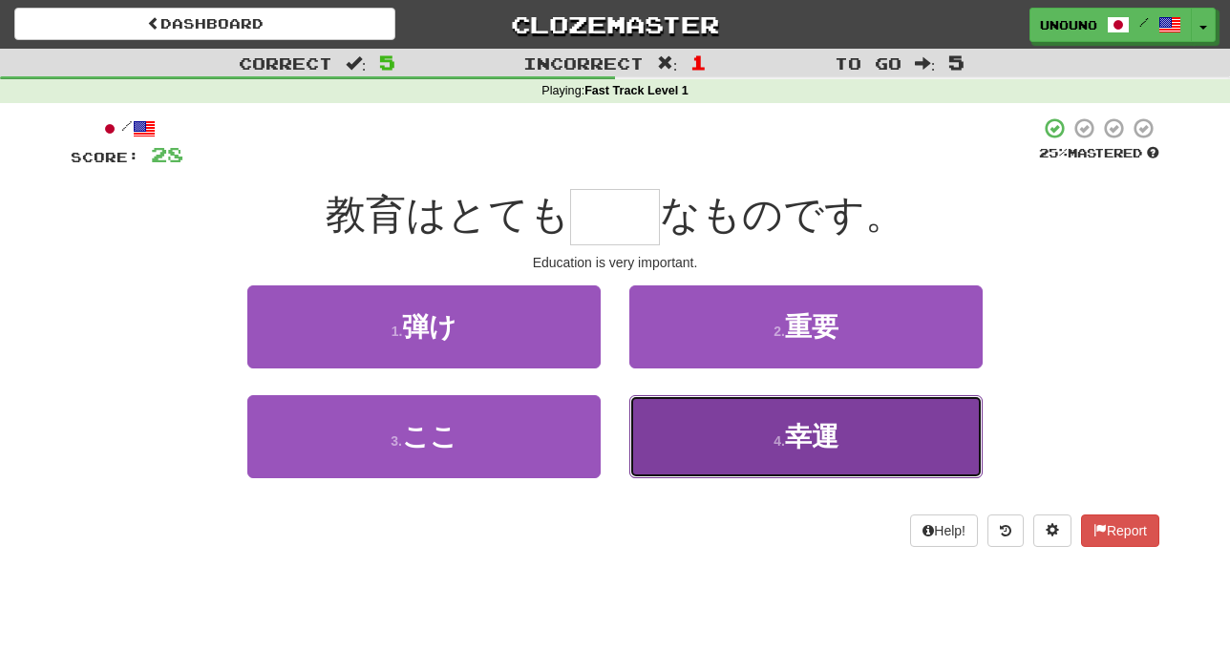
click at [690, 441] on button "4 . 幸運" at bounding box center [805, 436] width 353 height 83
type input "**"
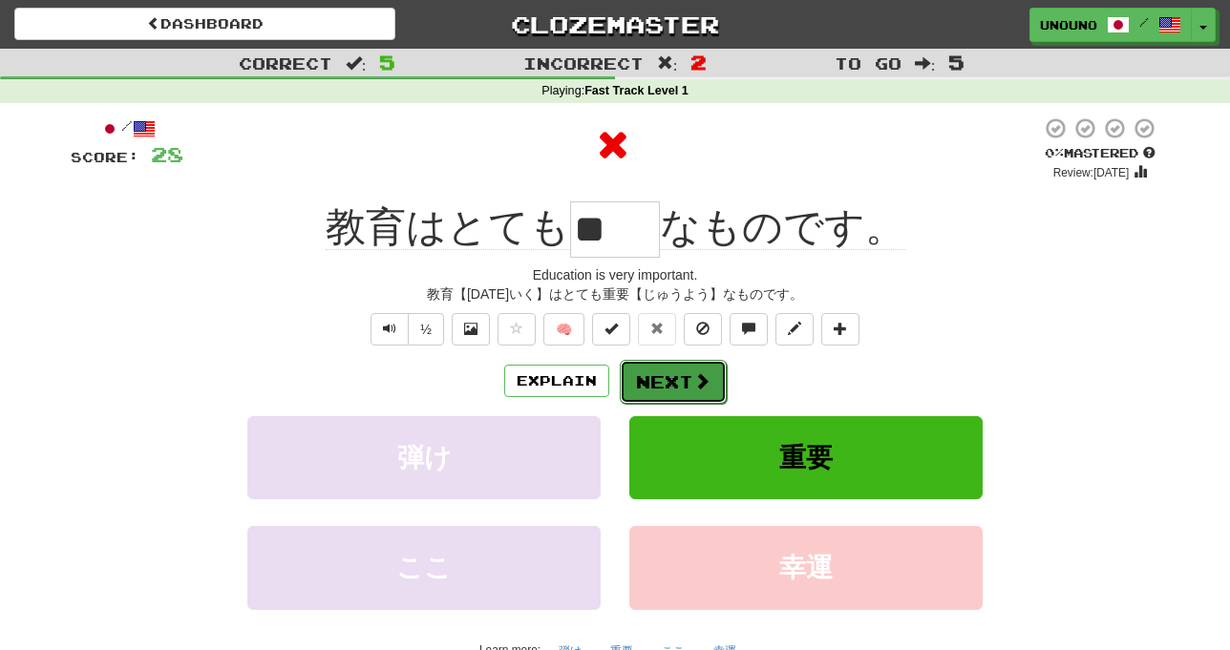
click at [662, 368] on button "Next" at bounding box center [673, 382] width 107 height 44
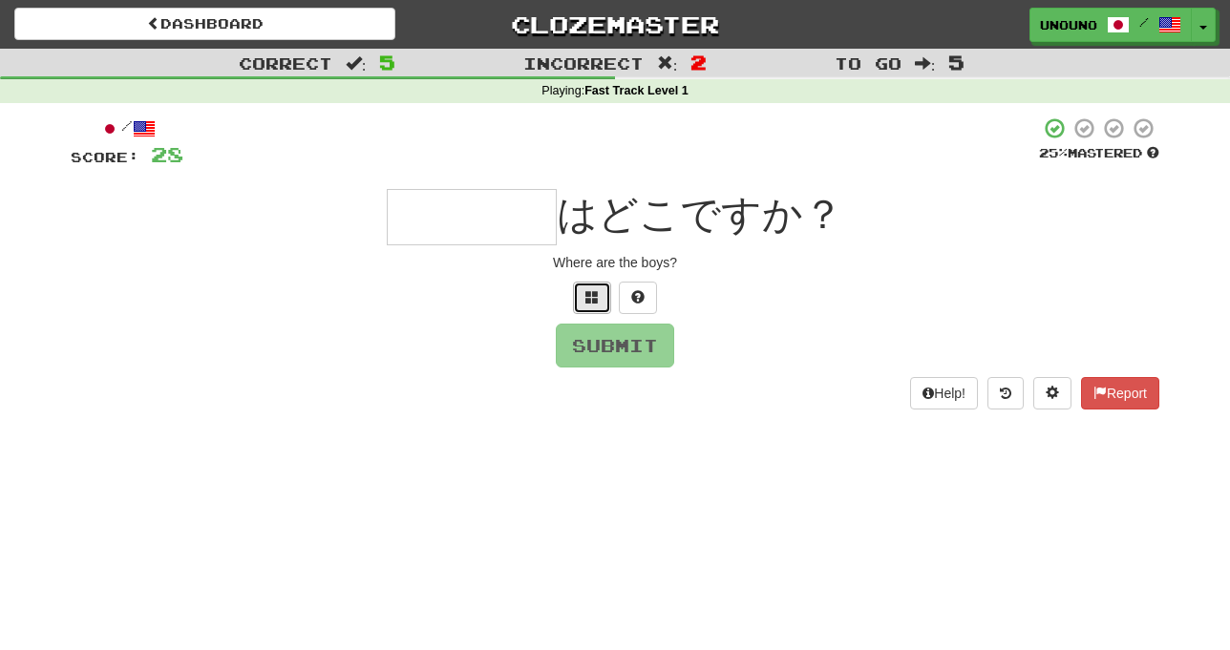
click at [605, 306] on button at bounding box center [592, 298] width 38 height 32
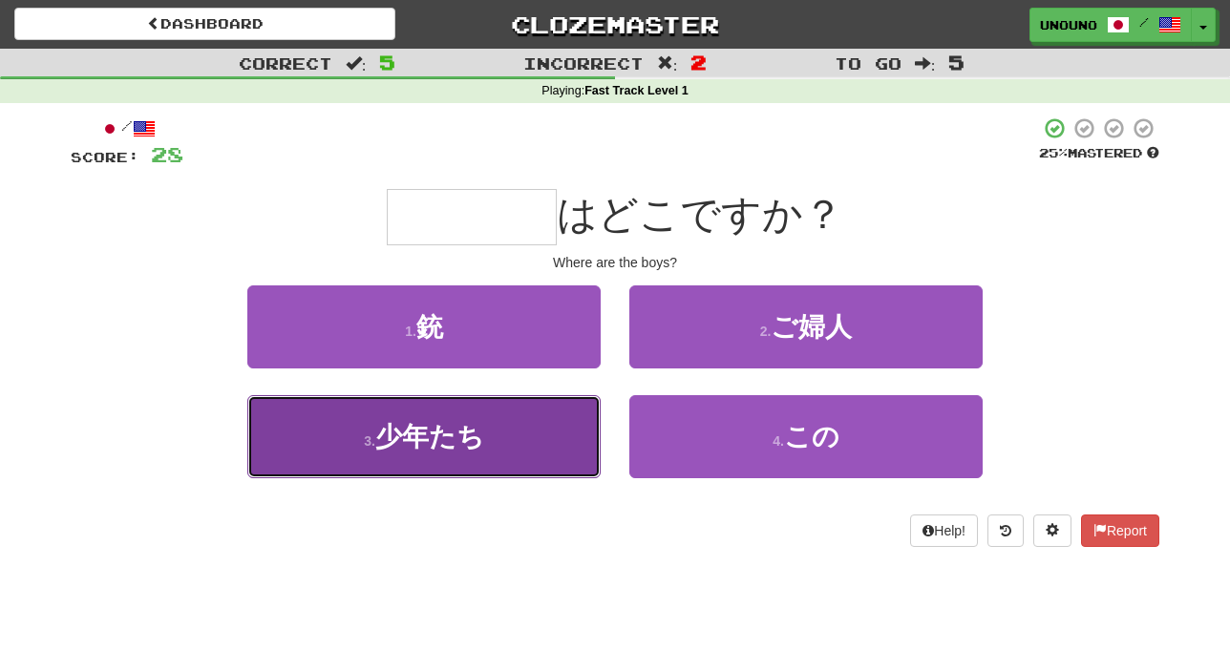
click at [537, 444] on button "3 . 少年たち" at bounding box center [423, 436] width 353 height 83
type input "****"
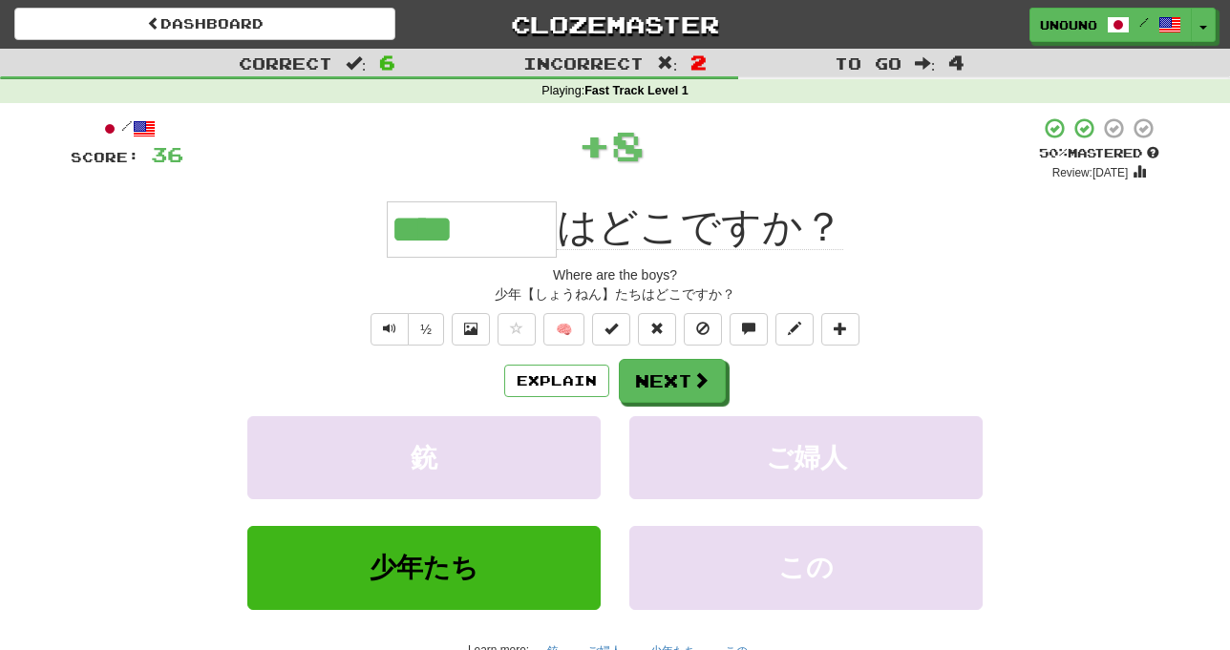
click at [261, 231] on div "**** はどこですか？" at bounding box center [615, 230] width 1089 height 56
click at [675, 378] on button "Next" at bounding box center [673, 382] width 107 height 44
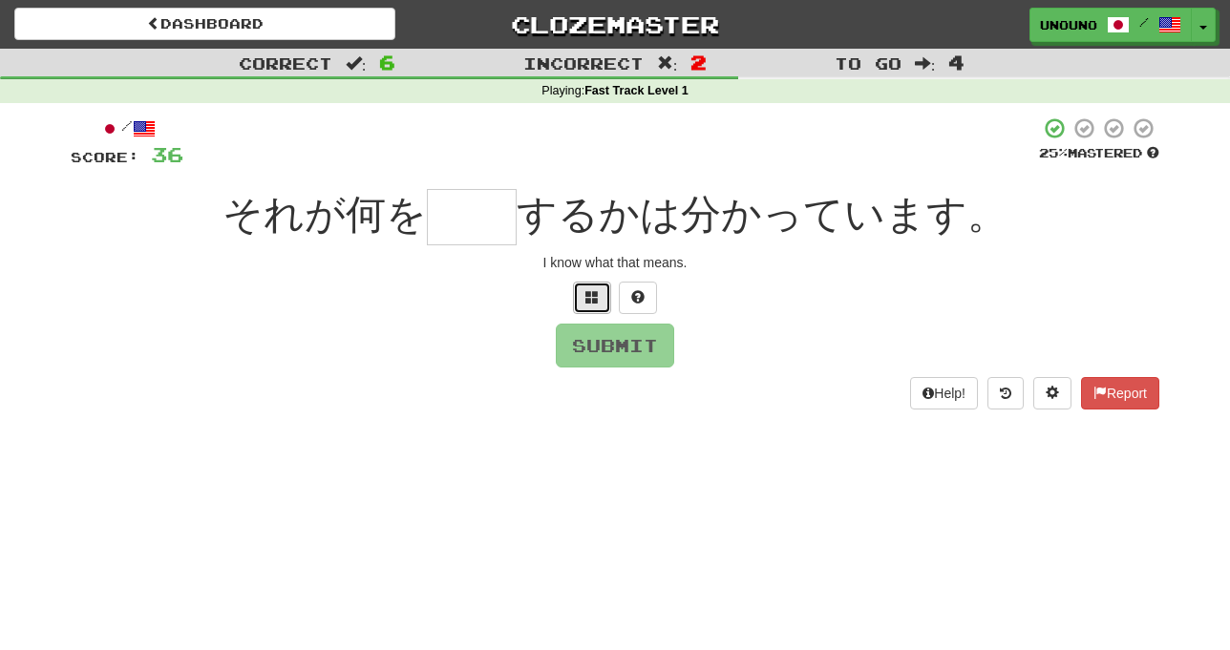
click at [593, 310] on button at bounding box center [592, 298] width 38 height 32
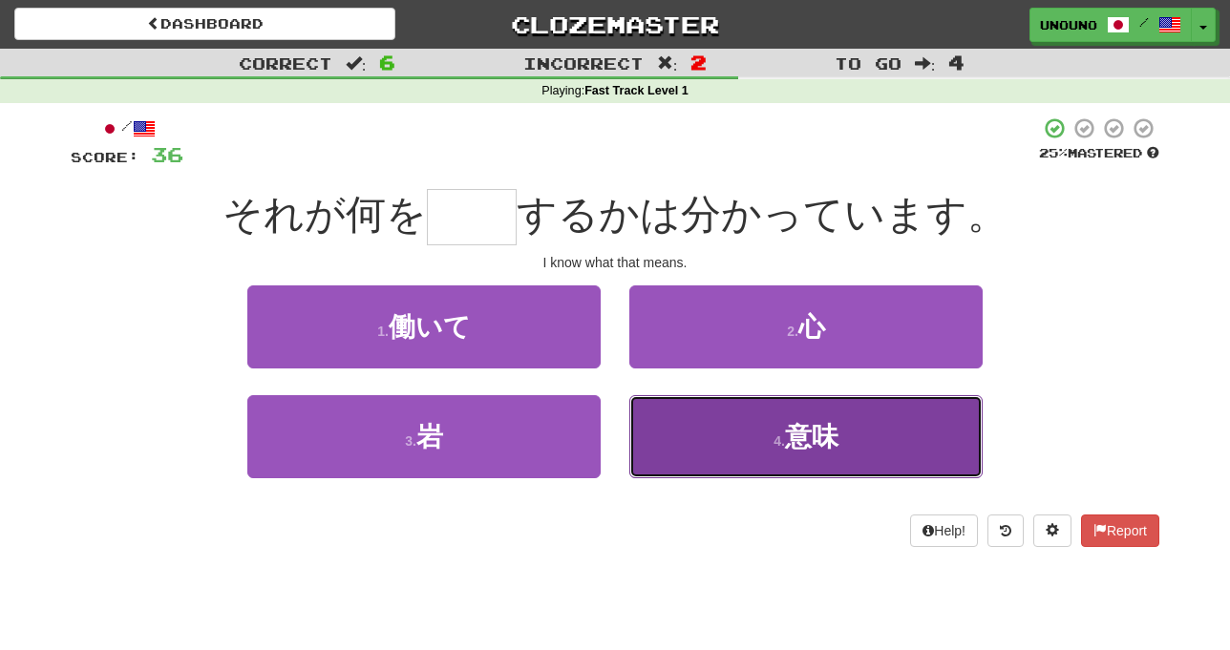
click at [712, 445] on button "4 . 意味" at bounding box center [805, 436] width 353 height 83
type input "**"
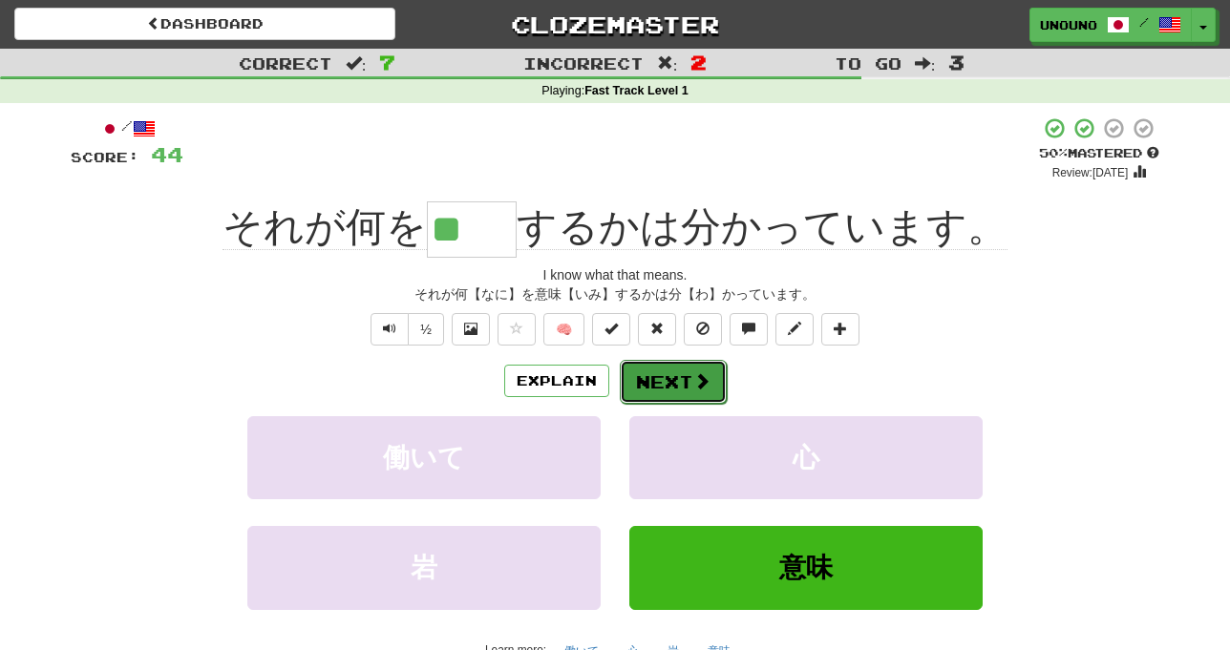
click at [626, 385] on button "Next" at bounding box center [673, 382] width 107 height 44
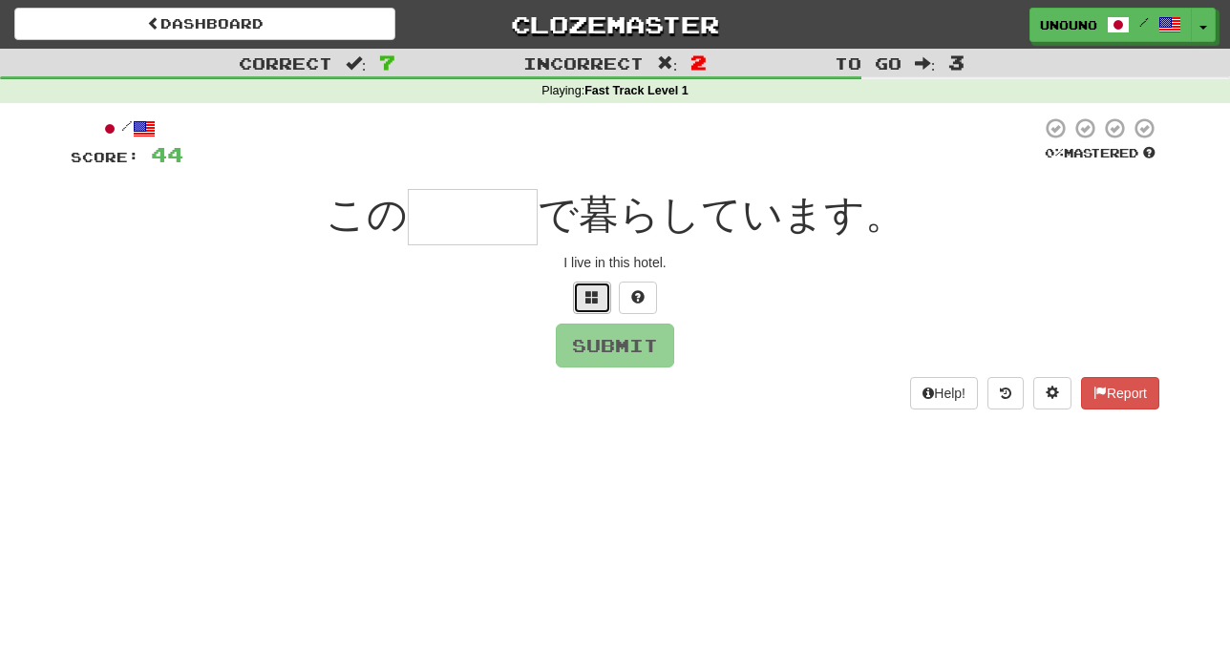
click at [604, 301] on button at bounding box center [592, 298] width 38 height 32
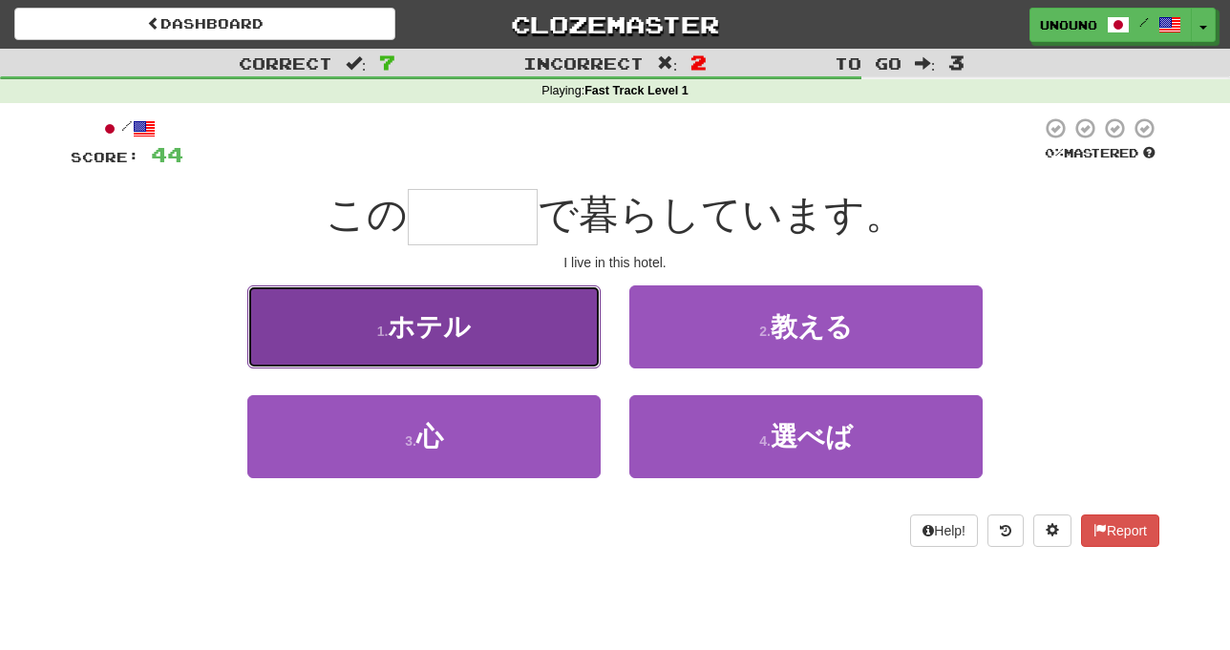
click at [516, 349] on button "1 . ホテル" at bounding box center [423, 327] width 353 height 83
type input "***"
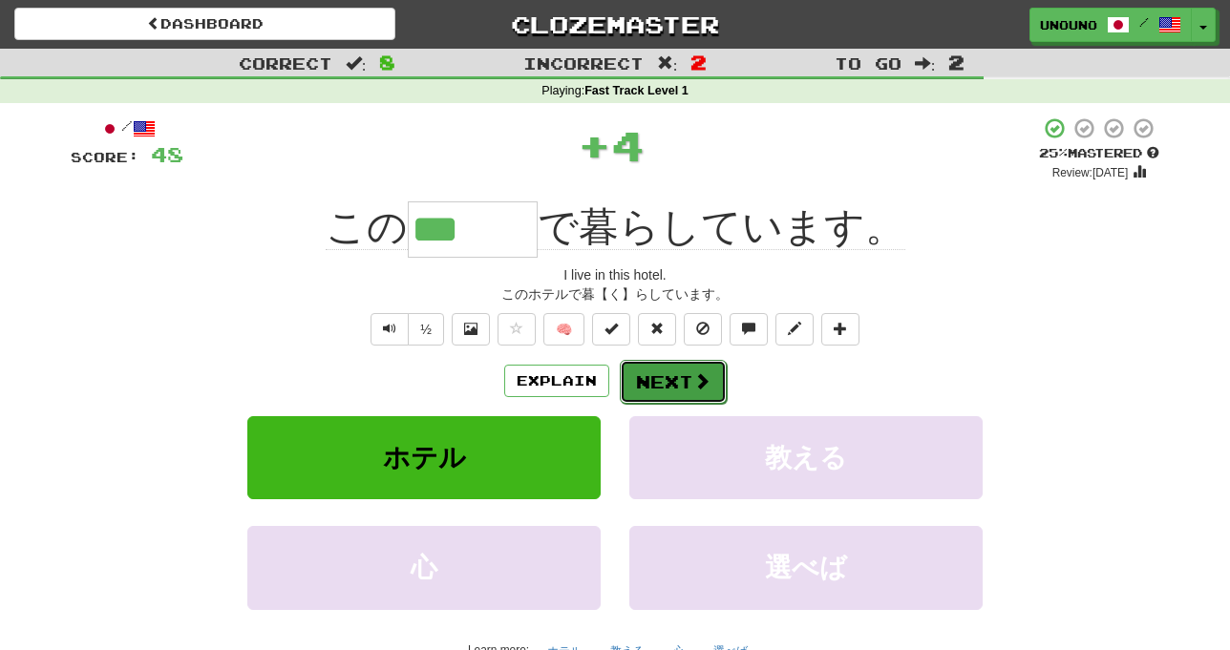
click at [661, 384] on button "Next" at bounding box center [673, 382] width 107 height 44
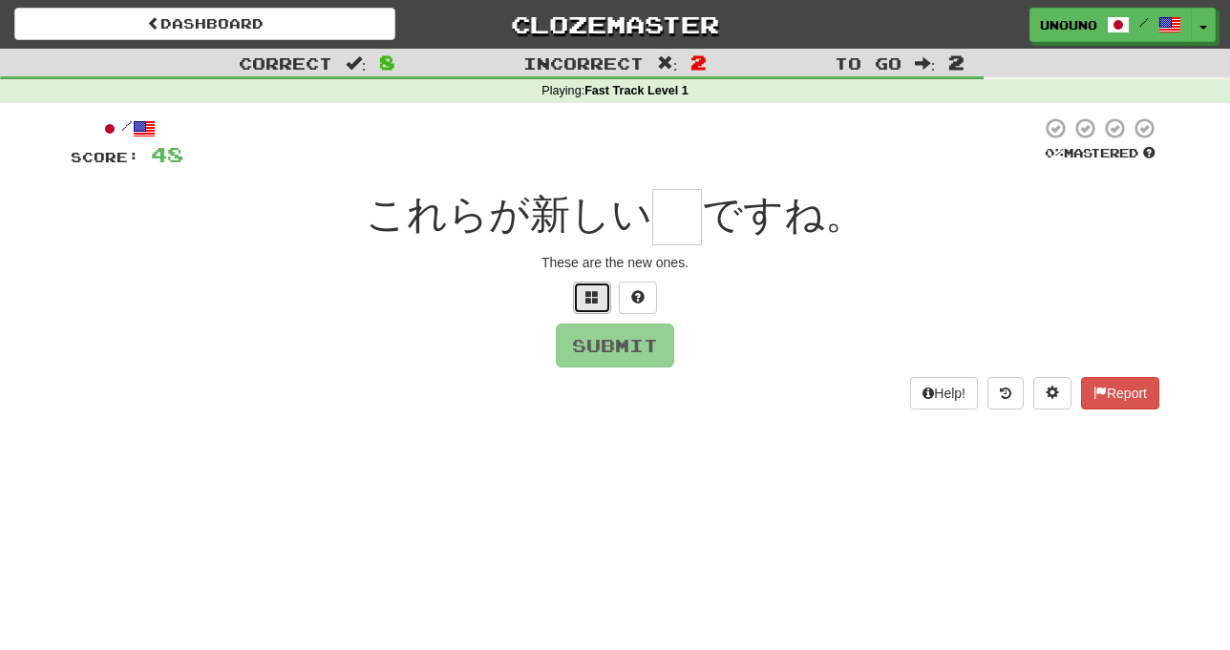
click at [597, 300] on span at bounding box center [591, 296] width 13 height 13
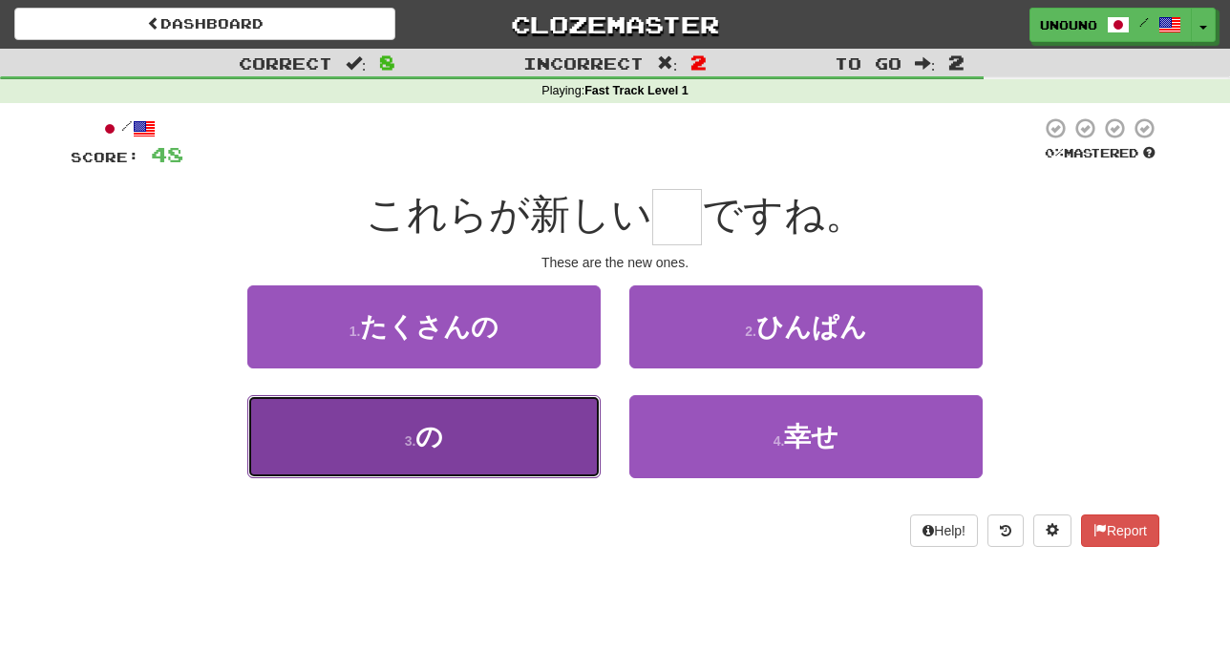
click at [522, 429] on button "3 . の" at bounding box center [423, 436] width 353 height 83
type input "*"
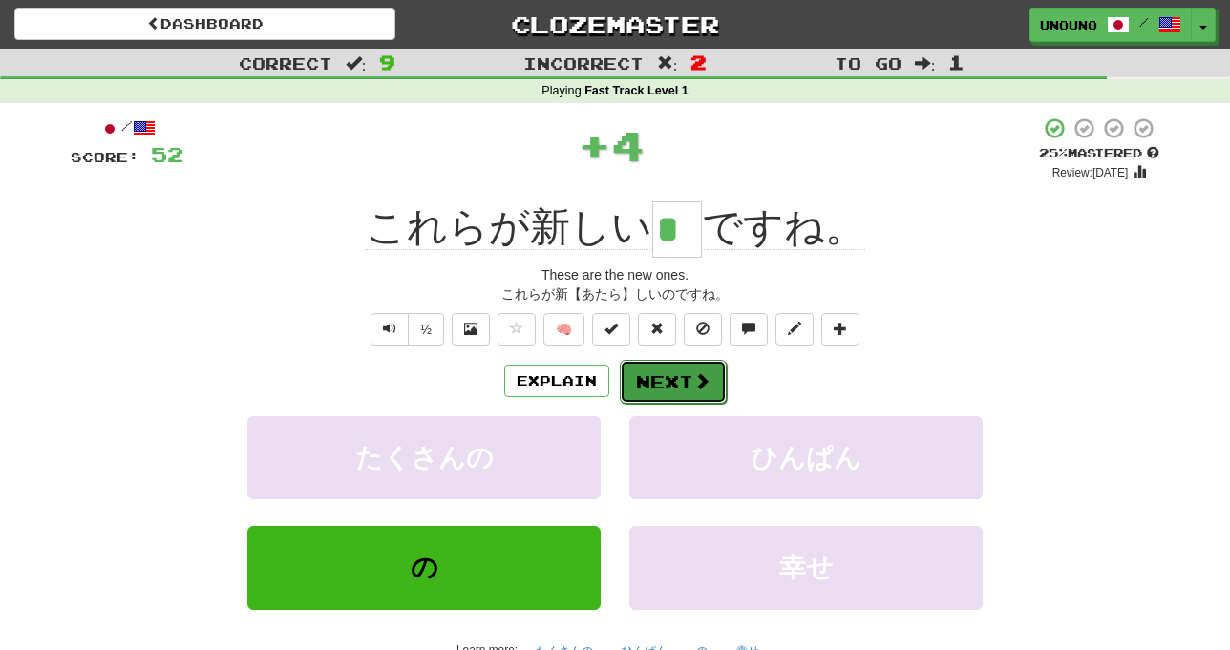
click at [664, 384] on button "Next" at bounding box center [673, 382] width 107 height 44
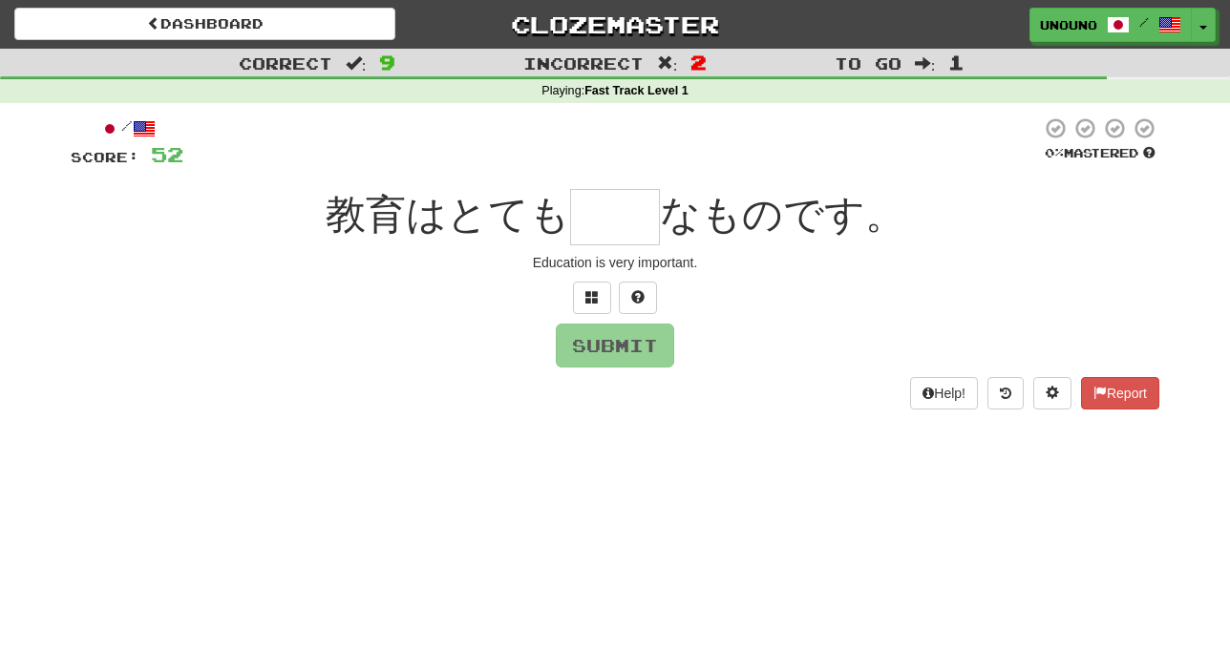
click at [595, 315] on div "/ Score: 52 0 % Mastered 教育はとても なものです。 Education is very important. Submit Help…" at bounding box center [615, 263] width 1089 height 292
click at [591, 305] on button at bounding box center [592, 298] width 38 height 32
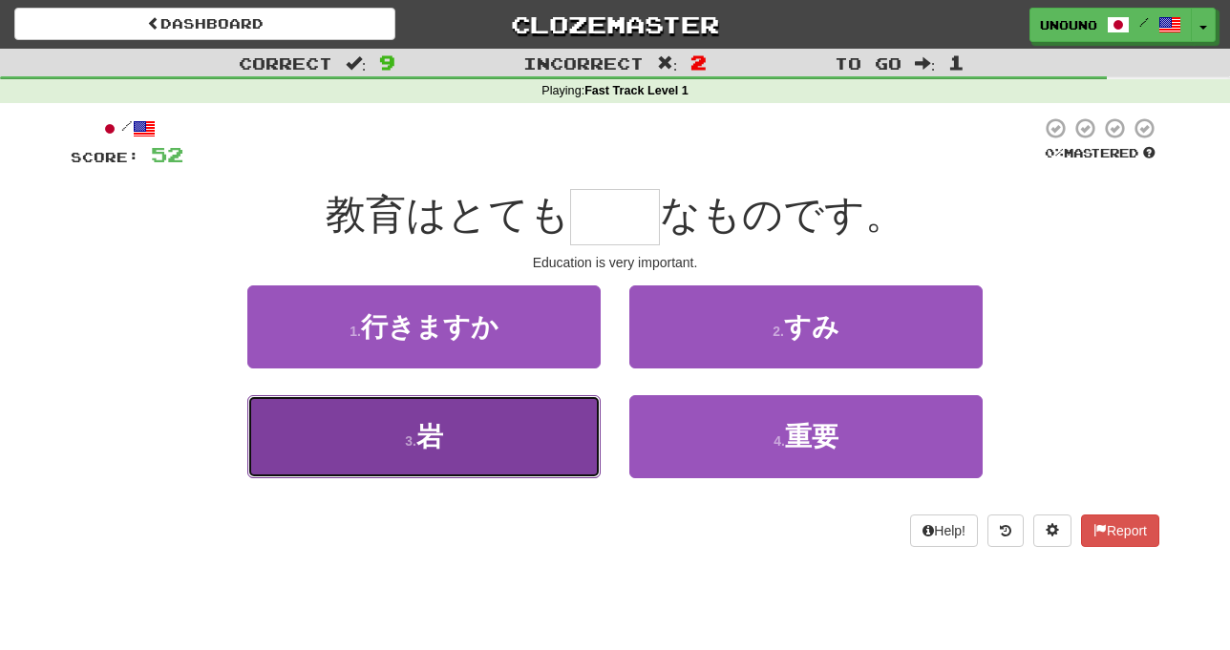
click at [505, 439] on button "3 . 岩" at bounding box center [423, 436] width 353 height 83
type input "**"
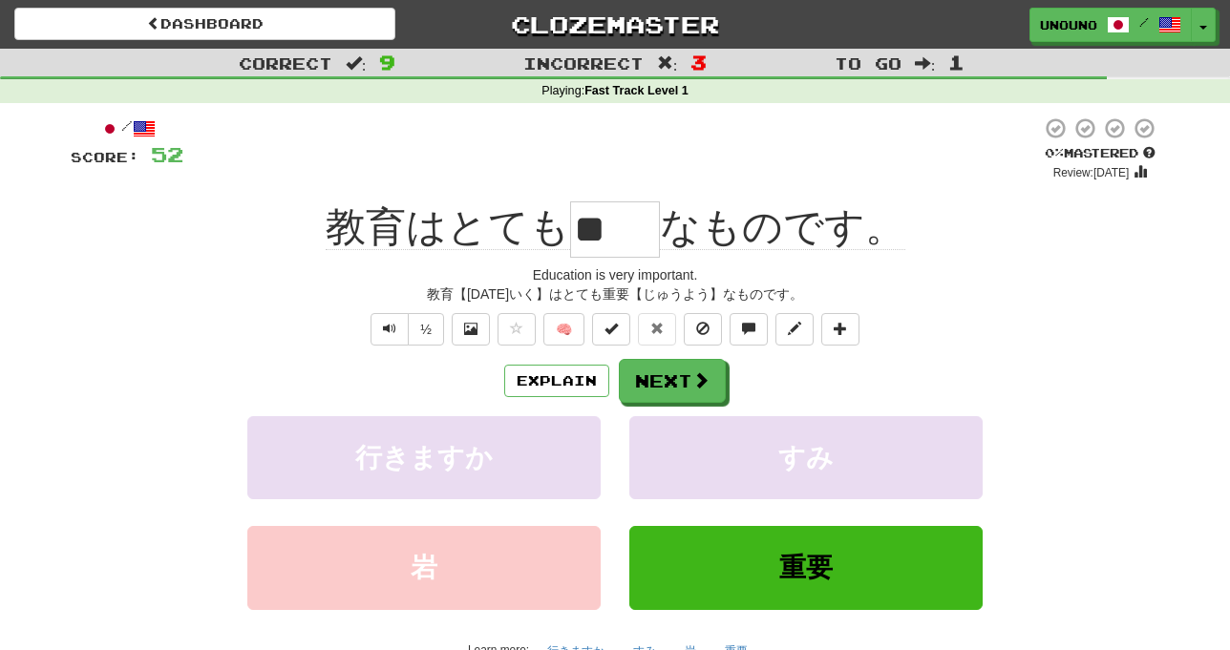
click at [933, 222] on div "教育はとても ** なものです。" at bounding box center [615, 230] width 1089 height 56
click at [695, 384] on span at bounding box center [701, 380] width 17 height 17
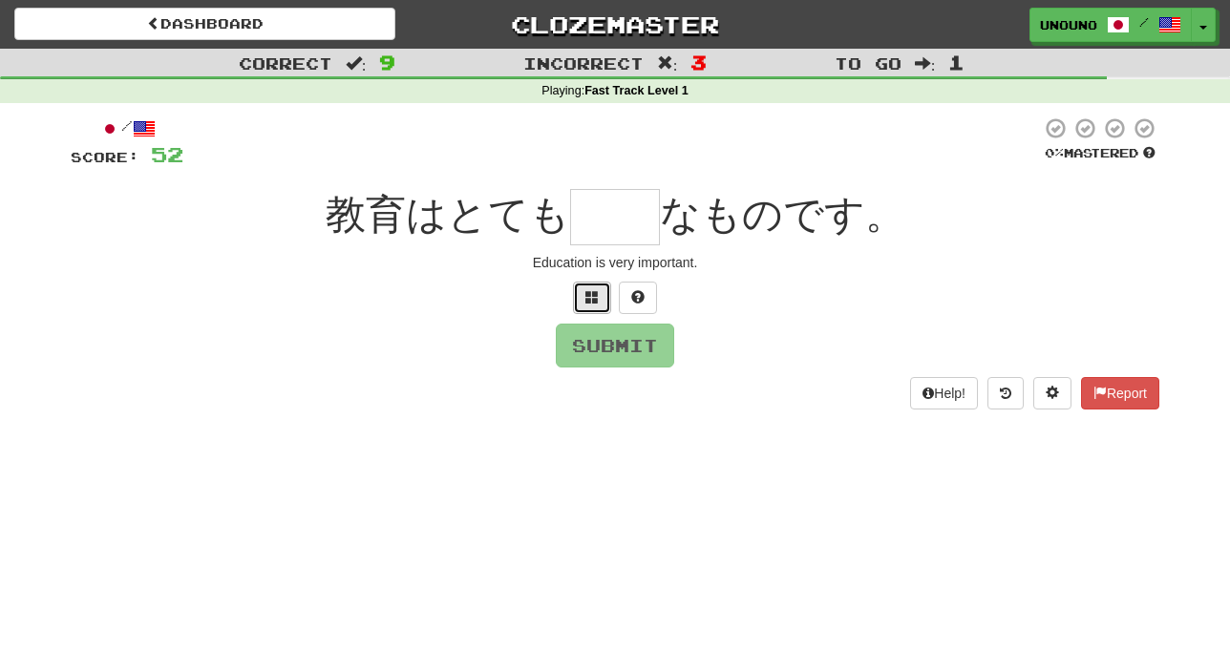
click at [584, 311] on button at bounding box center [592, 298] width 38 height 32
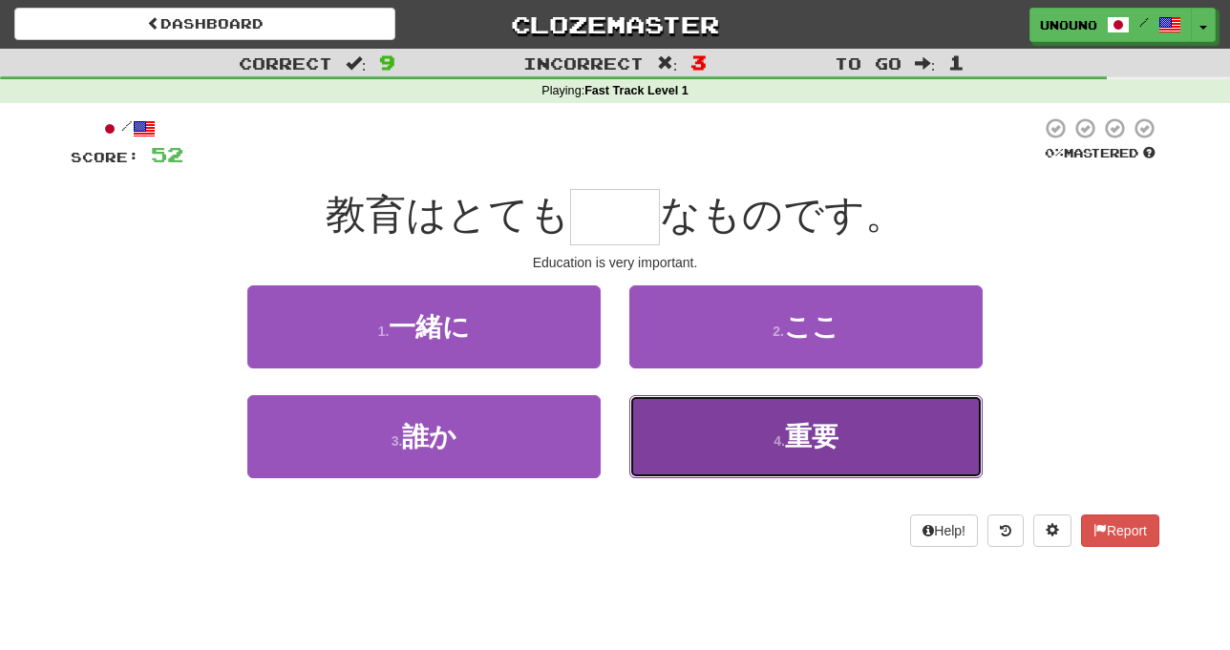
click at [686, 441] on button "4 . 重要" at bounding box center [805, 436] width 353 height 83
type input "**"
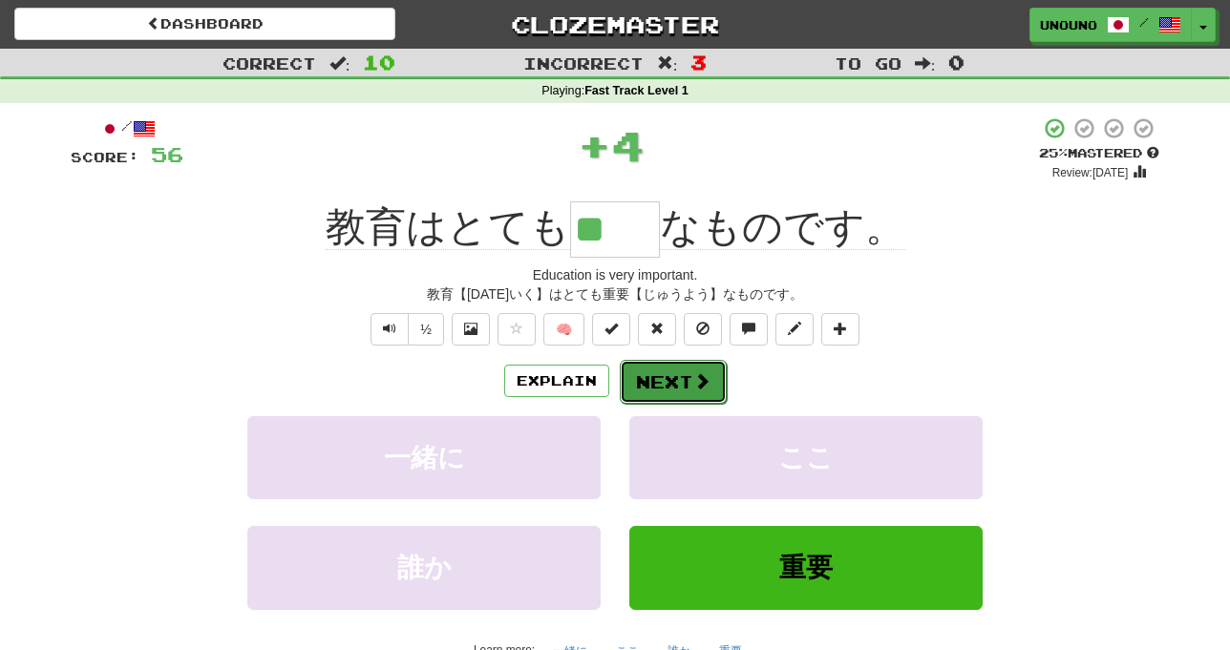
click at [648, 375] on button "Next" at bounding box center [673, 382] width 107 height 44
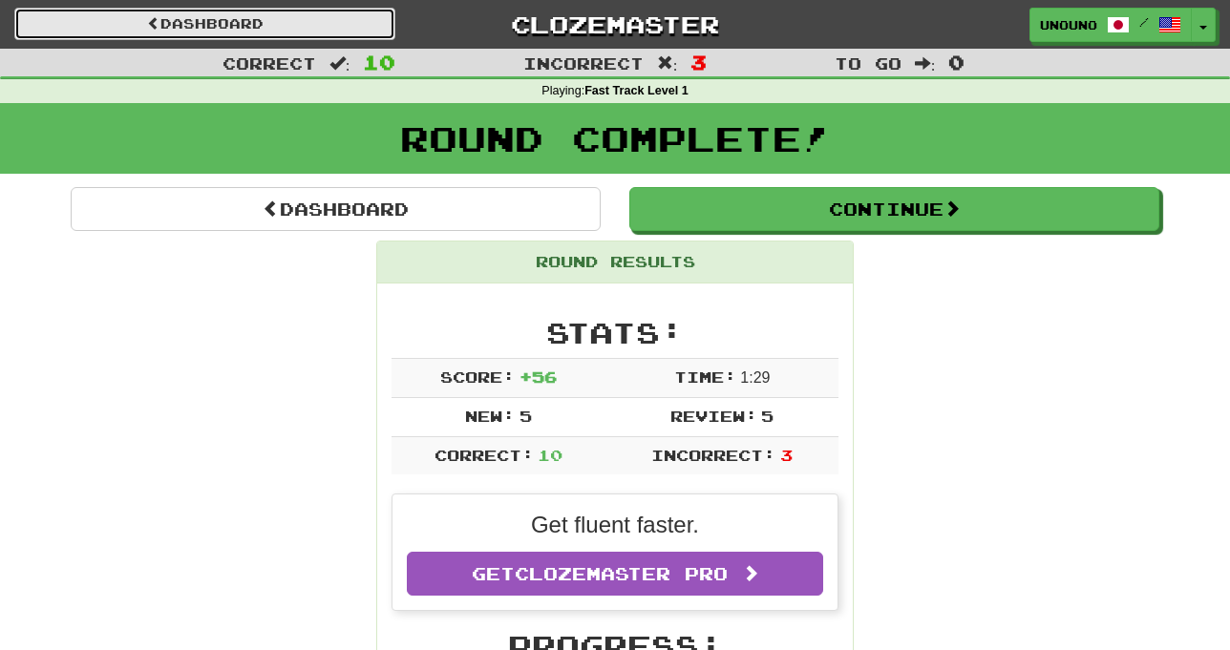
click at [352, 31] on link "Dashboard" at bounding box center [204, 24] width 381 height 32
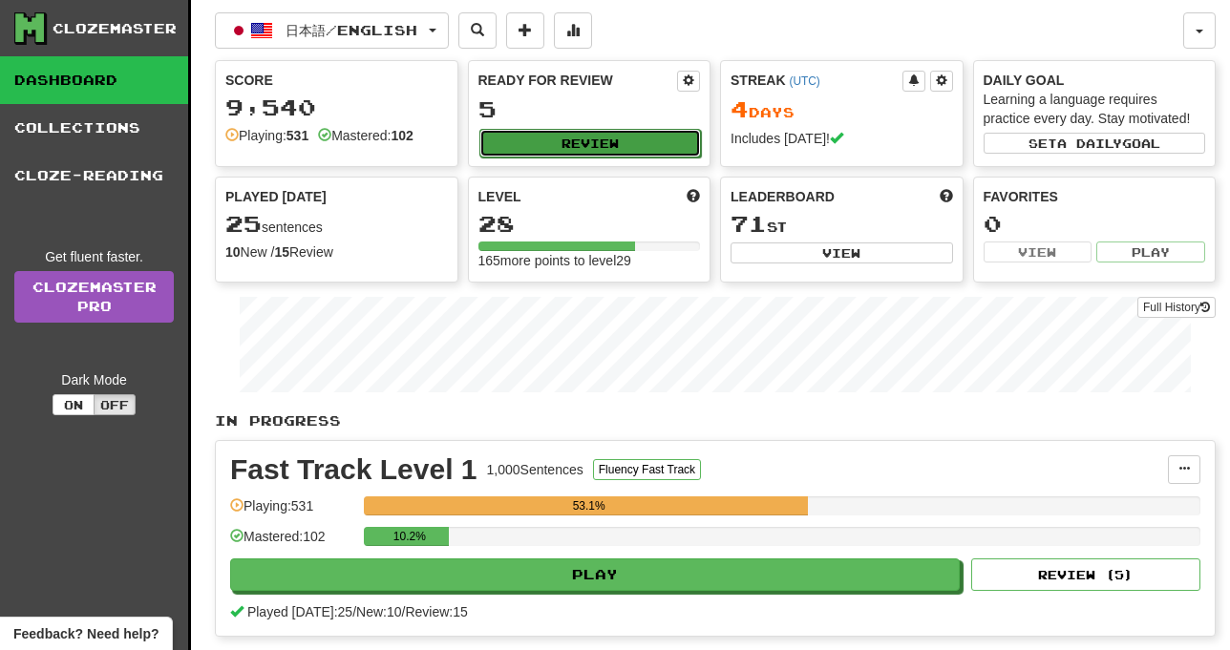
click at [584, 135] on button "Review" at bounding box center [590, 143] width 223 height 29
select select "**"
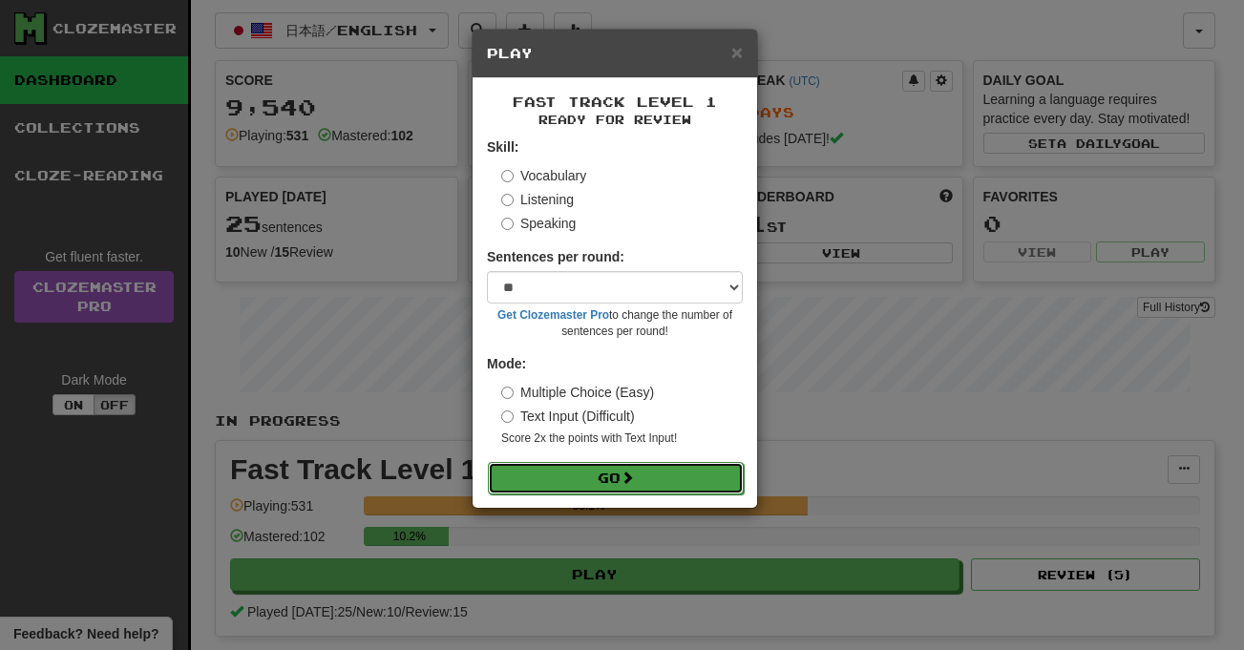
click at [634, 473] on span at bounding box center [627, 477] width 13 height 13
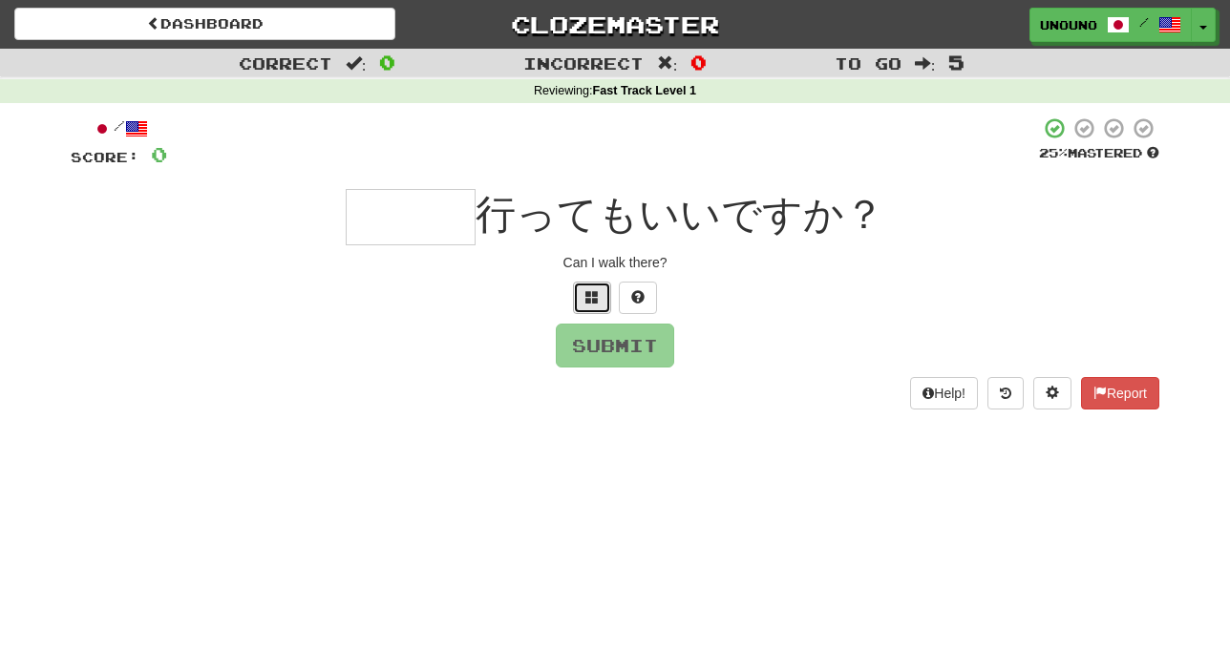
click at [590, 301] on span at bounding box center [591, 296] width 13 height 13
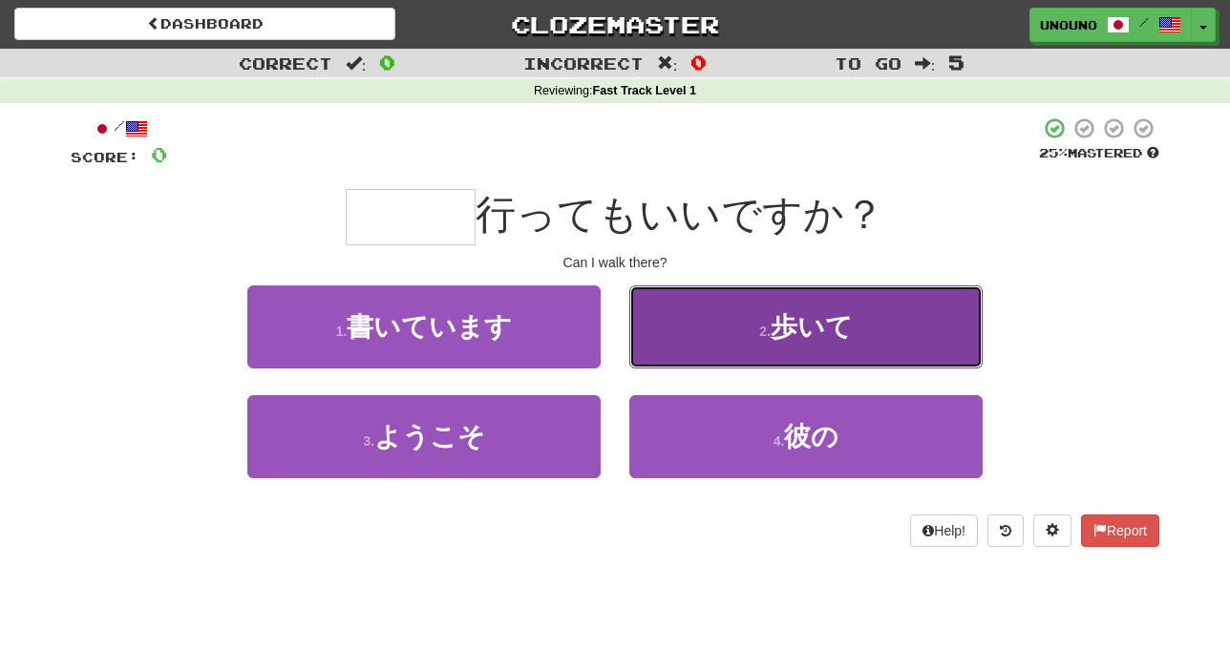
click at [684, 331] on button "2 . 歩いて" at bounding box center [805, 327] width 353 height 83
type input "***"
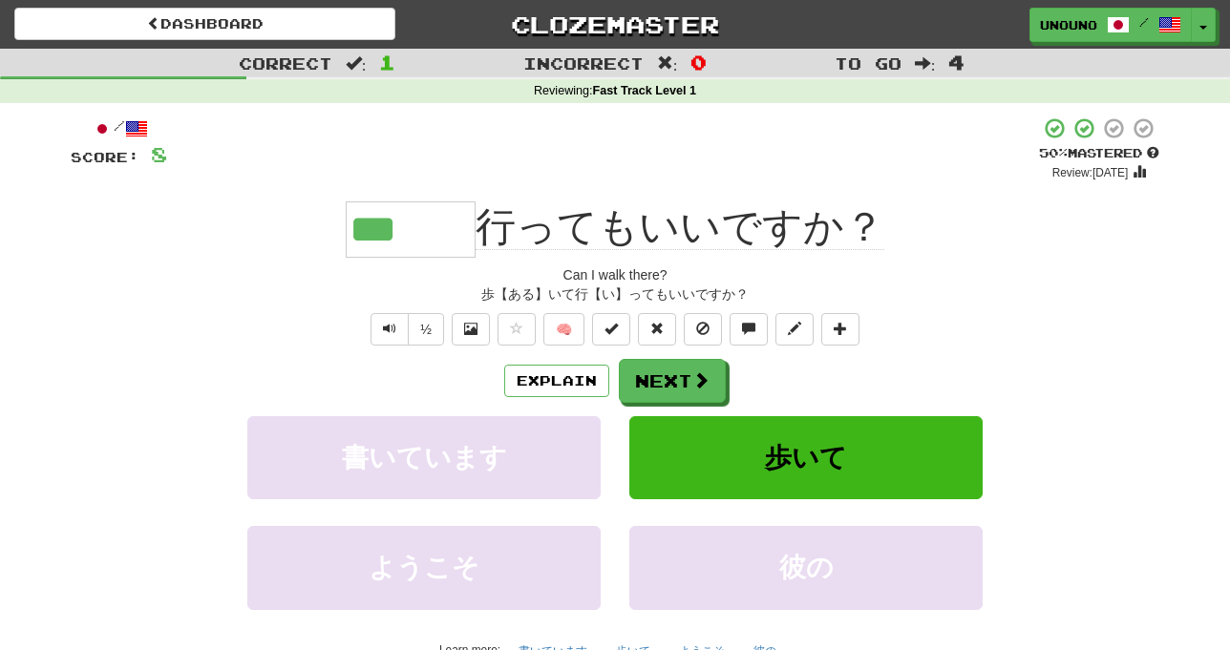
click at [281, 313] on div "½ 🧠" at bounding box center [615, 329] width 1089 height 32
click at [709, 390] on span at bounding box center [701, 380] width 17 height 17
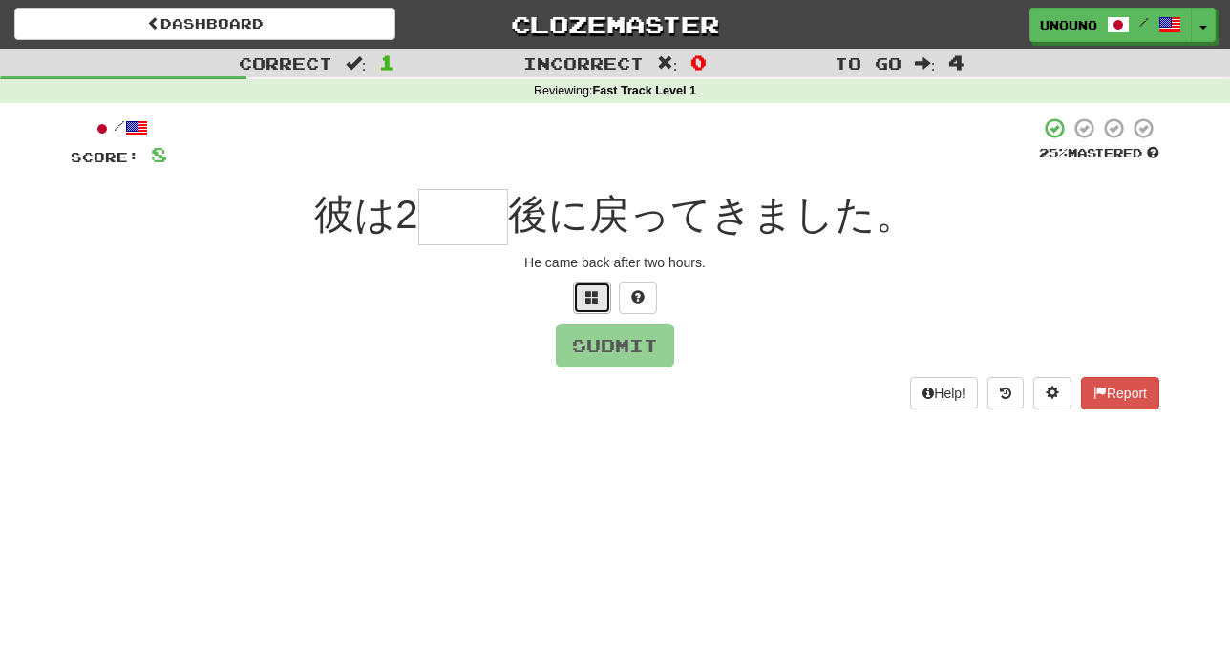
click at [600, 305] on button at bounding box center [592, 298] width 38 height 32
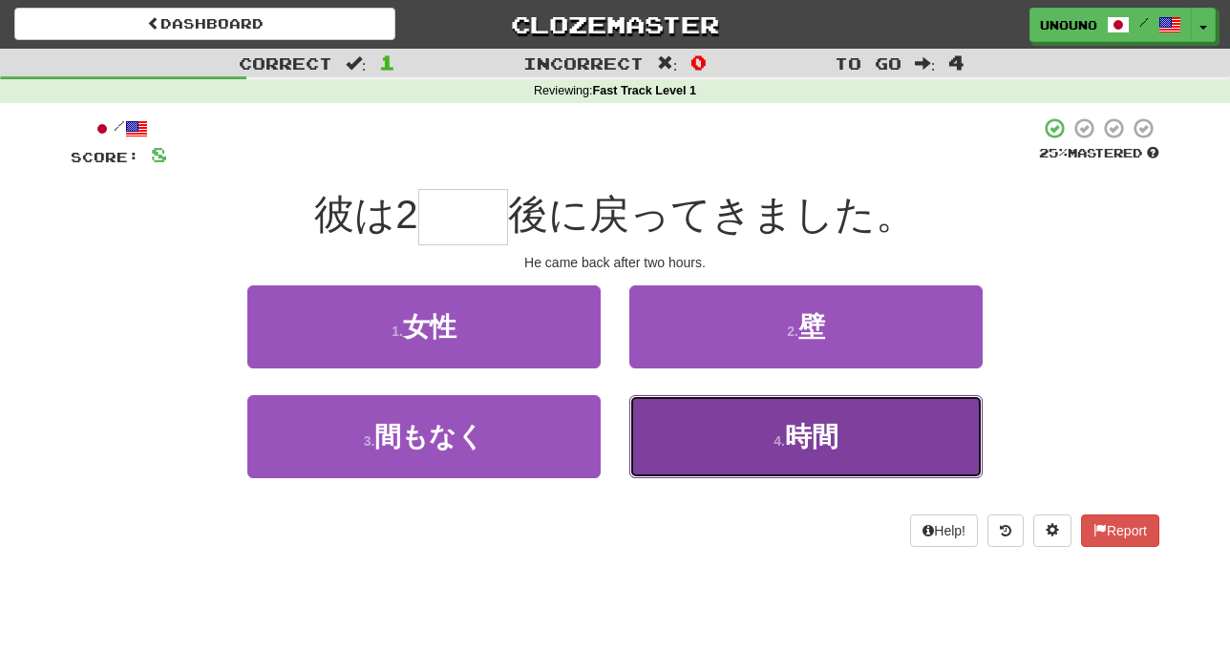
click at [704, 449] on button "4 . 時間" at bounding box center [805, 436] width 353 height 83
type input "**"
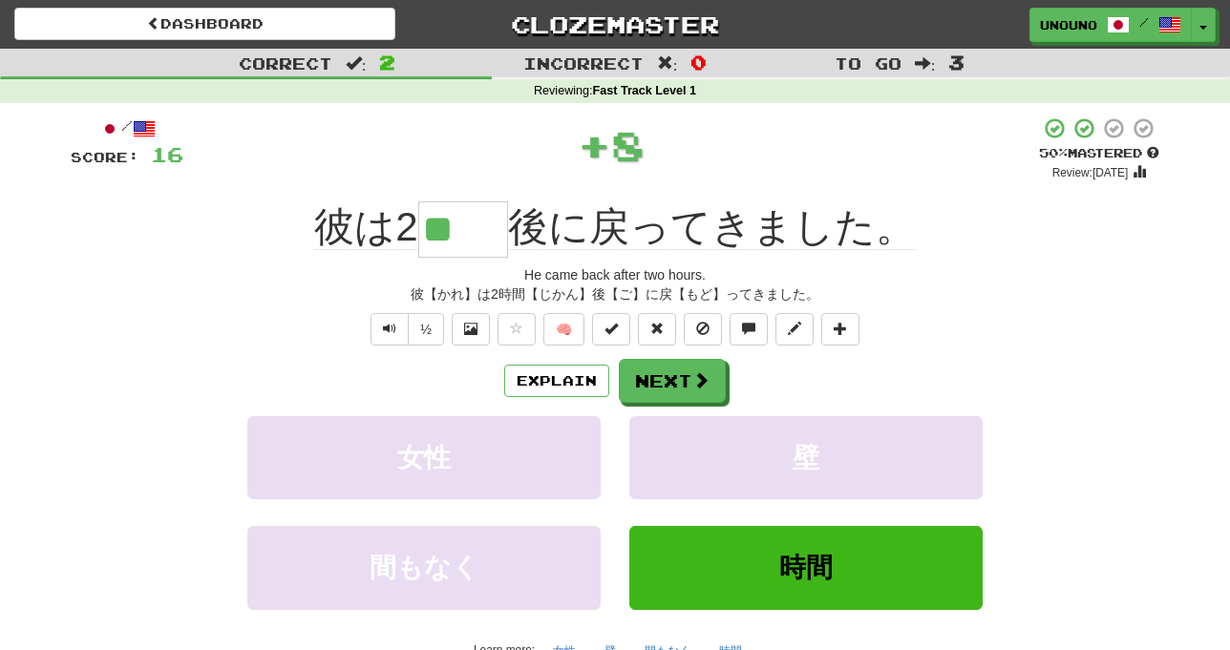
click at [222, 332] on div "½ 🧠" at bounding box center [615, 329] width 1089 height 32
click at [656, 377] on button "Next" at bounding box center [673, 382] width 107 height 44
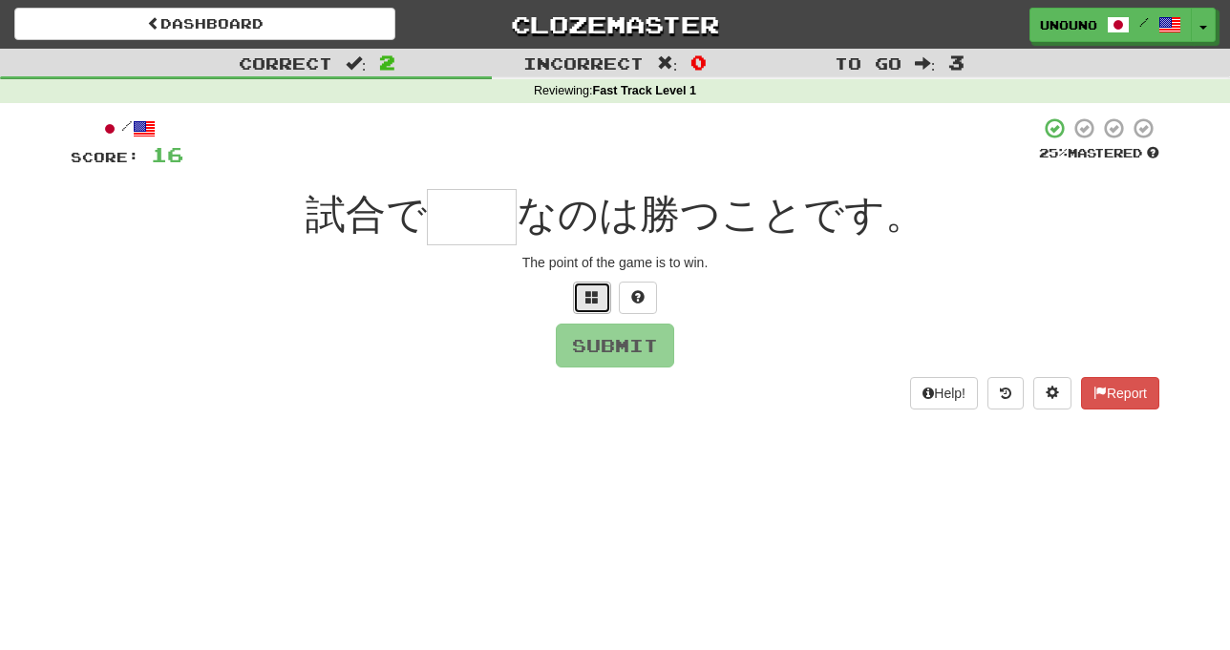
click at [597, 296] on span at bounding box center [591, 296] width 13 height 13
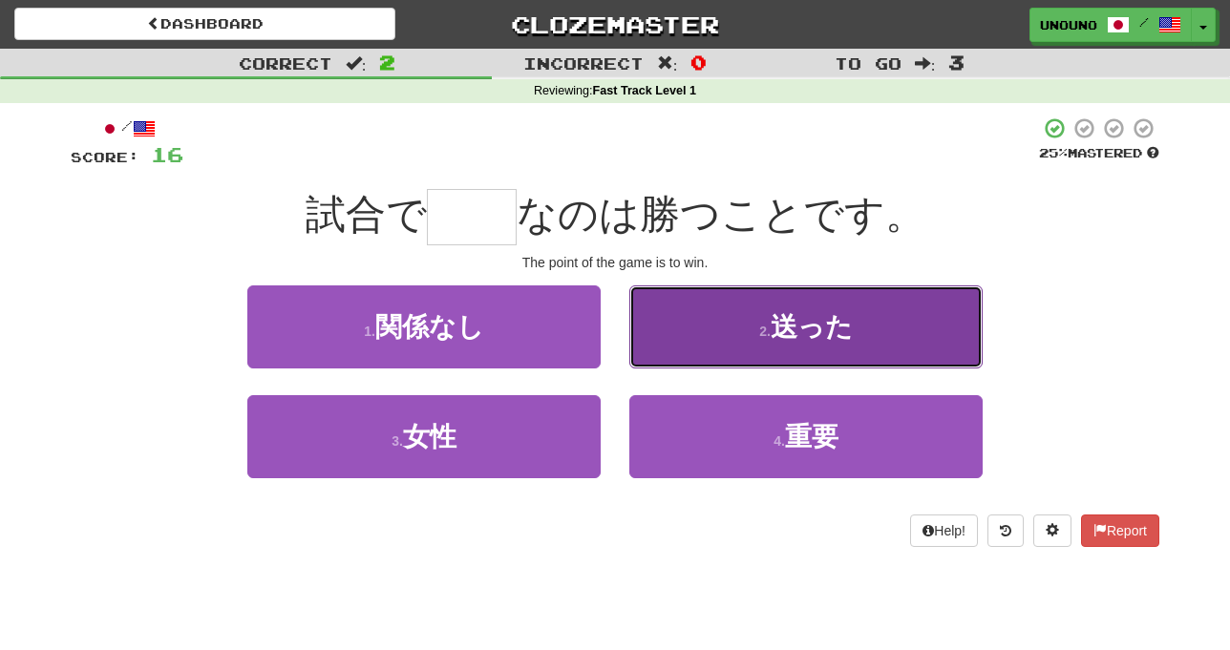
click at [695, 334] on button "2 . 送った" at bounding box center [805, 327] width 353 height 83
type input "**"
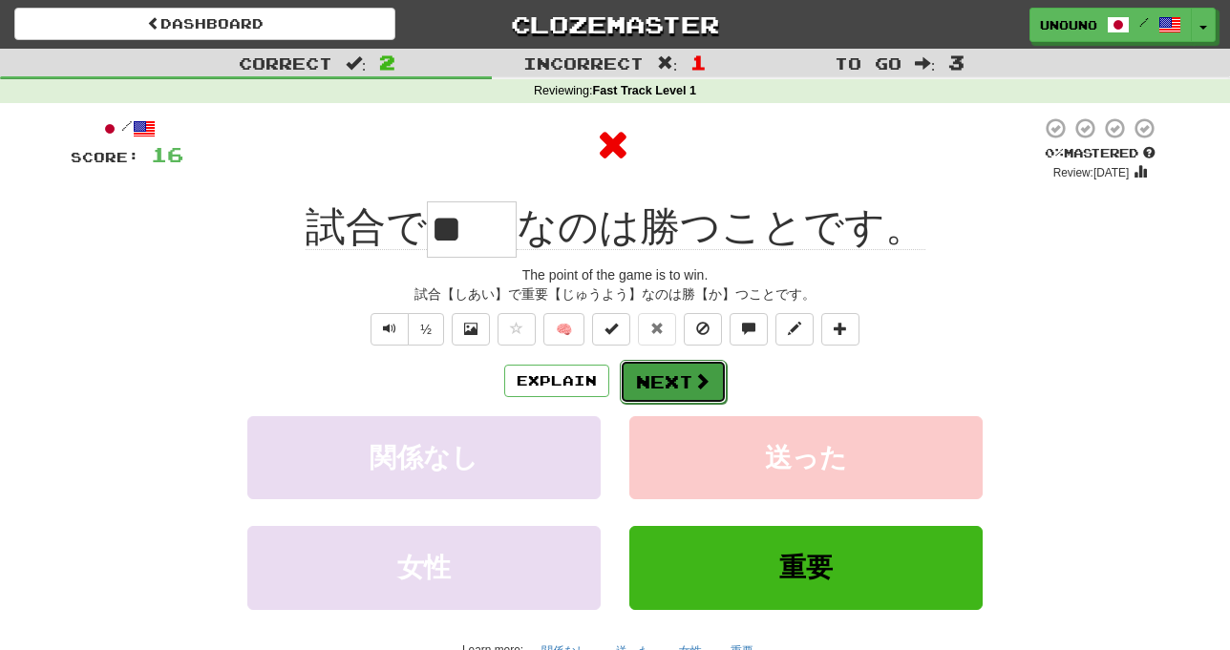
click at [683, 378] on button "Next" at bounding box center [673, 382] width 107 height 44
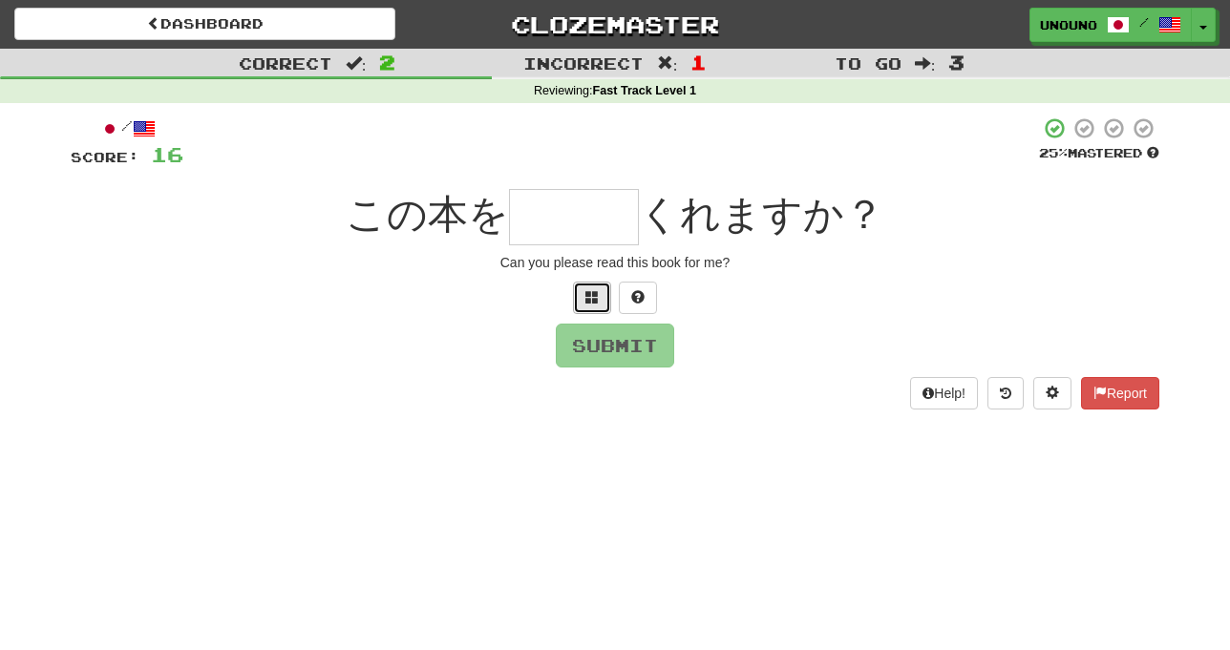
click at [591, 308] on button at bounding box center [592, 298] width 38 height 32
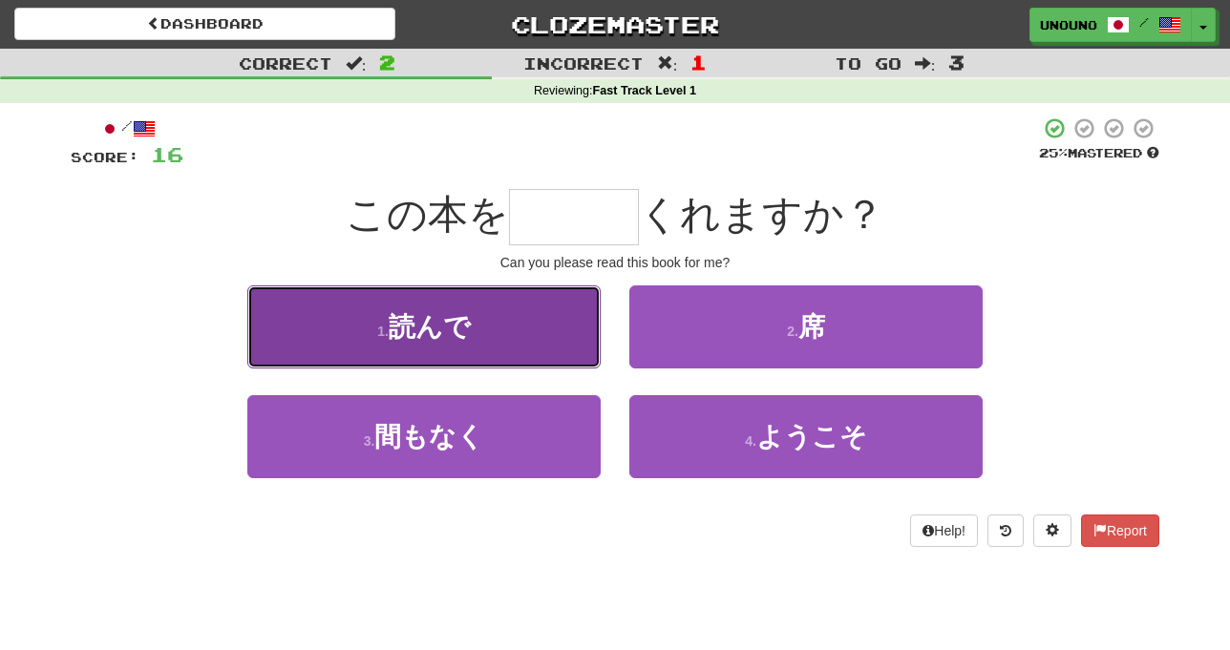
click at [566, 345] on button "1 . 読んで" at bounding box center [423, 327] width 353 height 83
type input "***"
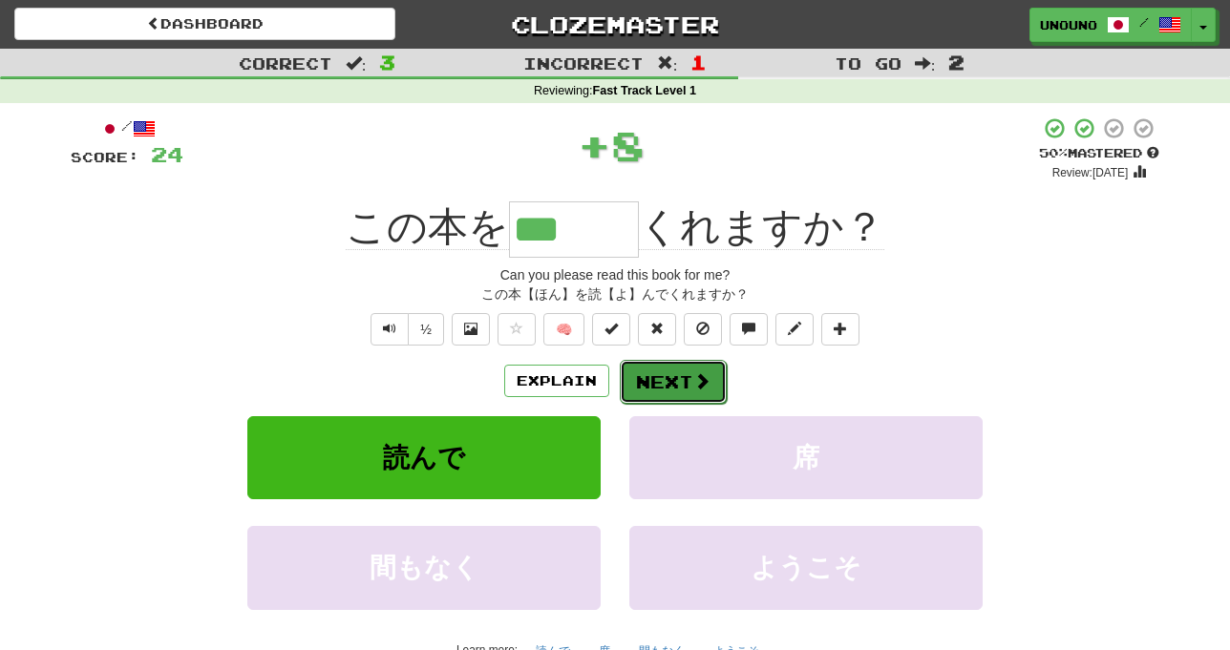
click at [658, 379] on button "Next" at bounding box center [673, 382] width 107 height 44
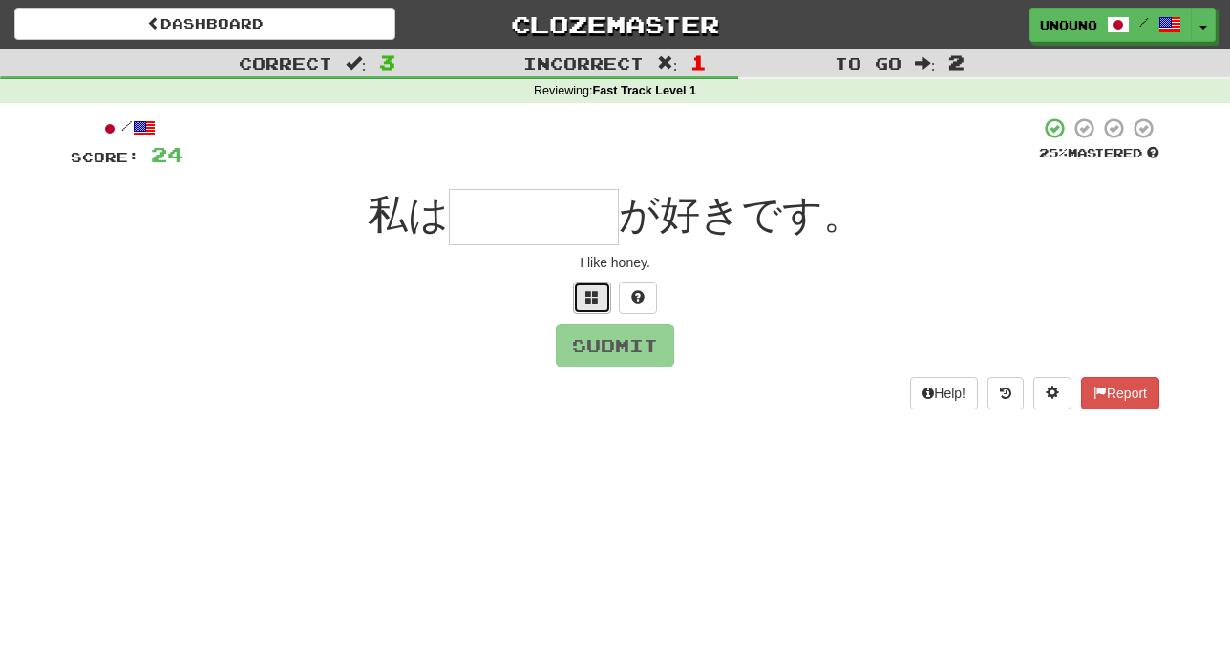
click at [601, 302] on button at bounding box center [592, 298] width 38 height 32
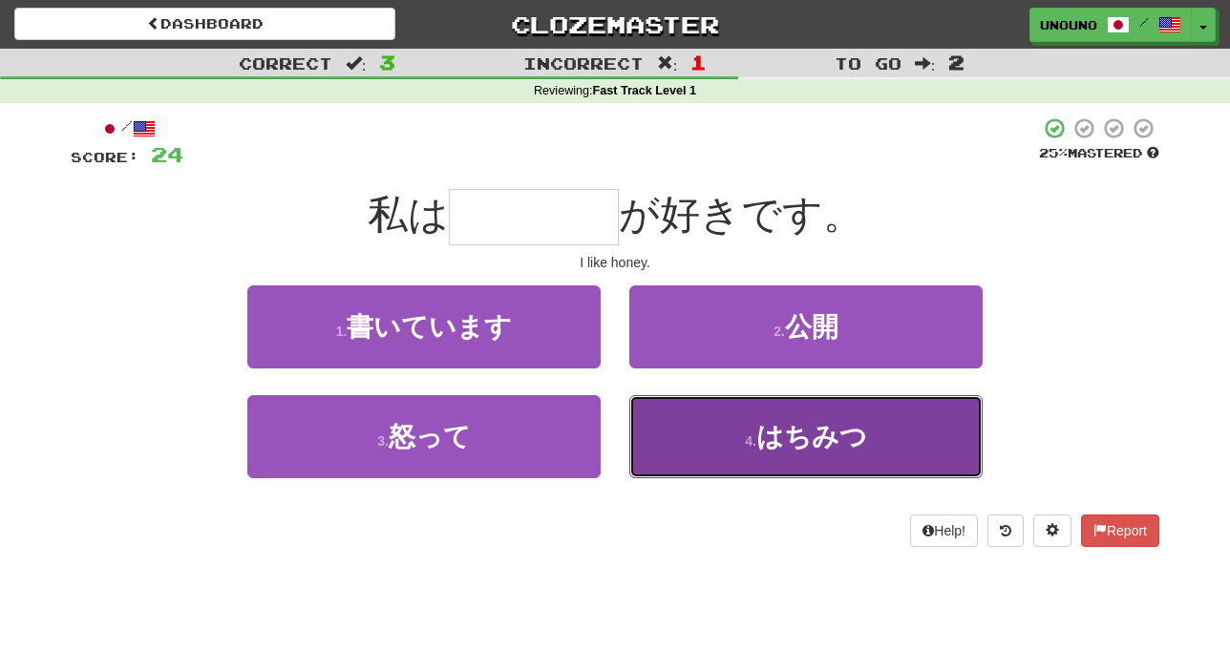
click at [706, 440] on button "4 . はちみつ" at bounding box center [805, 436] width 353 height 83
type input "****"
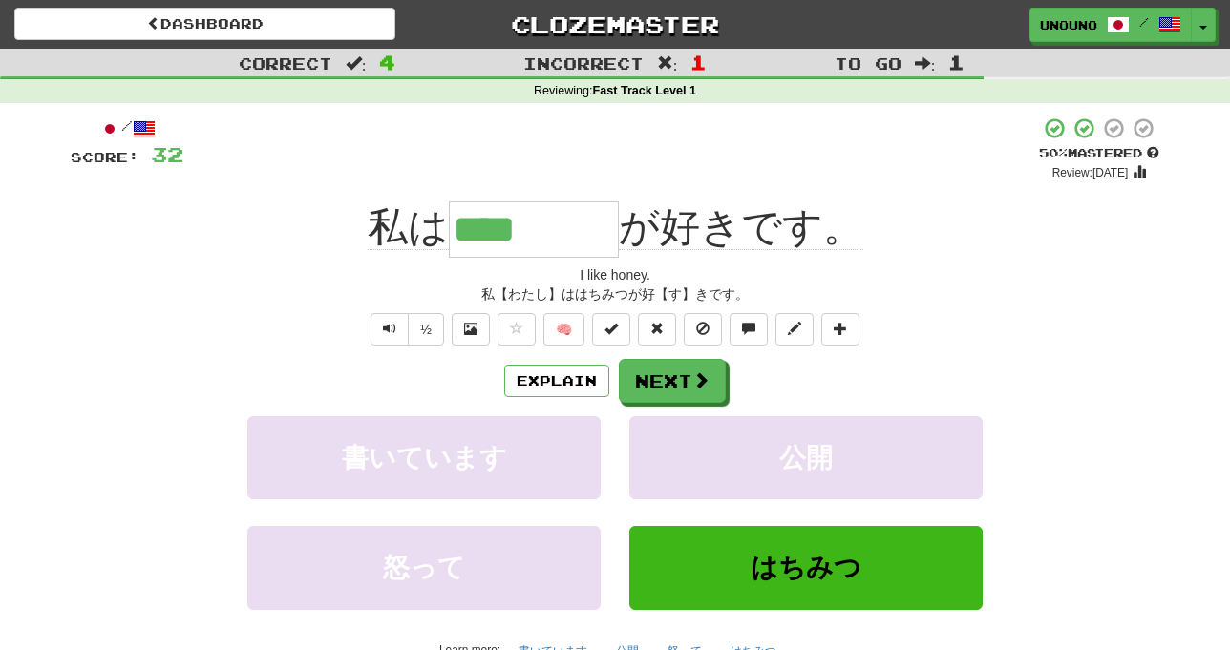
click at [979, 363] on div "Explain Next" at bounding box center [615, 381] width 1089 height 44
click at [641, 371] on button "Next" at bounding box center [673, 382] width 107 height 44
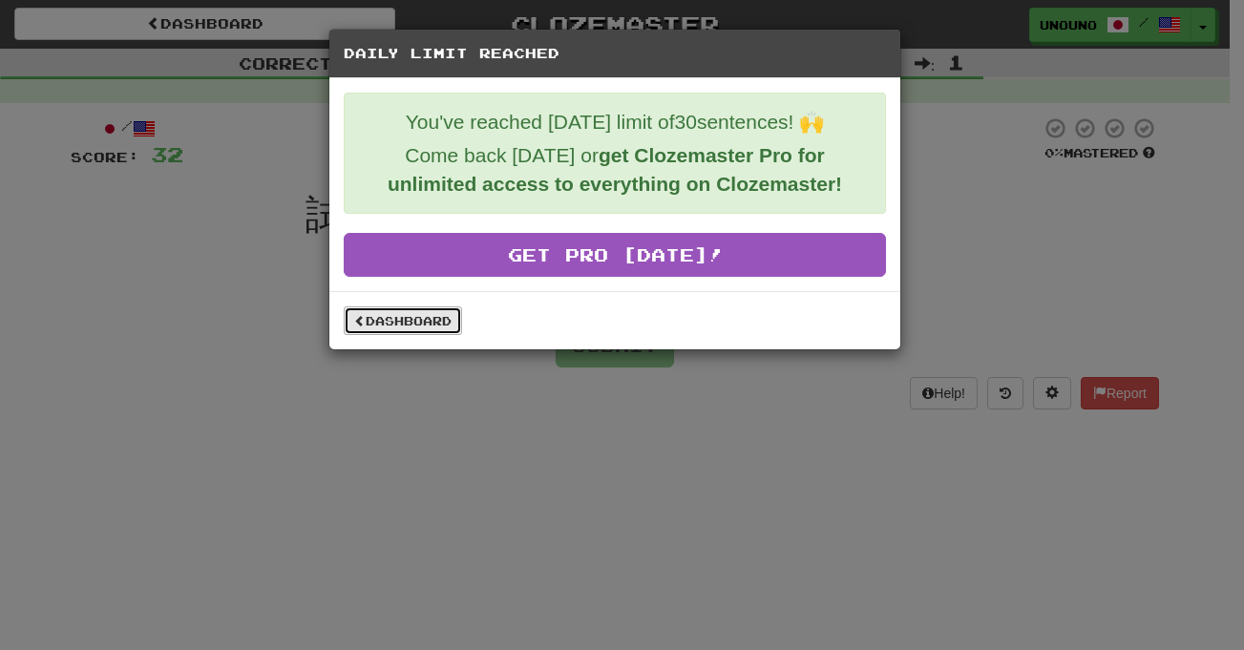
click at [401, 315] on link "Dashboard" at bounding box center [403, 321] width 118 height 29
